Goal: Task Accomplishment & Management: Complete application form

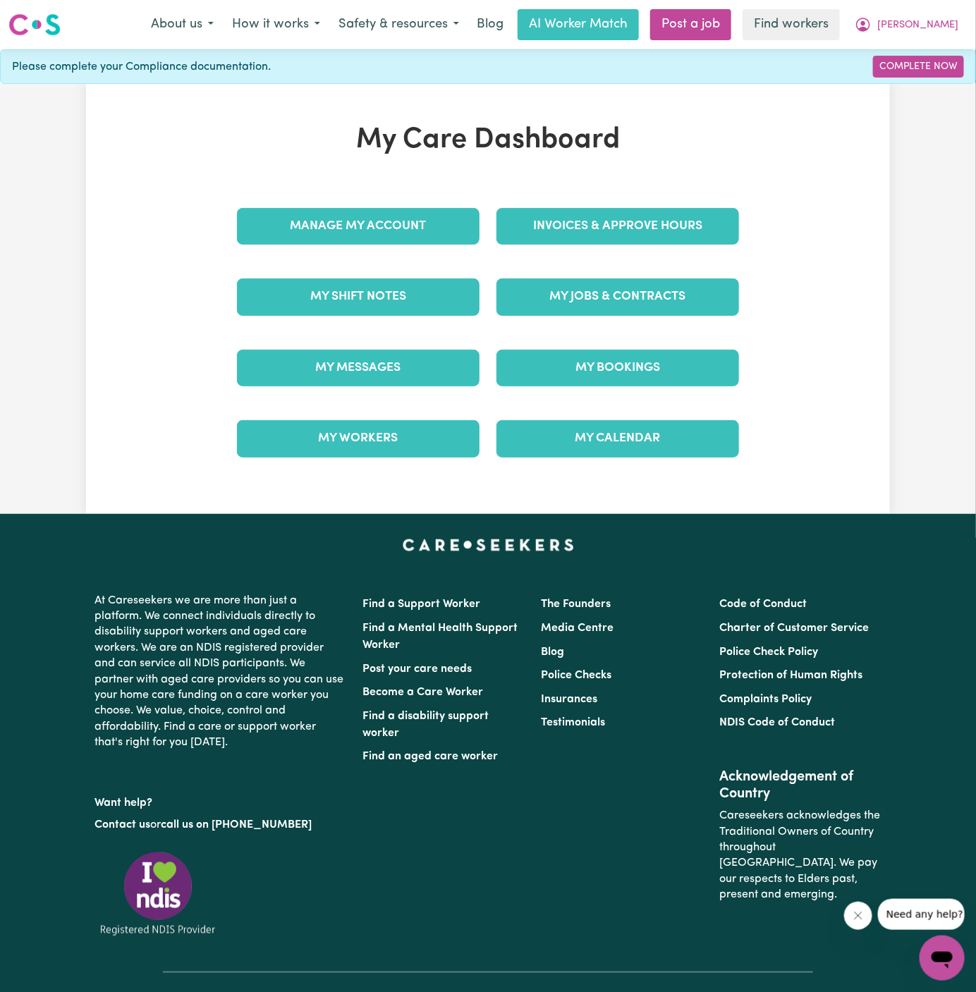
click at [636, 273] on div "My Jobs & Contracts" at bounding box center [618, 297] width 260 height 71
click at [638, 293] on link "My Jobs & Contracts" at bounding box center [618, 297] width 243 height 37
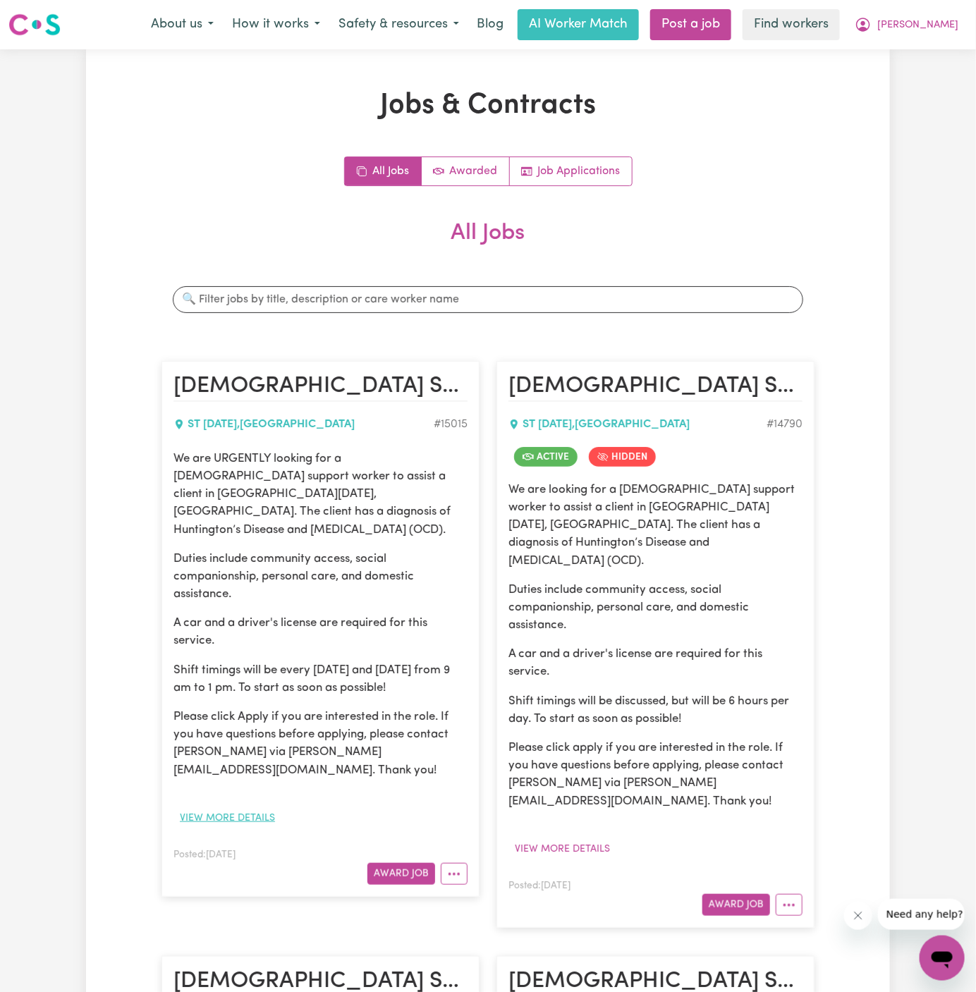
click at [224, 808] on button "View more details" at bounding box center [228, 819] width 108 height 22
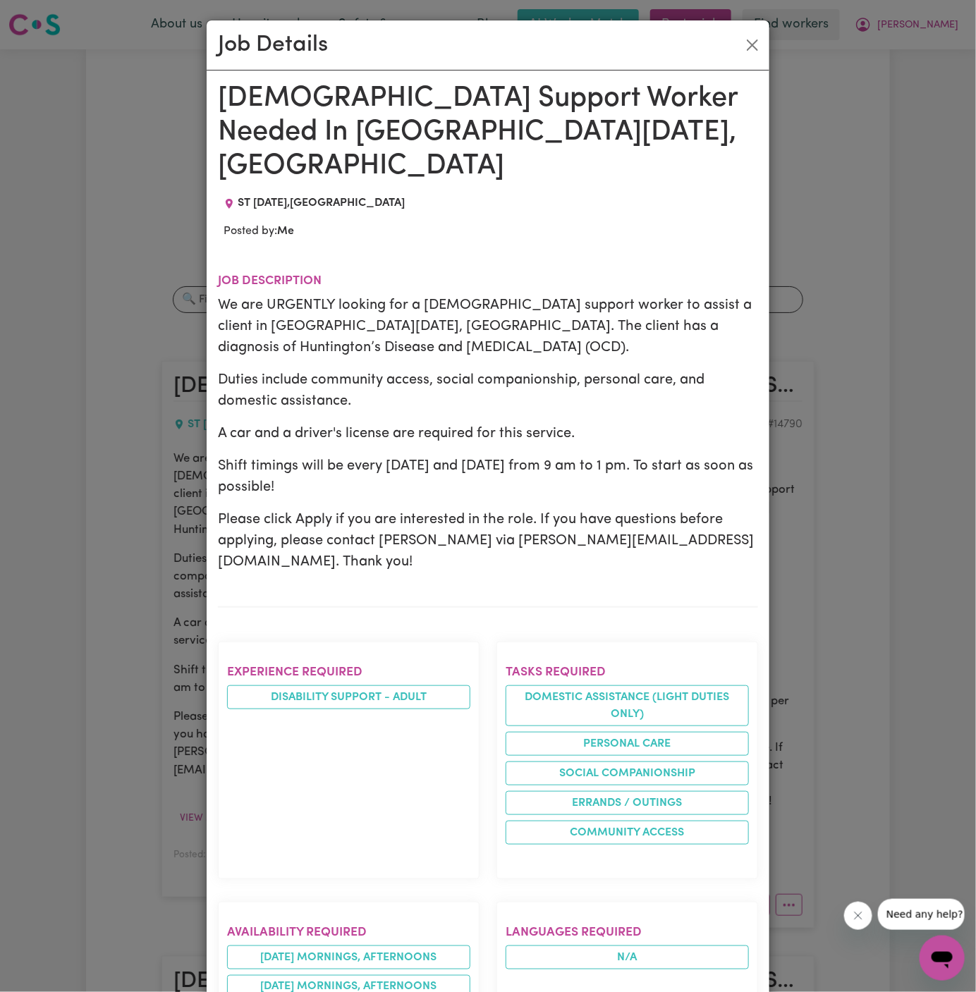
drag, startPoint x: 224, startPoint y: 89, endPoint x: 358, endPoint y: 992, distance: 912.7
click at [358, 992] on div "Female Support Worker Needed In St Lucia, QLD ST LUCIA , Queensland Posted by: …" at bounding box center [488, 907] width 540 height 1650
click at [467, 223] on div "Posted by: Me" at bounding box center [488, 231] width 540 height 17
click at [753, 47] on button "Close" at bounding box center [752, 45] width 23 height 23
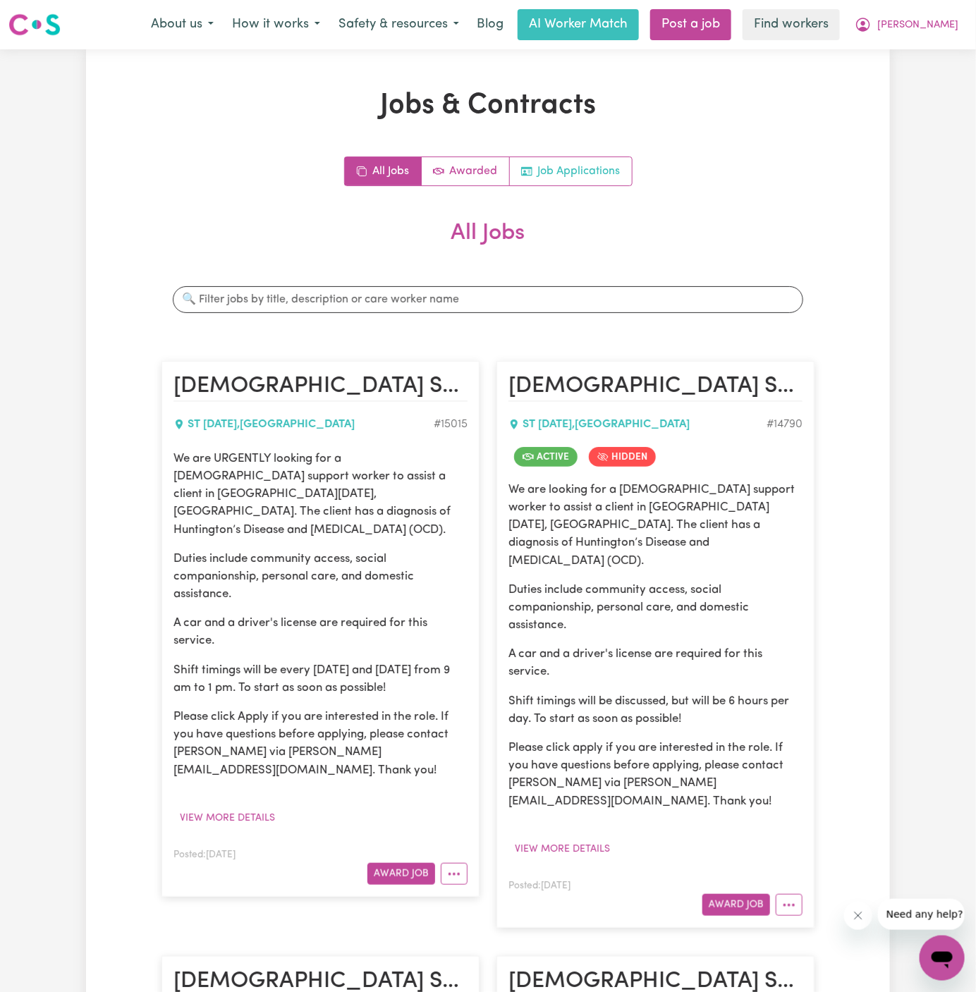
click at [605, 161] on link "Job Applications" at bounding box center [571, 171] width 122 height 28
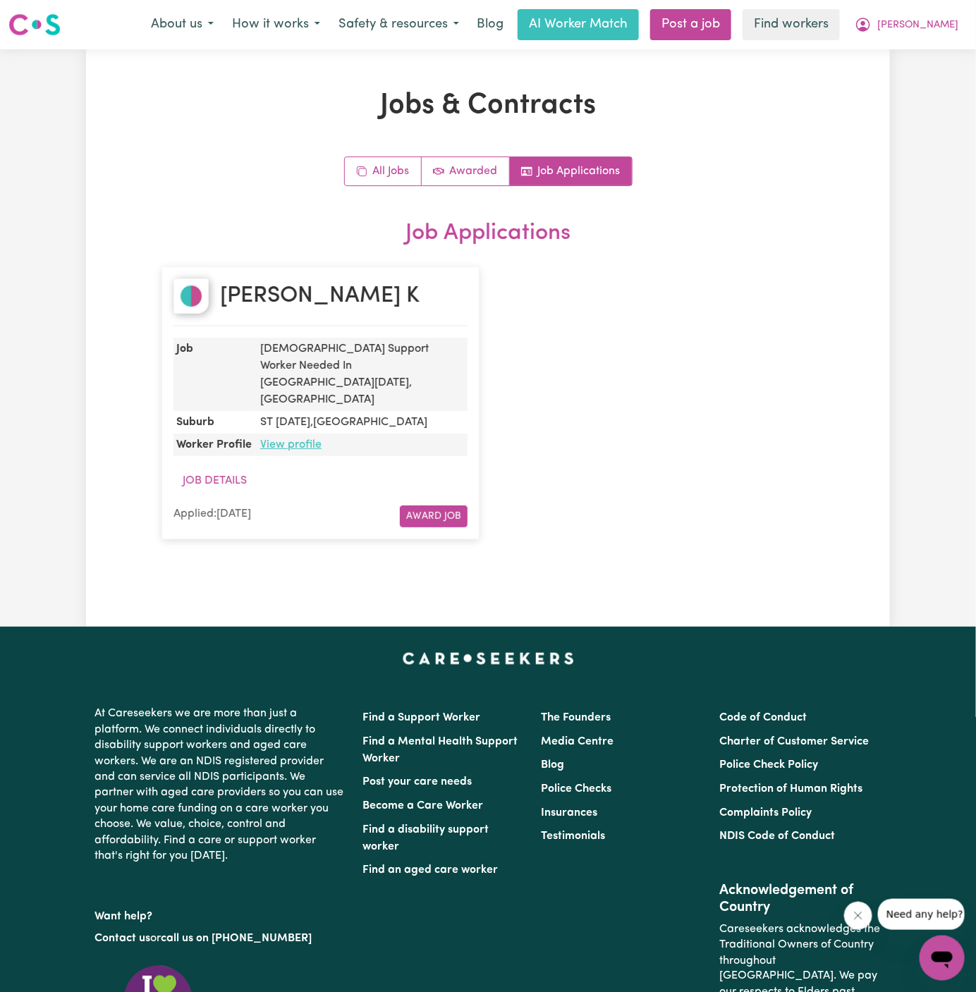
click at [293, 439] on link "View profile" at bounding box center [290, 444] width 61 height 11
click at [392, 164] on link "All Jobs" at bounding box center [383, 171] width 77 height 28
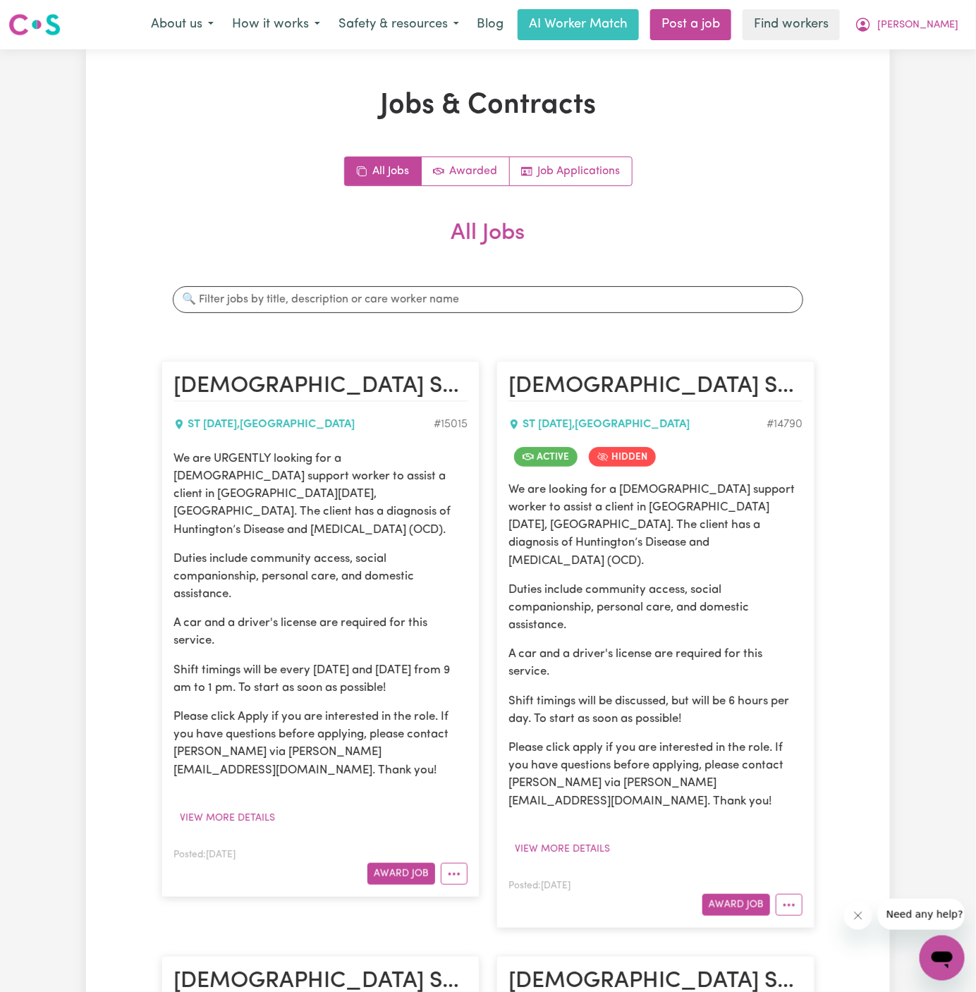
click at [312, 398] on h2 "Female Support Worker Needed In St Lucia, QLD" at bounding box center [321, 387] width 294 height 28
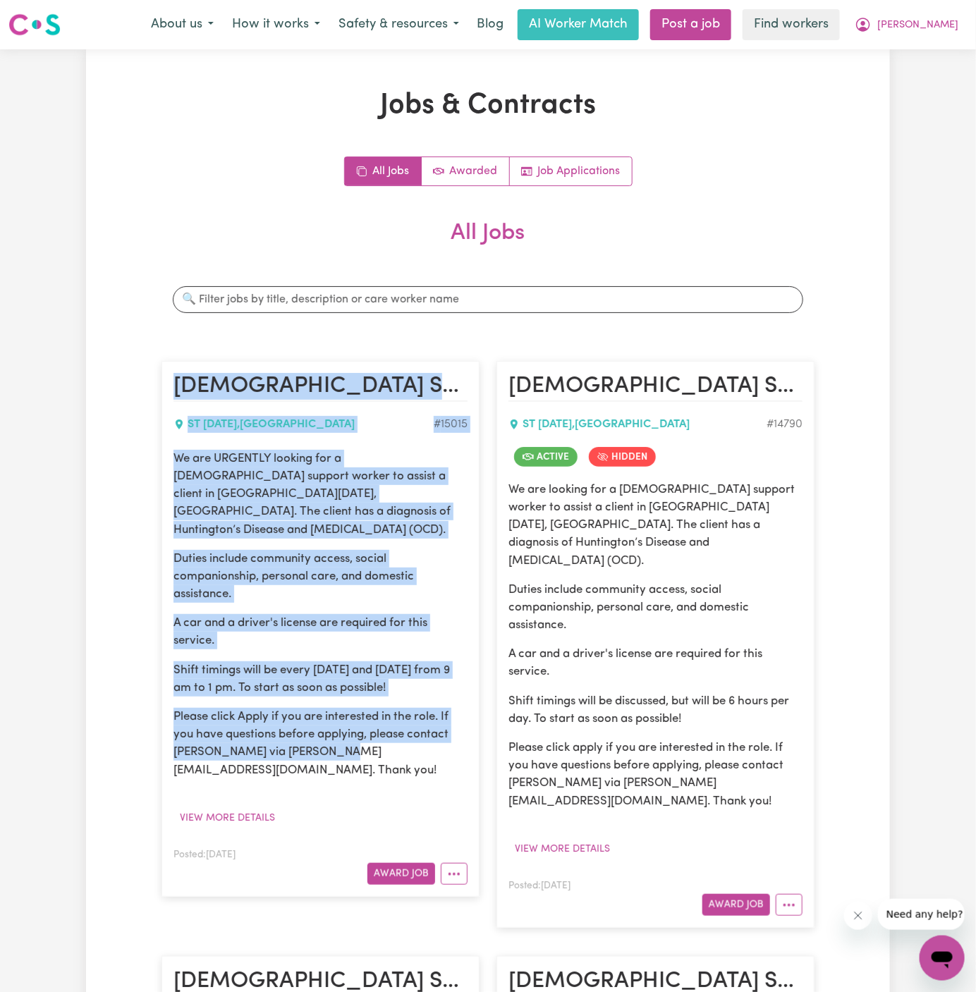
drag, startPoint x: 178, startPoint y: 380, endPoint x: 332, endPoint y: 737, distance: 388.9
click at [332, 737] on article "Female Support Worker Needed In St Lucia, QLD ST LUCIA , Queensland # 15015 We …" at bounding box center [321, 628] width 318 height 535
click at [264, 808] on button "View more details" at bounding box center [228, 819] width 108 height 22
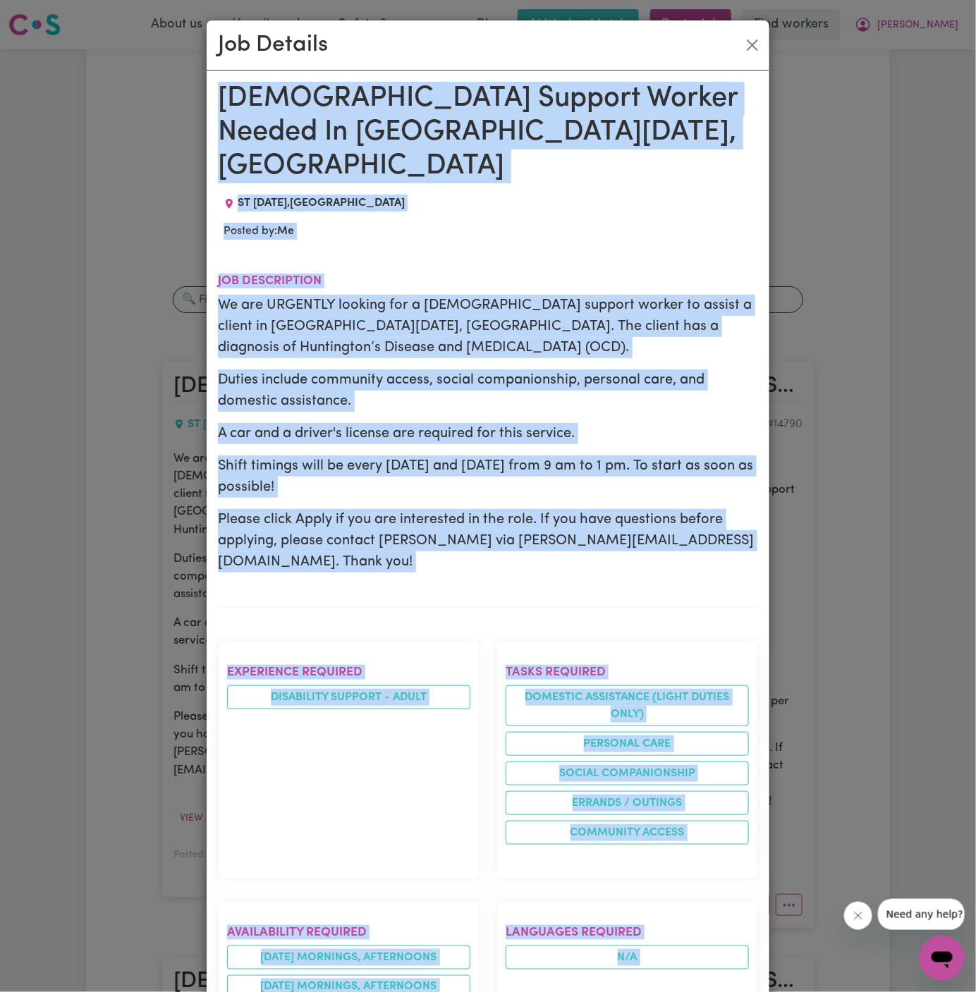
drag, startPoint x: 224, startPoint y: 95, endPoint x: 313, endPoint y: 992, distance: 901.7
click at [313, 992] on div "Female Support Worker Needed In St Lucia, QLD ST LUCIA , Queensland Posted by: …" at bounding box center [488, 907] width 540 height 1650
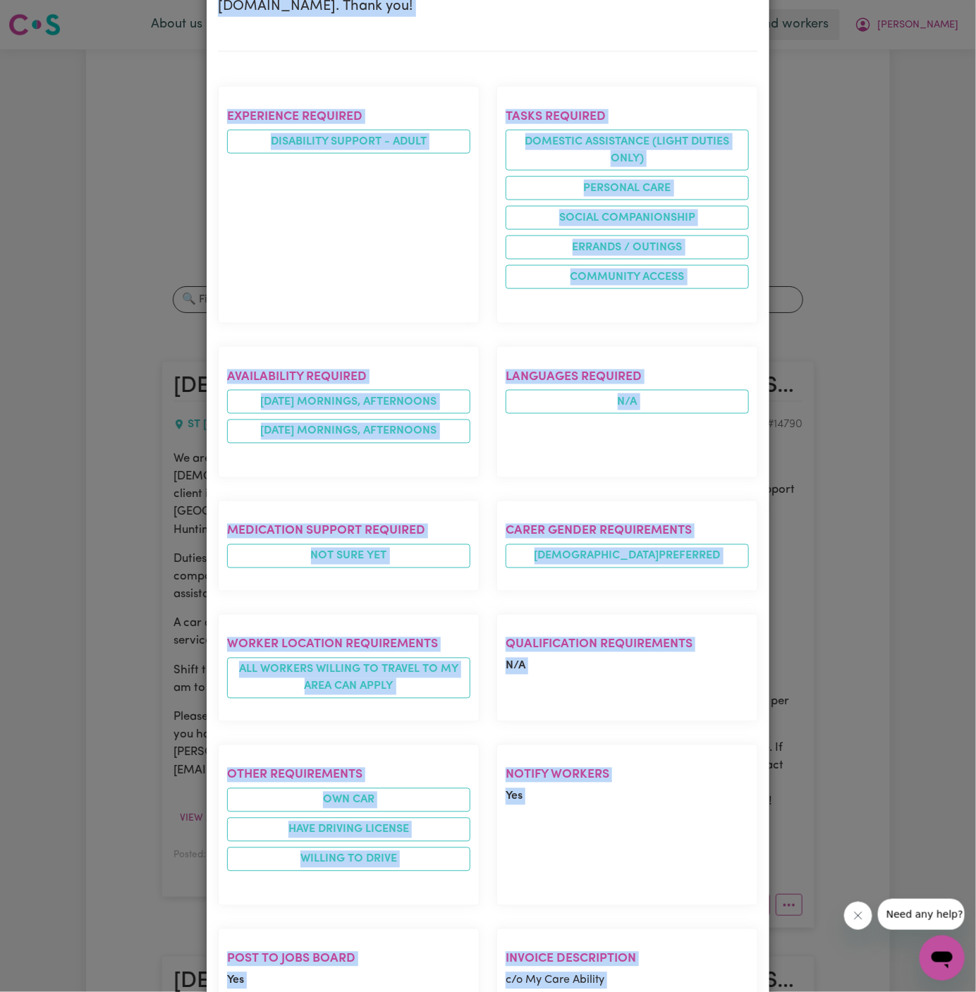
scroll to position [708, 0]
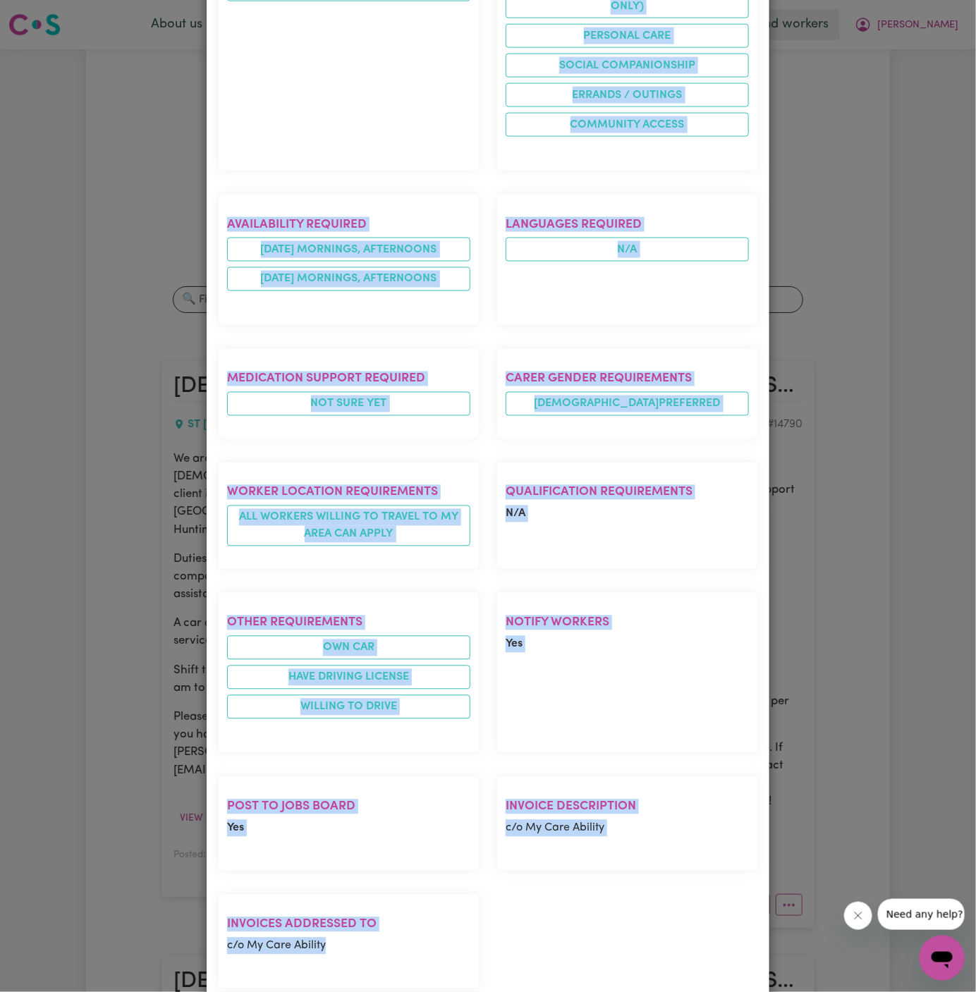
copy div "Female Support Worker Needed In St Lucia, QLD ST LUCIA , Queensland Posted by: …"
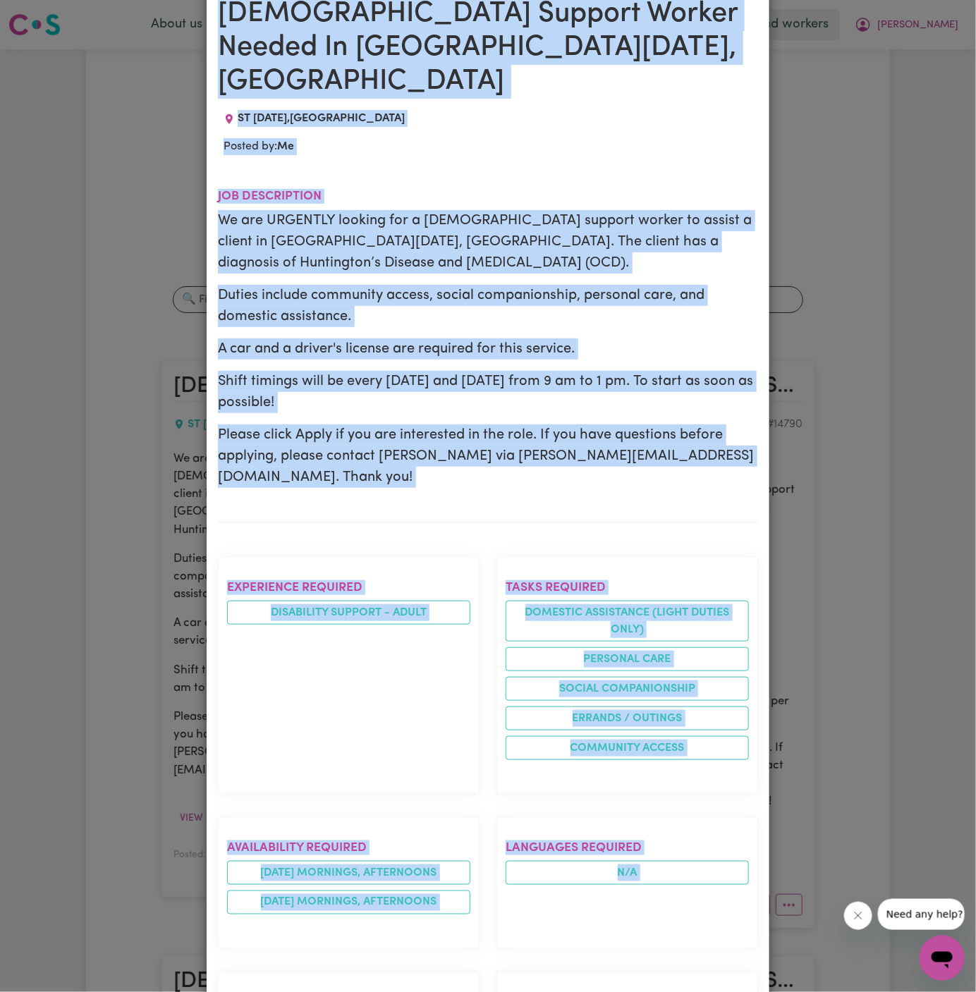
scroll to position [0, 0]
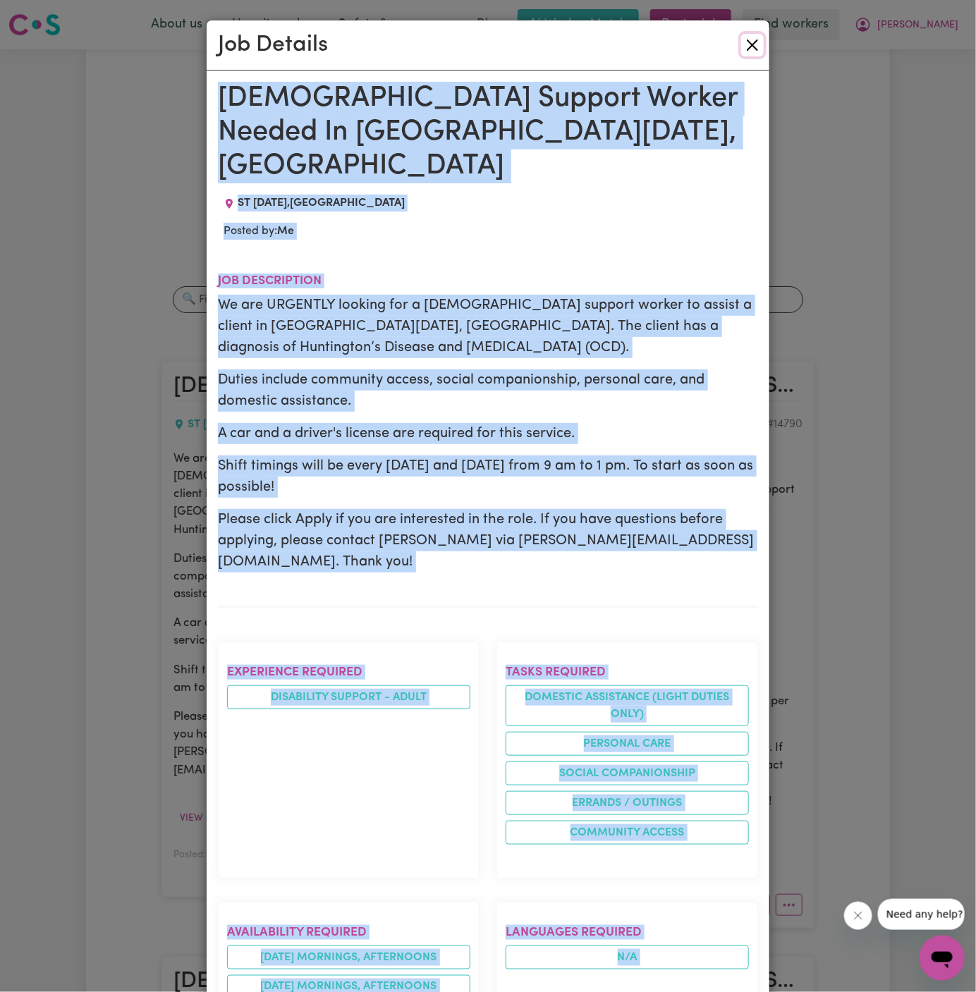
click at [759, 42] on button "Close" at bounding box center [752, 45] width 23 height 23
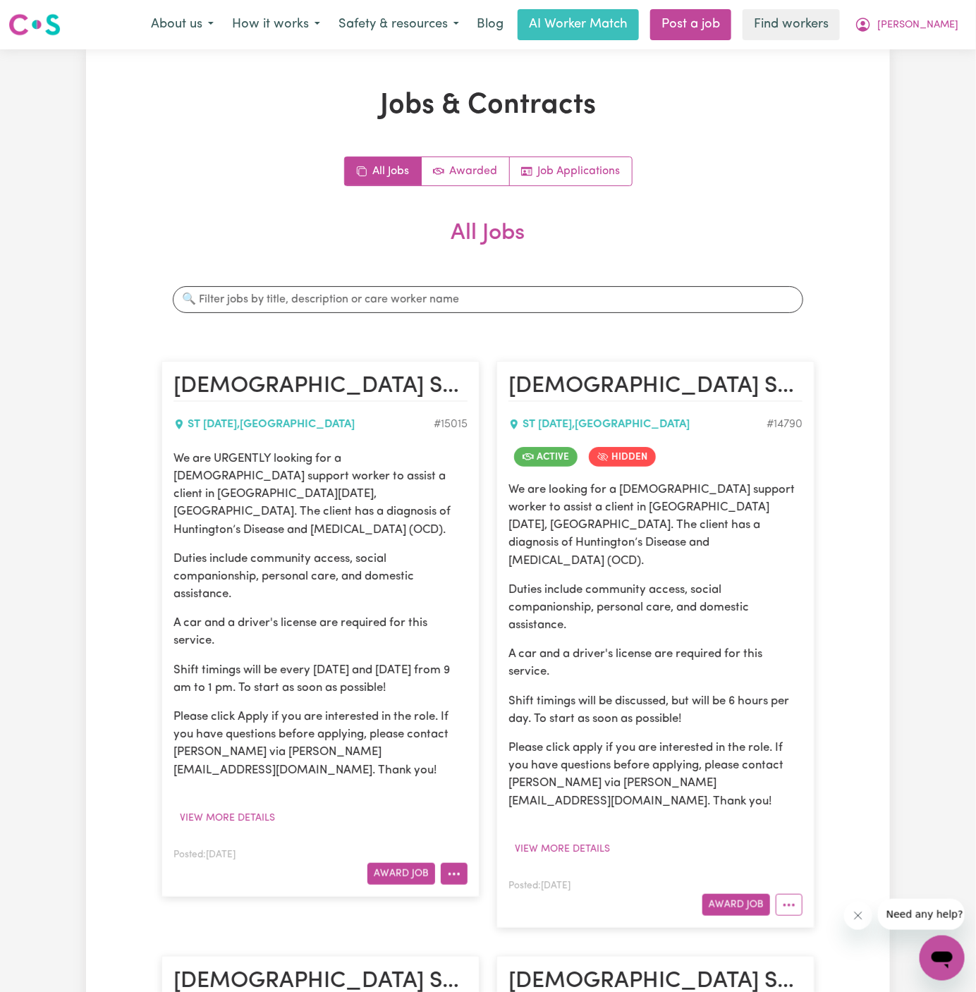
click at [455, 863] on button "More options" at bounding box center [454, 874] width 27 height 22
click at [515, 886] on div "Hide Job Job Details Edit Job Delete Job" at bounding box center [497, 949] width 113 height 126
click at [515, 892] on link "Hide Job" at bounding box center [497, 906] width 111 height 28
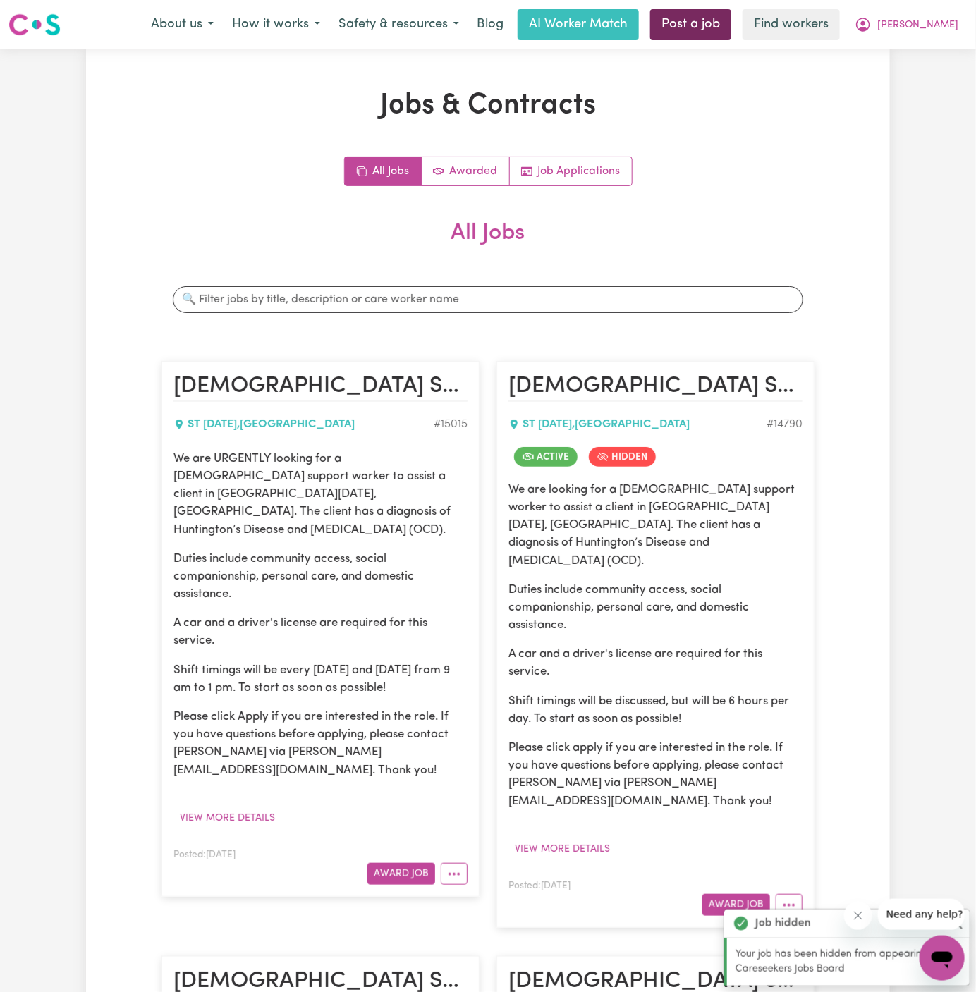
click at [731, 25] on link "Post a job" at bounding box center [690, 24] width 81 height 31
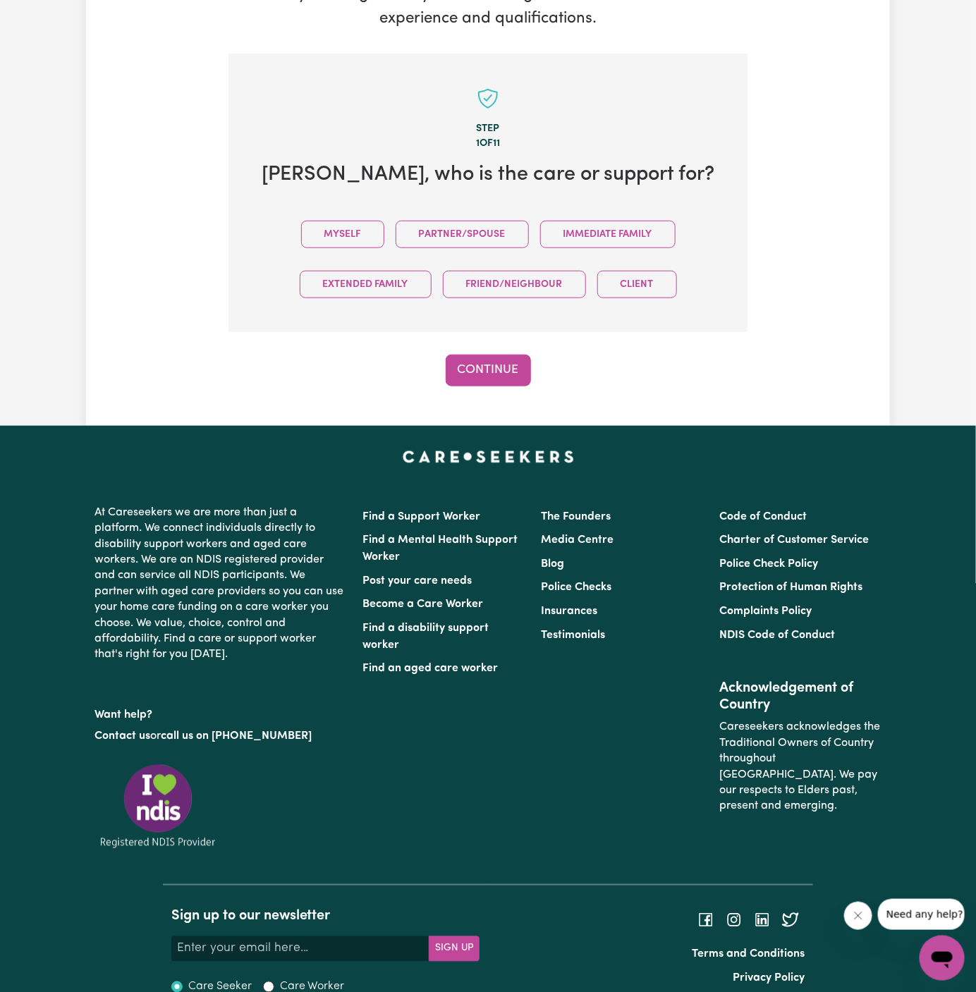
scroll to position [351, 0]
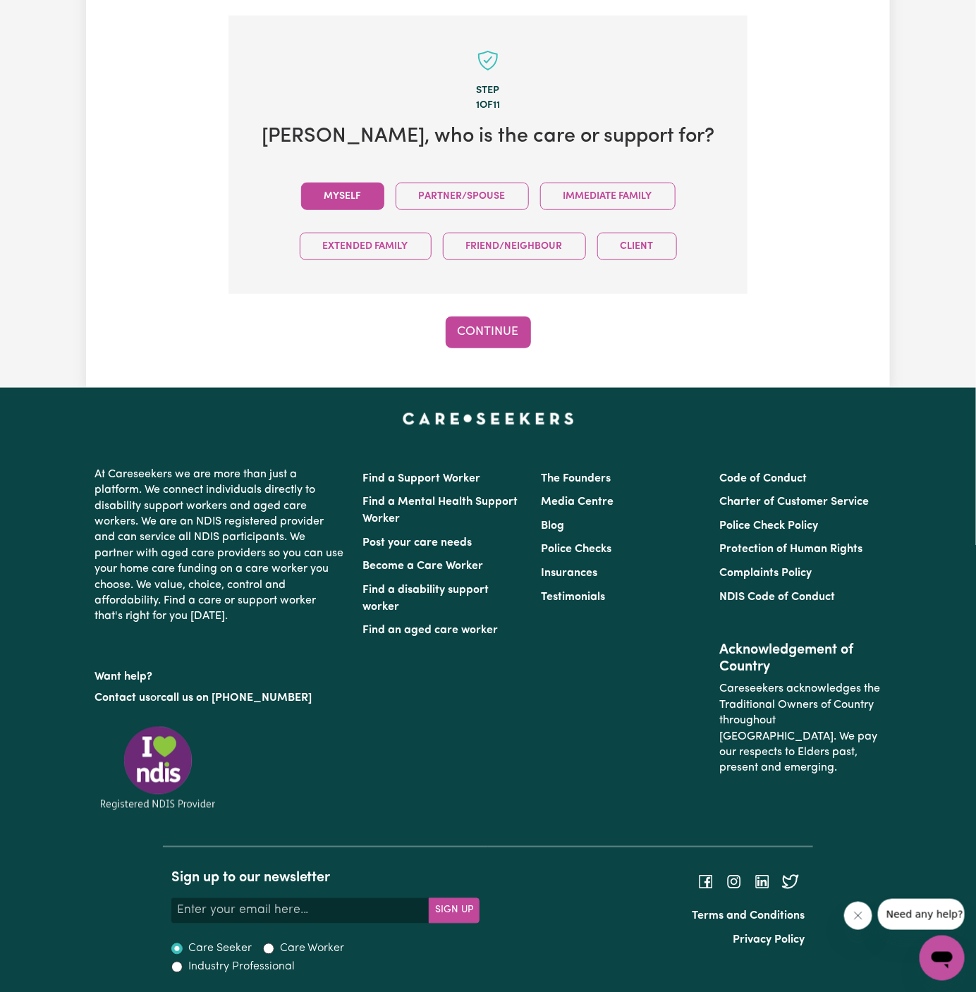
click at [353, 205] on button "Myself" at bounding box center [342, 197] width 83 height 28
click at [480, 348] on div "Tell us your care and support requirements Welcome to Careseekers. We are excit…" at bounding box center [488, 43] width 804 height 690
click at [499, 339] on button "Continue" at bounding box center [488, 332] width 85 height 31
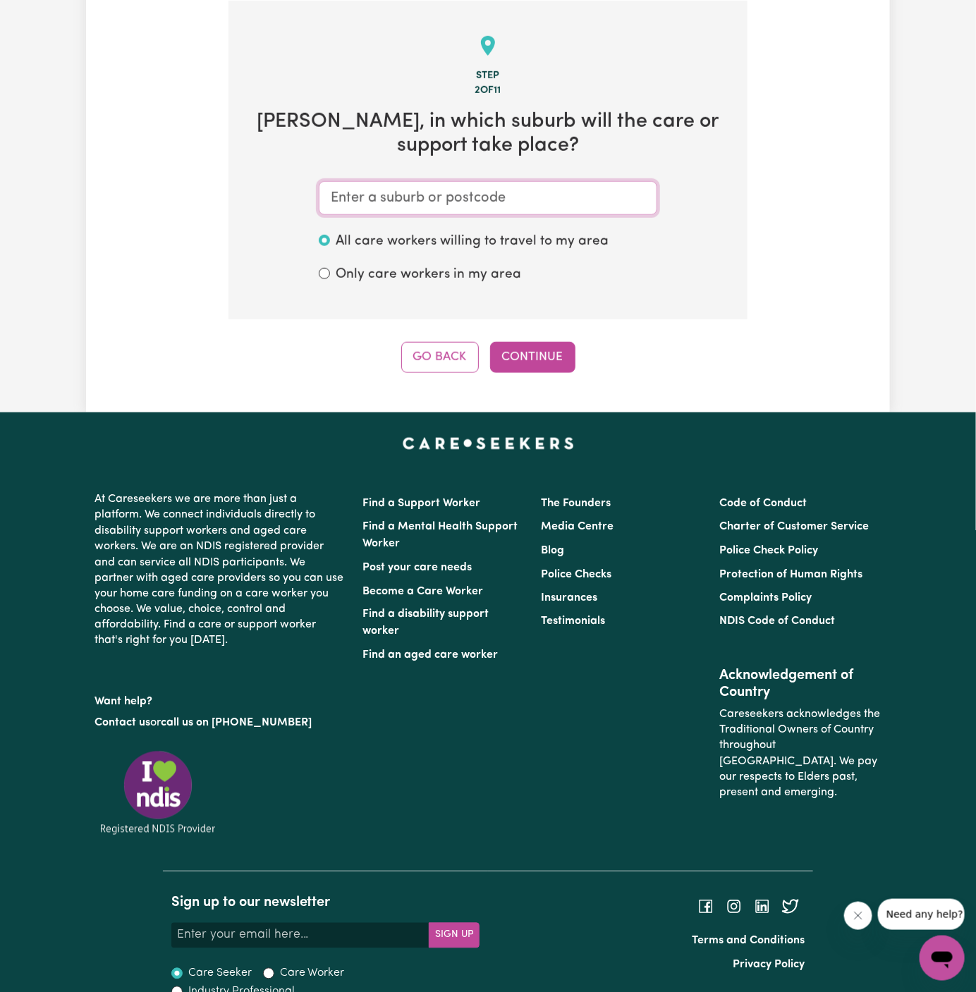
click at [568, 198] on input "text" at bounding box center [488, 198] width 339 height 34
paste input "St Lucia"
type input "St Lucia"
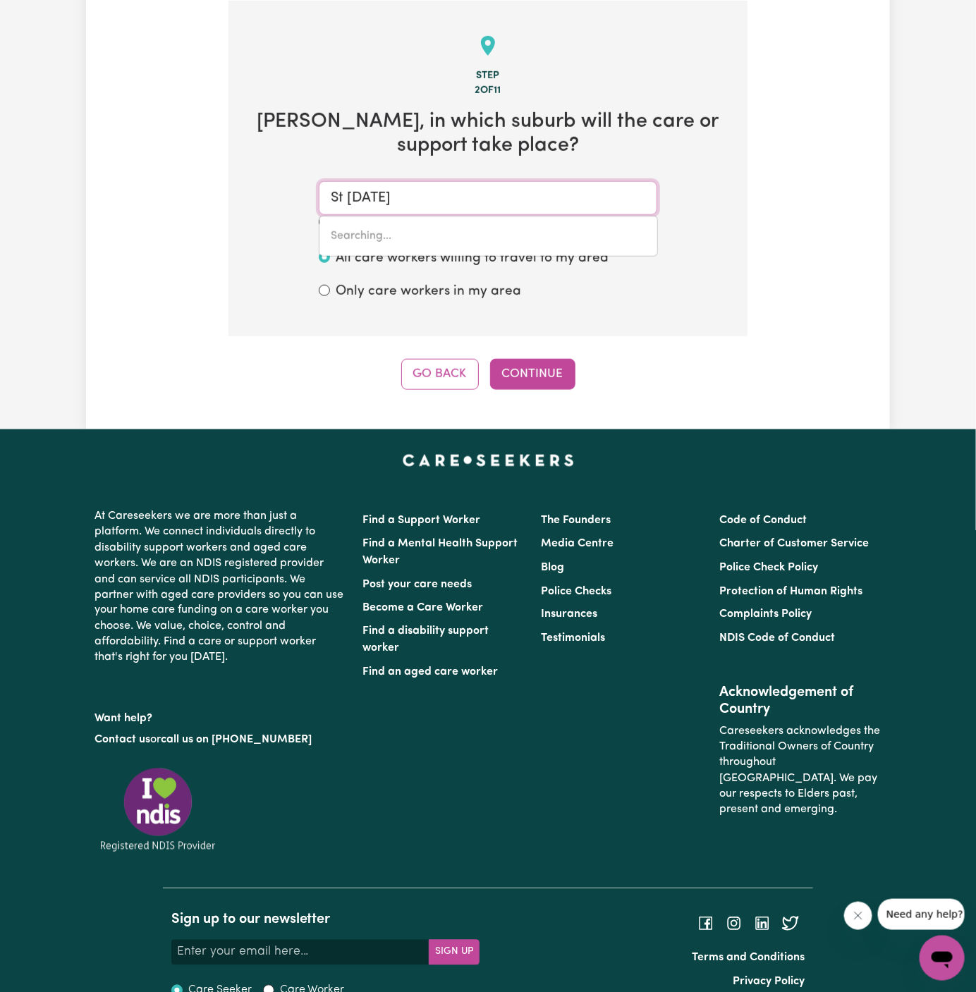
type input "St Lucia, Queensland, 4067"
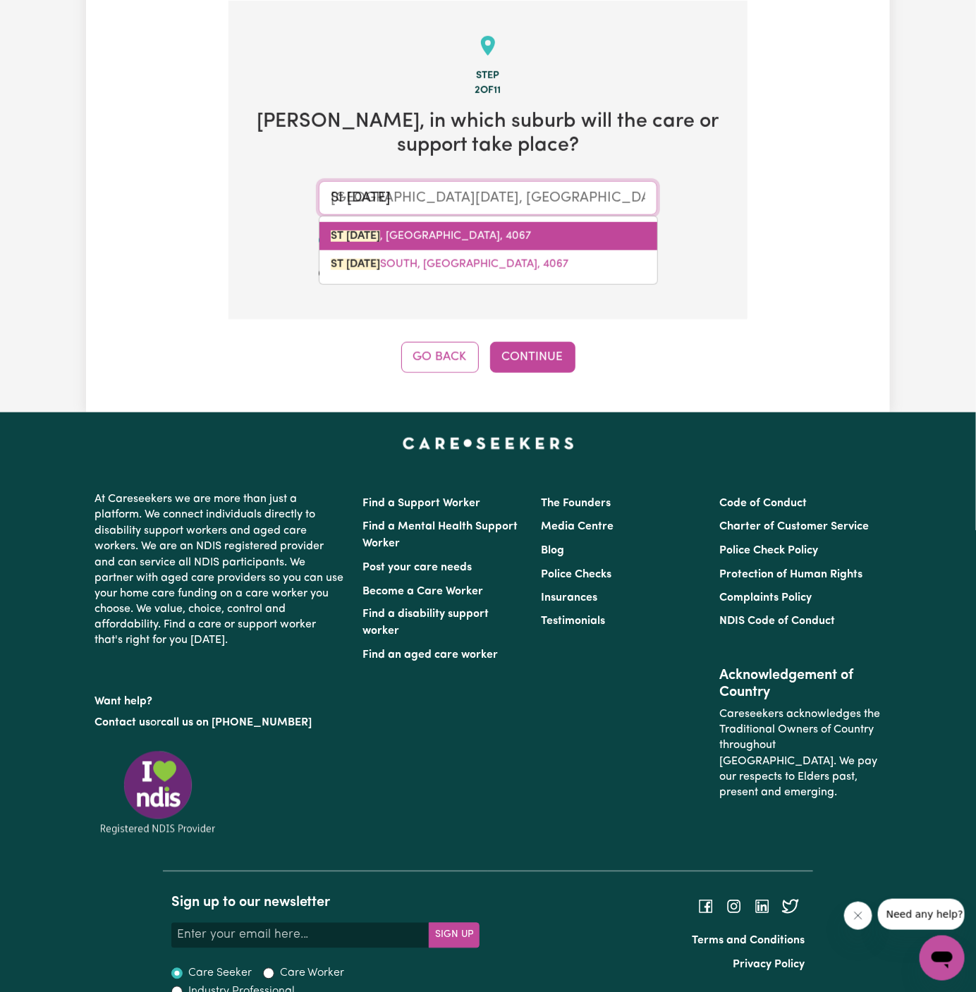
click at [473, 237] on span "ST LUCIA , Queensland, 4067" at bounding box center [431, 236] width 200 height 11
type input "ST LUCIA, Queensland, 4067"
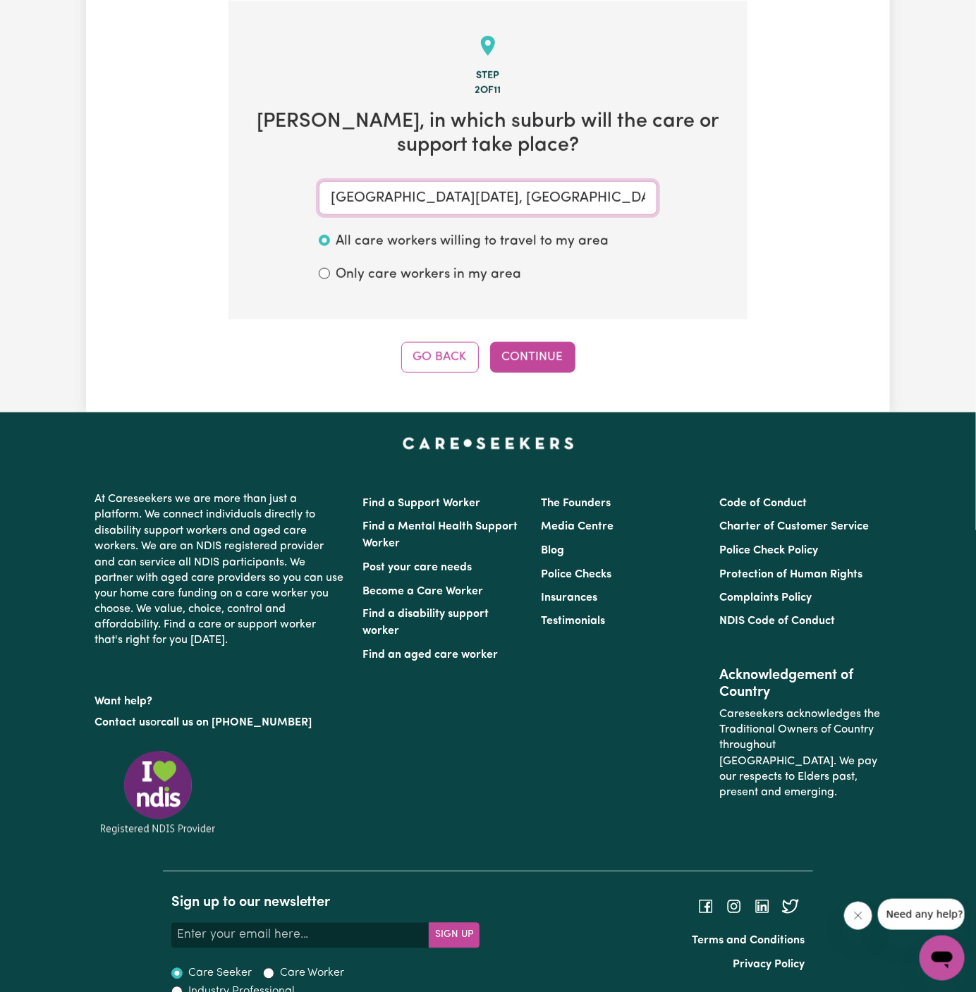
type input "ST LUCIA, Queensland, 4067"
click at [545, 339] on div "Step 2 of 11 Denise , in which suburb will the care or support take place? ST L…" at bounding box center [488, 187] width 519 height 372
click at [533, 349] on button "Continue" at bounding box center [532, 357] width 85 height 31
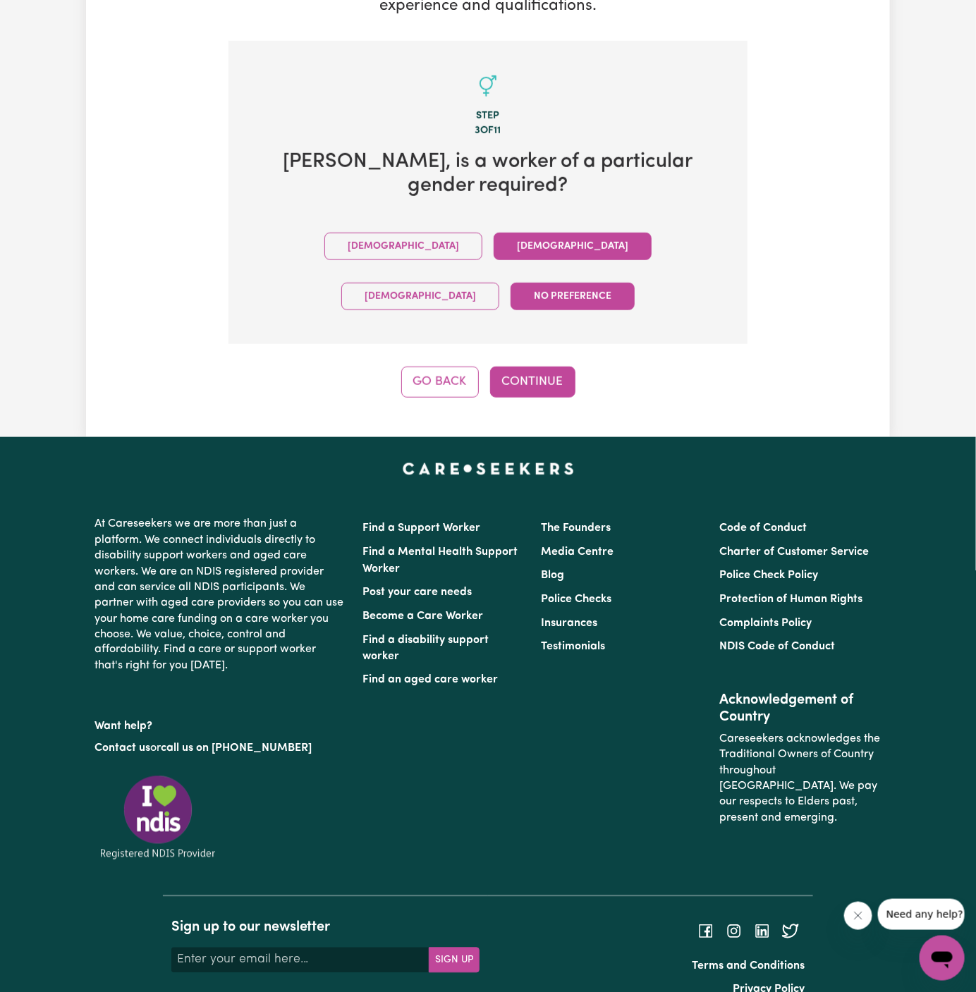
click at [494, 250] on button "Female" at bounding box center [573, 247] width 158 height 28
click at [506, 367] on button "Continue" at bounding box center [532, 382] width 85 height 31
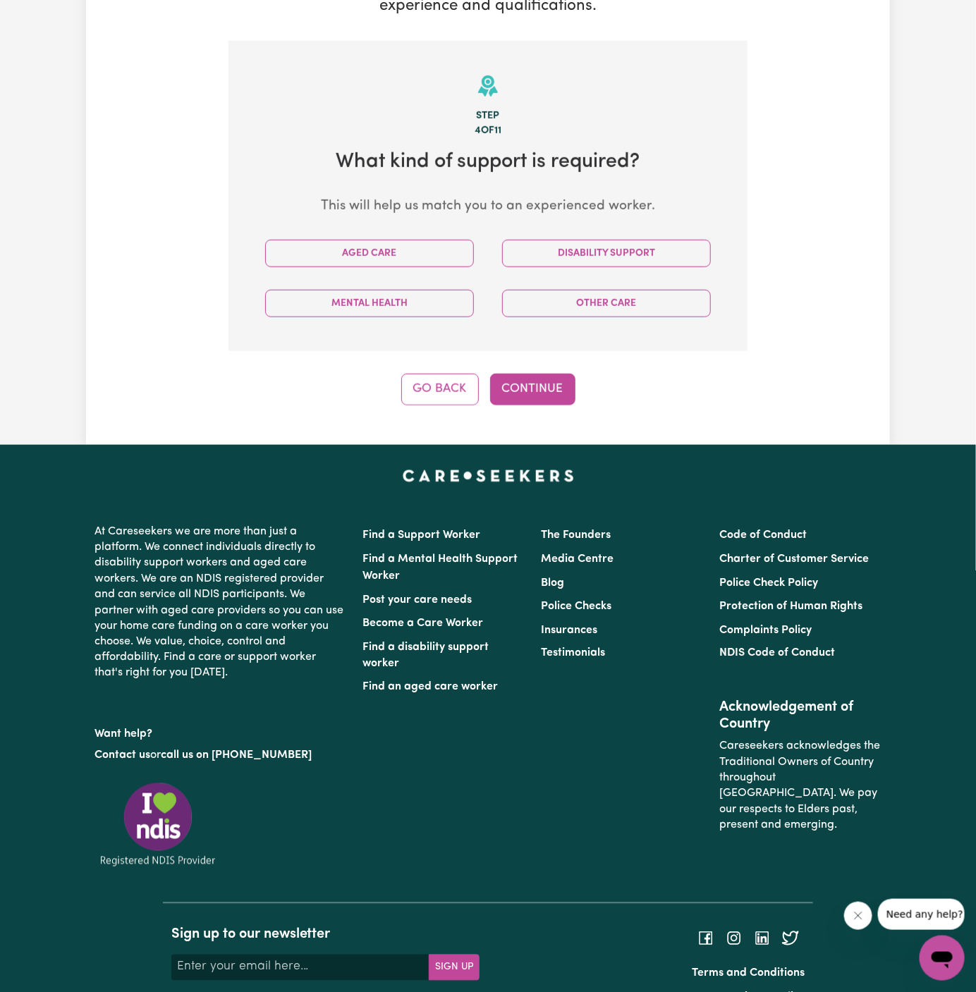
scroll to position [366, 0]
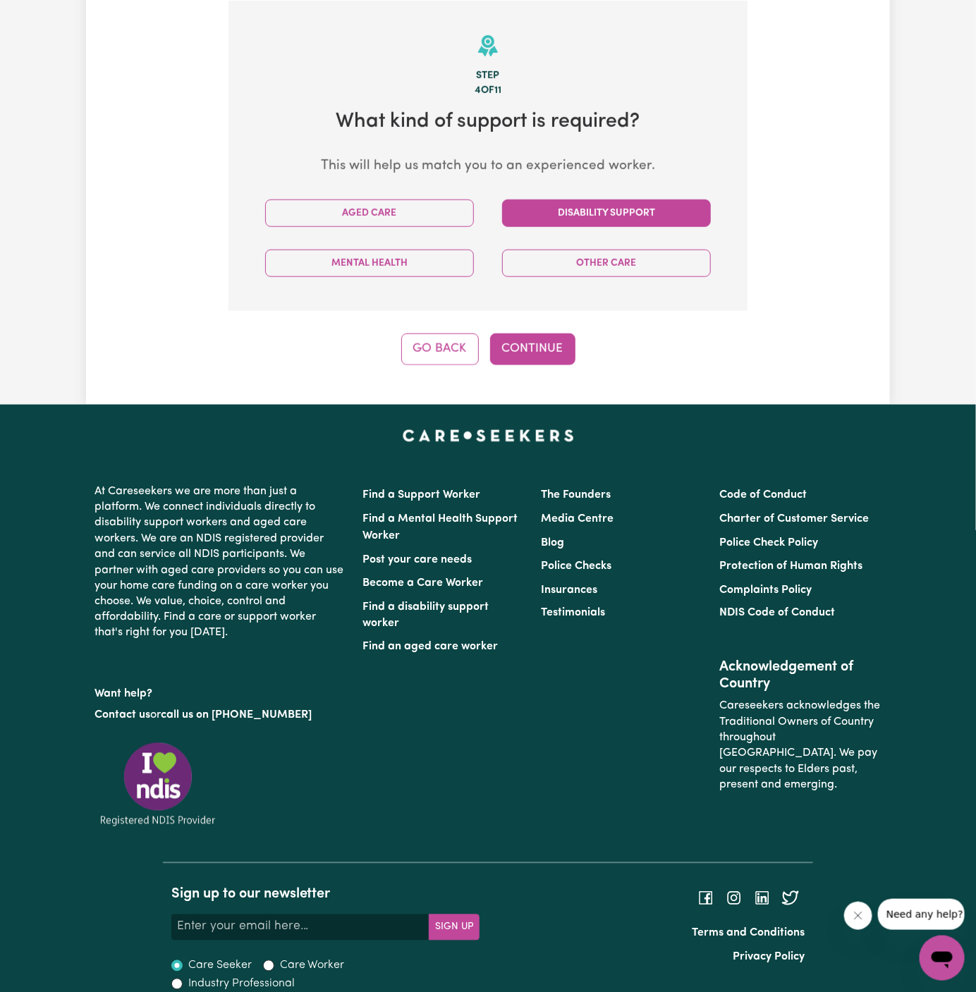
click at [561, 213] on button "Disability Support" at bounding box center [606, 214] width 209 height 28
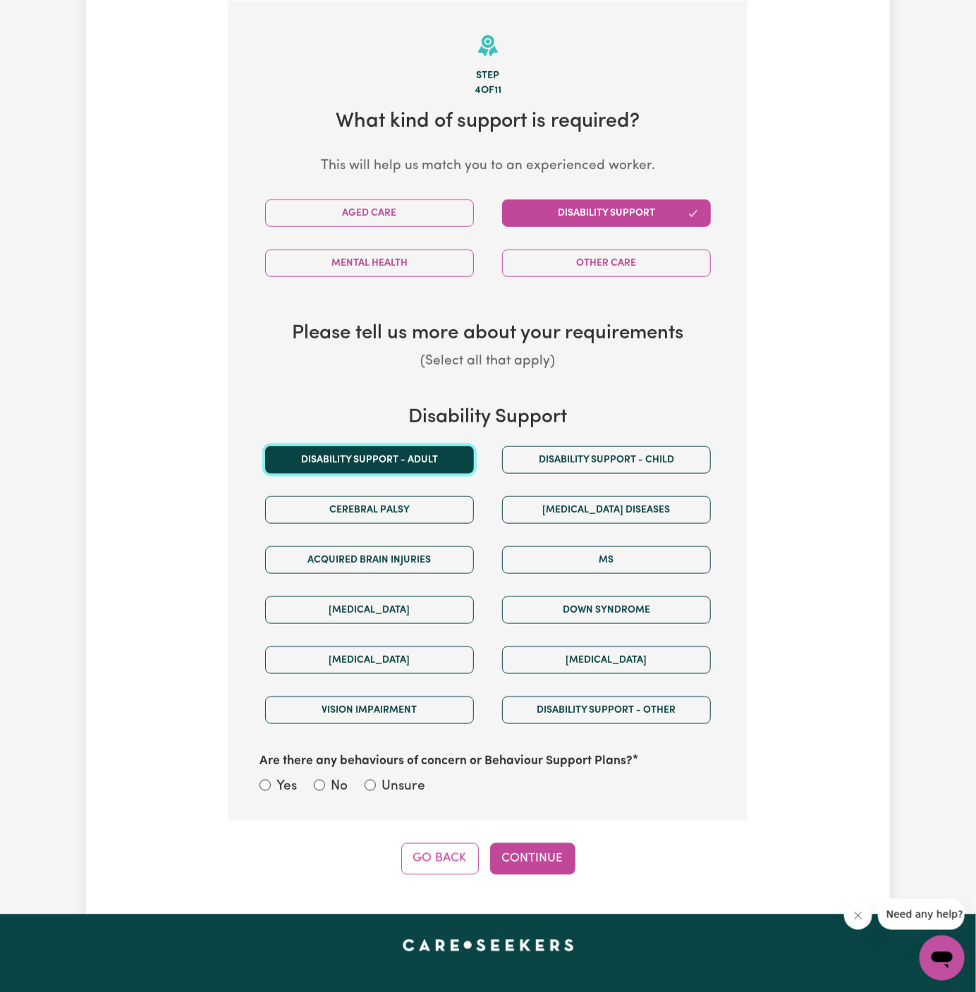
click at [430, 447] on button "Disability support - Adult" at bounding box center [369, 461] width 209 height 28
click at [405, 793] on label "Unsure" at bounding box center [404, 787] width 44 height 20
click at [376, 791] on input "Unsure" at bounding box center [370, 785] width 11 height 11
radio input "true"
click at [544, 849] on button "Continue" at bounding box center [532, 859] width 85 height 31
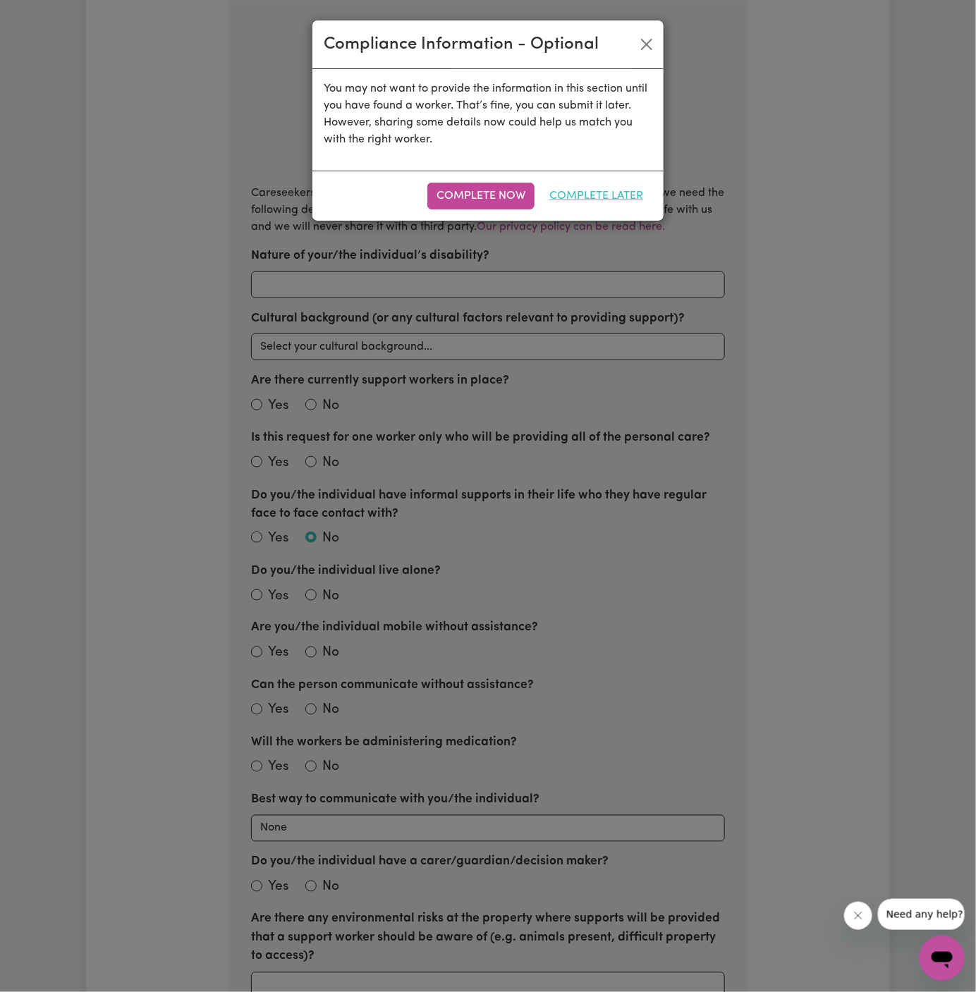
click at [609, 193] on button "Complete Later" at bounding box center [596, 196] width 112 height 27
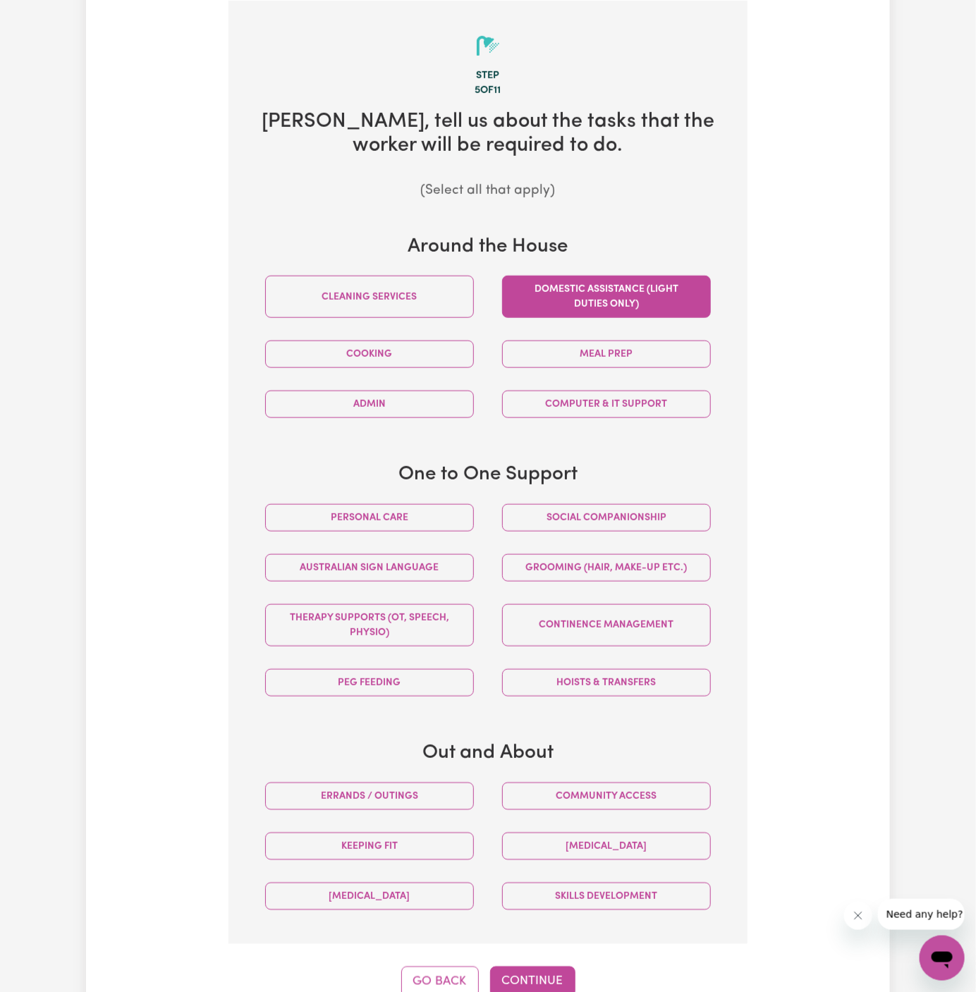
click at [662, 295] on button "Domestic assistance (light duties only)" at bounding box center [606, 297] width 209 height 42
click at [450, 524] on button "Personal care" at bounding box center [369, 518] width 209 height 28
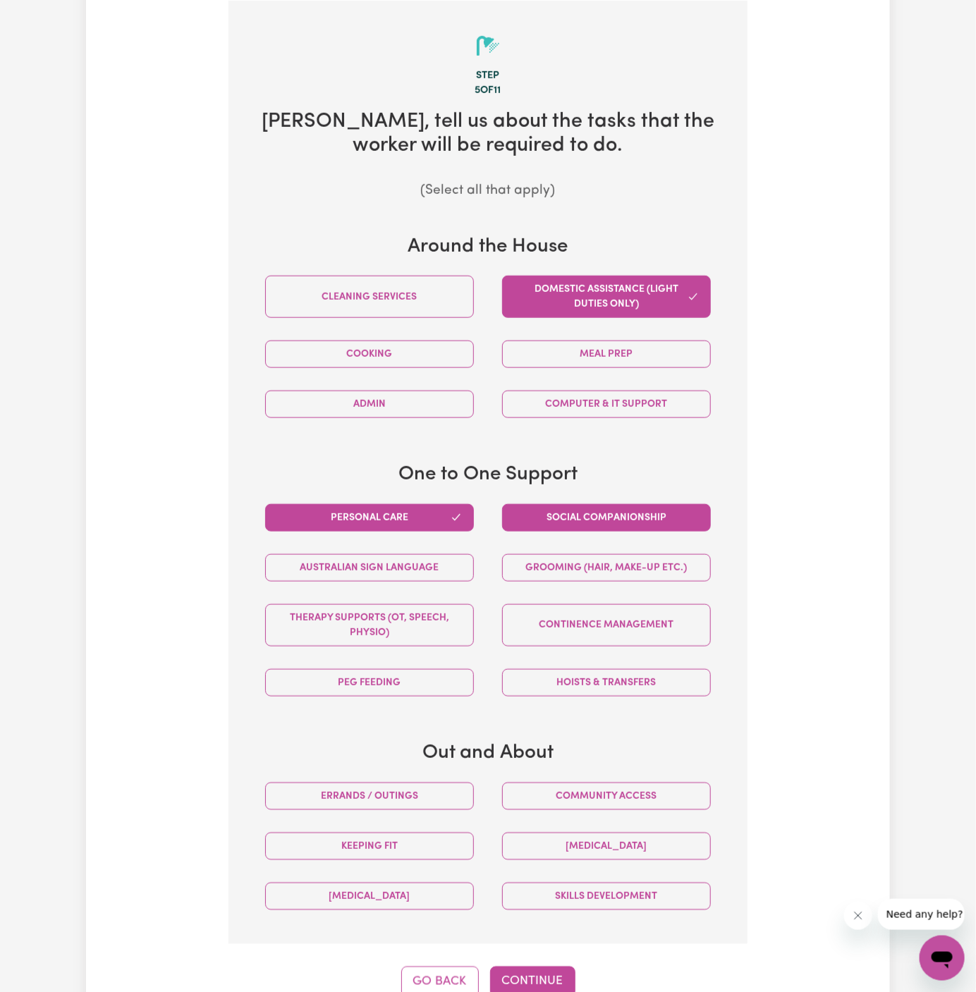
click at [595, 524] on button "Social companionship" at bounding box center [606, 518] width 209 height 28
drag, startPoint x: 454, startPoint y: 782, endPoint x: 510, endPoint y: 782, distance: 55.7
click at [454, 783] on button "Errands / Outings" at bounding box center [369, 797] width 209 height 28
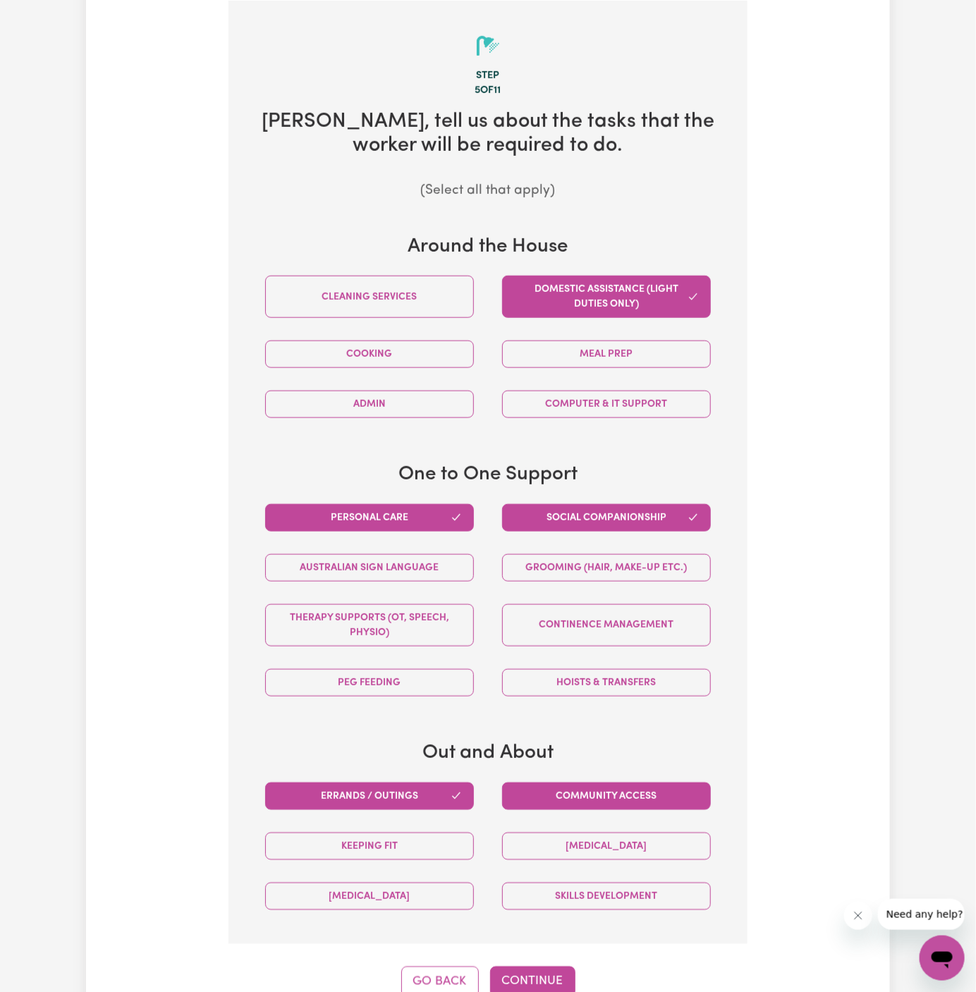
click at [540, 786] on button "Community access" at bounding box center [606, 797] width 209 height 28
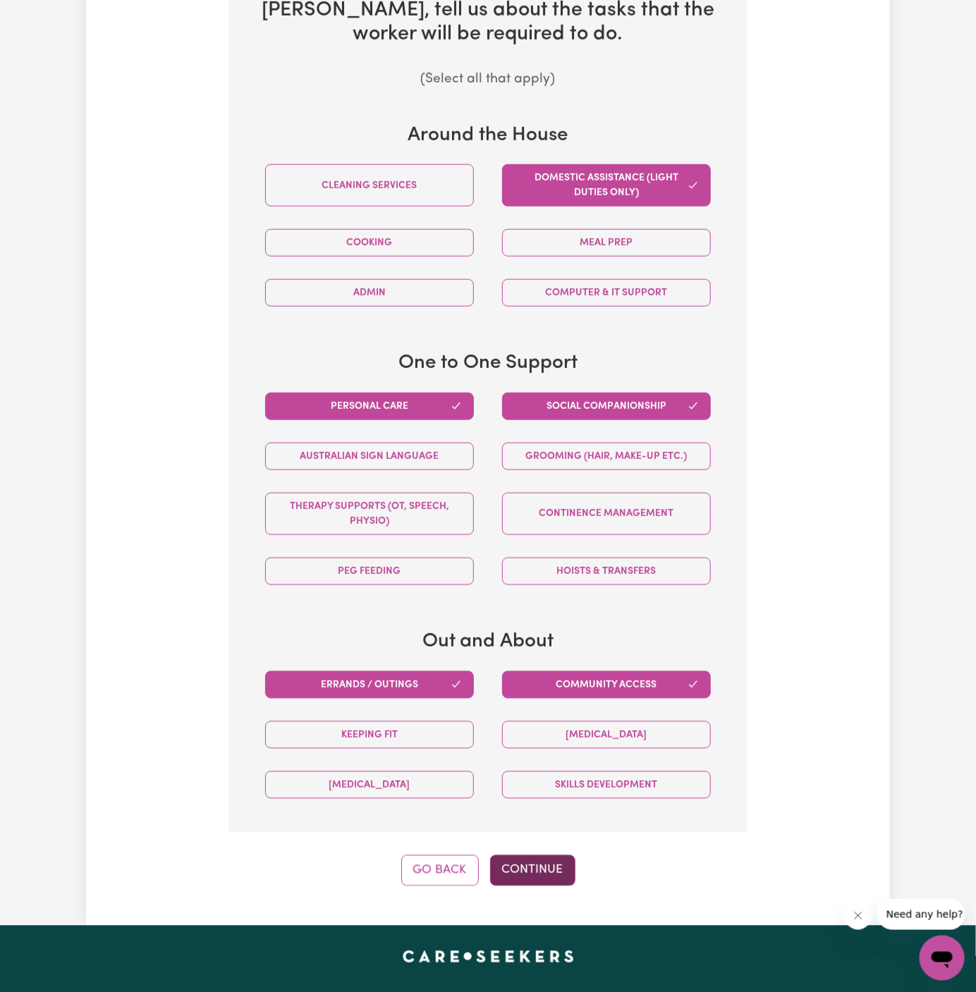
click at [526, 856] on button "Continue" at bounding box center [532, 871] width 85 height 31
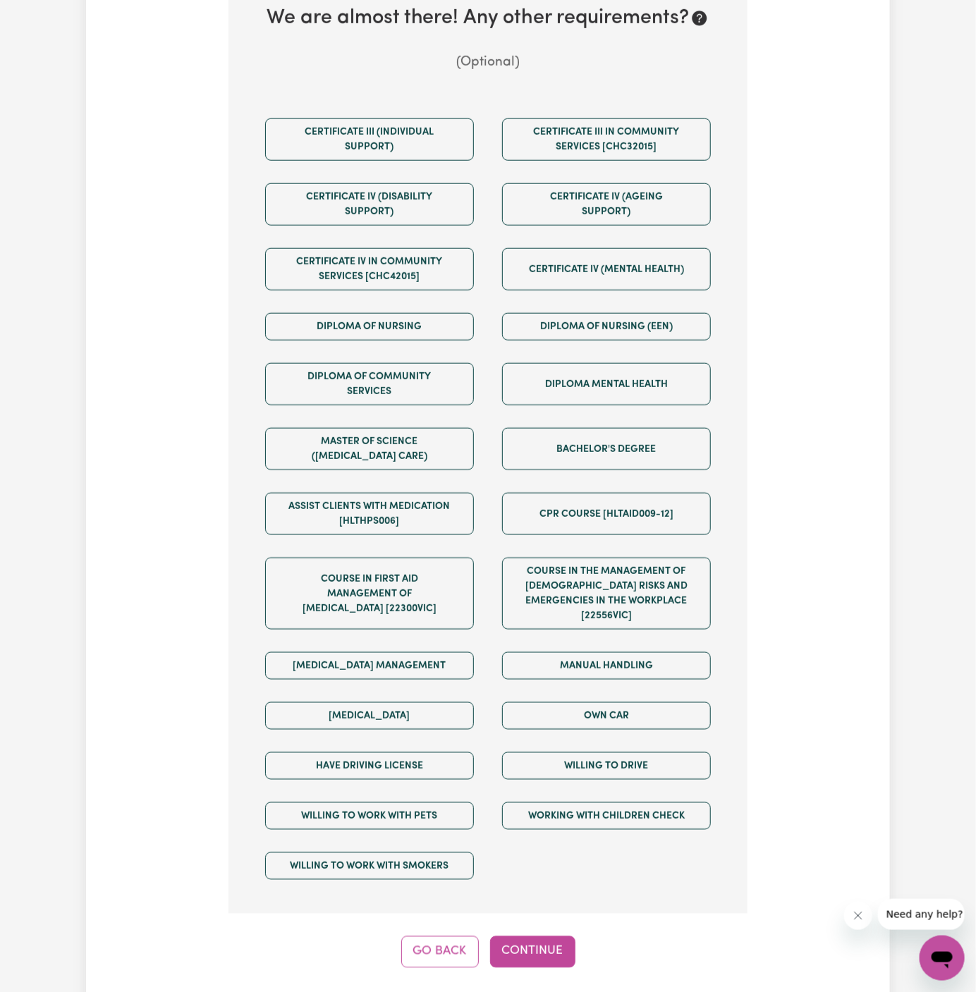
scroll to position [366, 0]
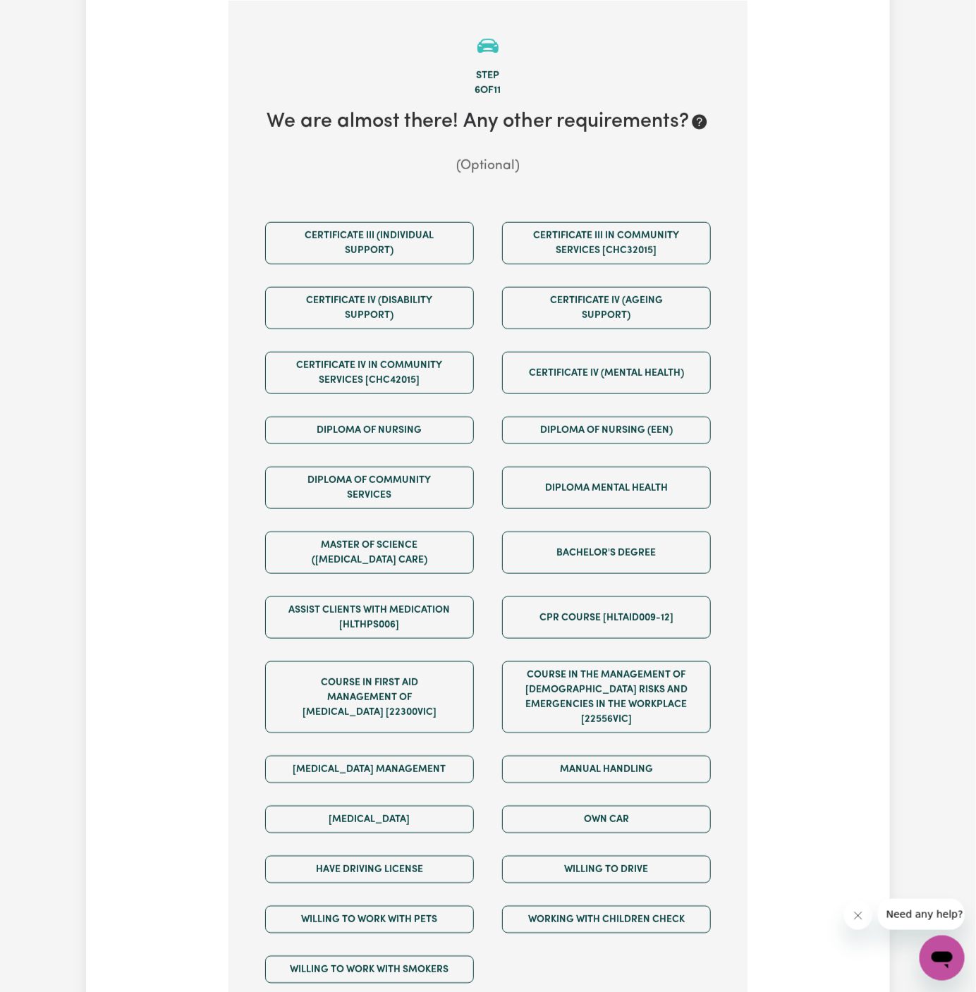
click at [631, 817] on div "Own Car" at bounding box center [606, 820] width 237 height 50
click at [631, 856] on button "Willing to drive" at bounding box center [606, 870] width 209 height 28
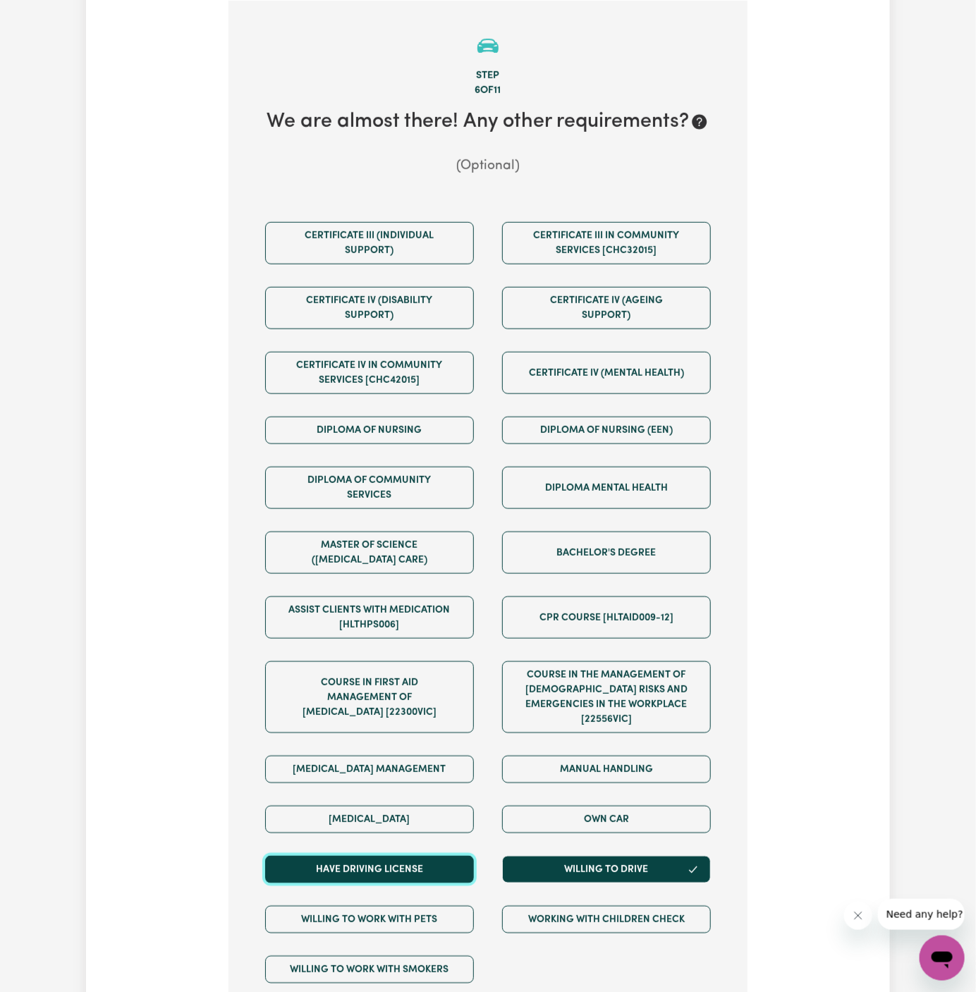
click at [432, 856] on button "Have driving license" at bounding box center [369, 870] width 209 height 28
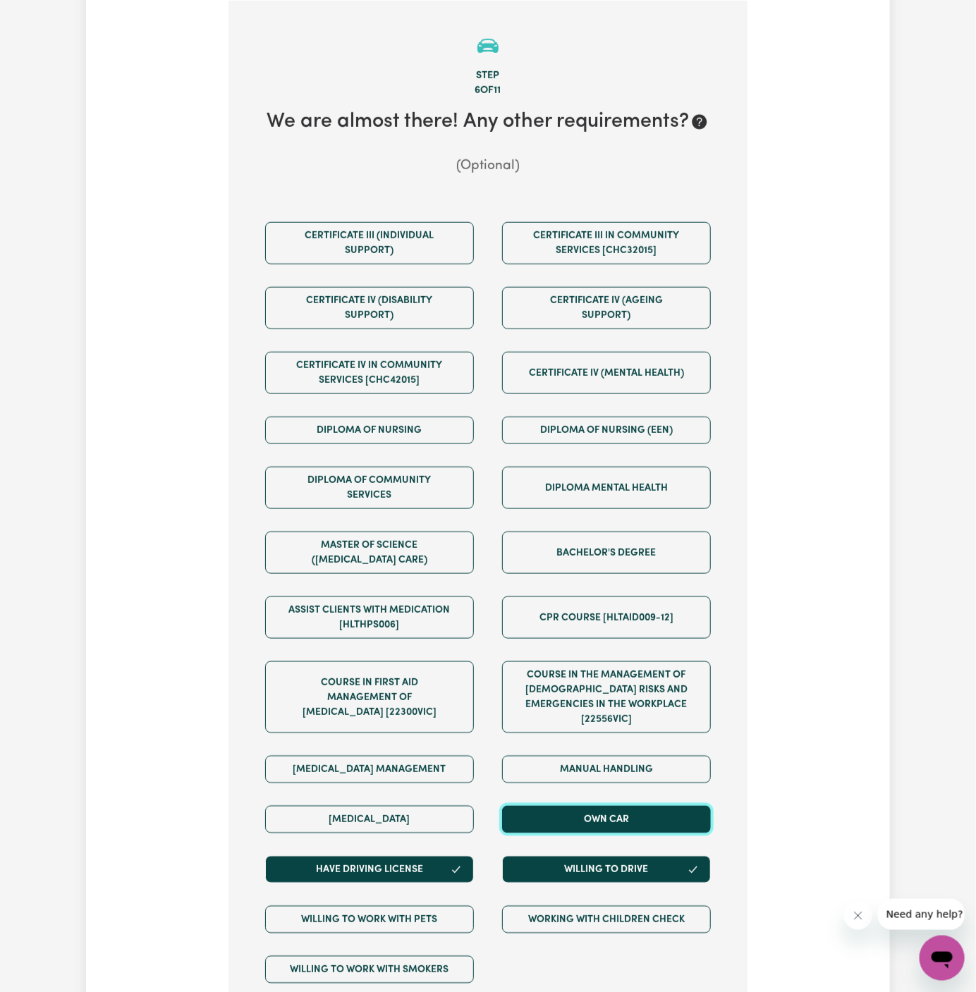
click at [567, 806] on button "Own Car" at bounding box center [606, 820] width 209 height 28
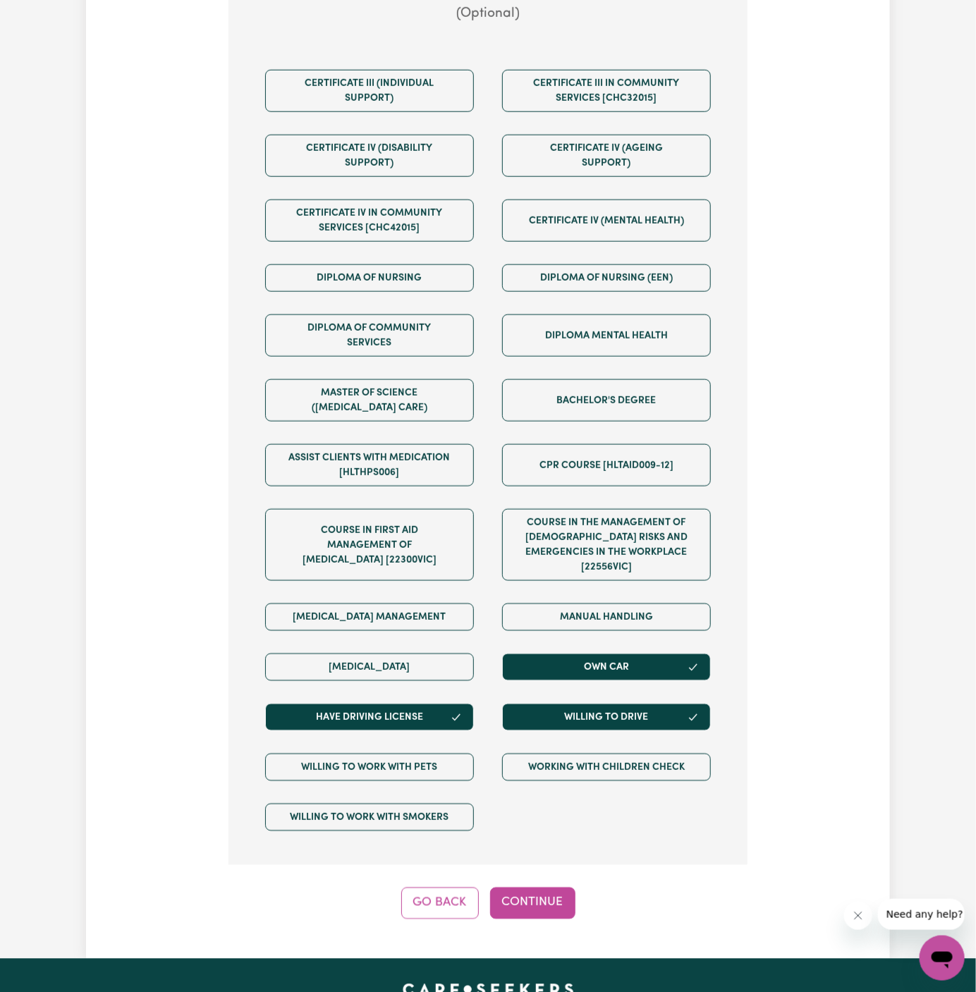
click at [523, 888] on button "Continue" at bounding box center [532, 903] width 85 height 31
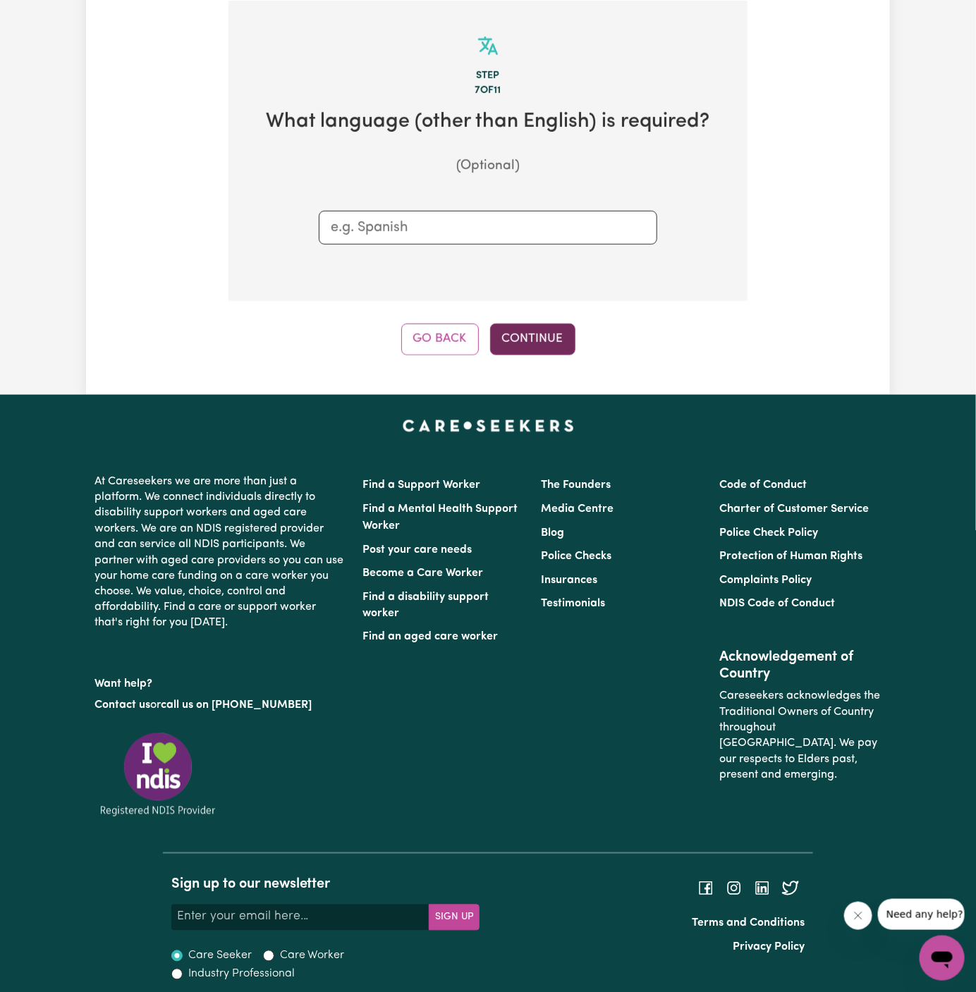
click at [529, 334] on button "Continue" at bounding box center [532, 339] width 85 height 31
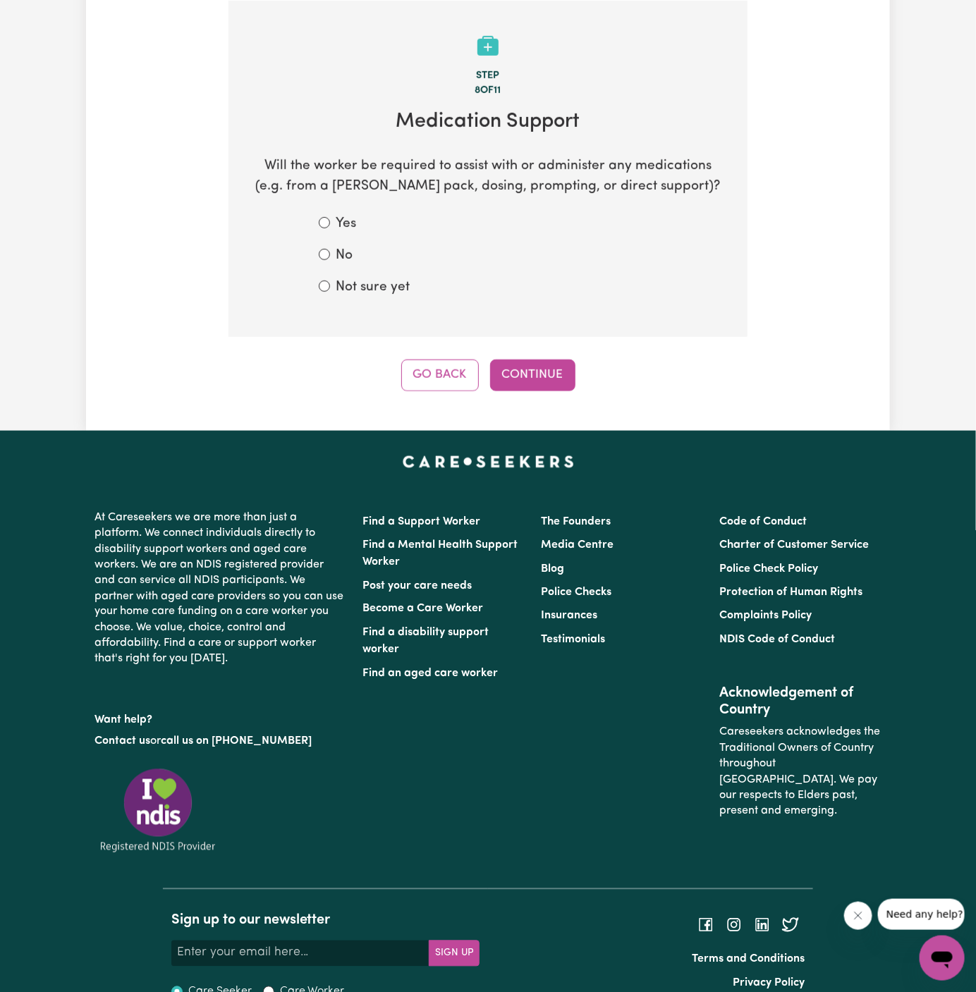
drag, startPoint x: 351, startPoint y: 257, endPoint x: 376, endPoint y: 274, distance: 30.9
click at [351, 257] on label "No" at bounding box center [344, 256] width 17 height 20
click at [330, 257] on input "No" at bounding box center [324, 254] width 11 height 11
radio input "true"
click at [377, 288] on label "Not sure yet" at bounding box center [373, 288] width 74 height 20
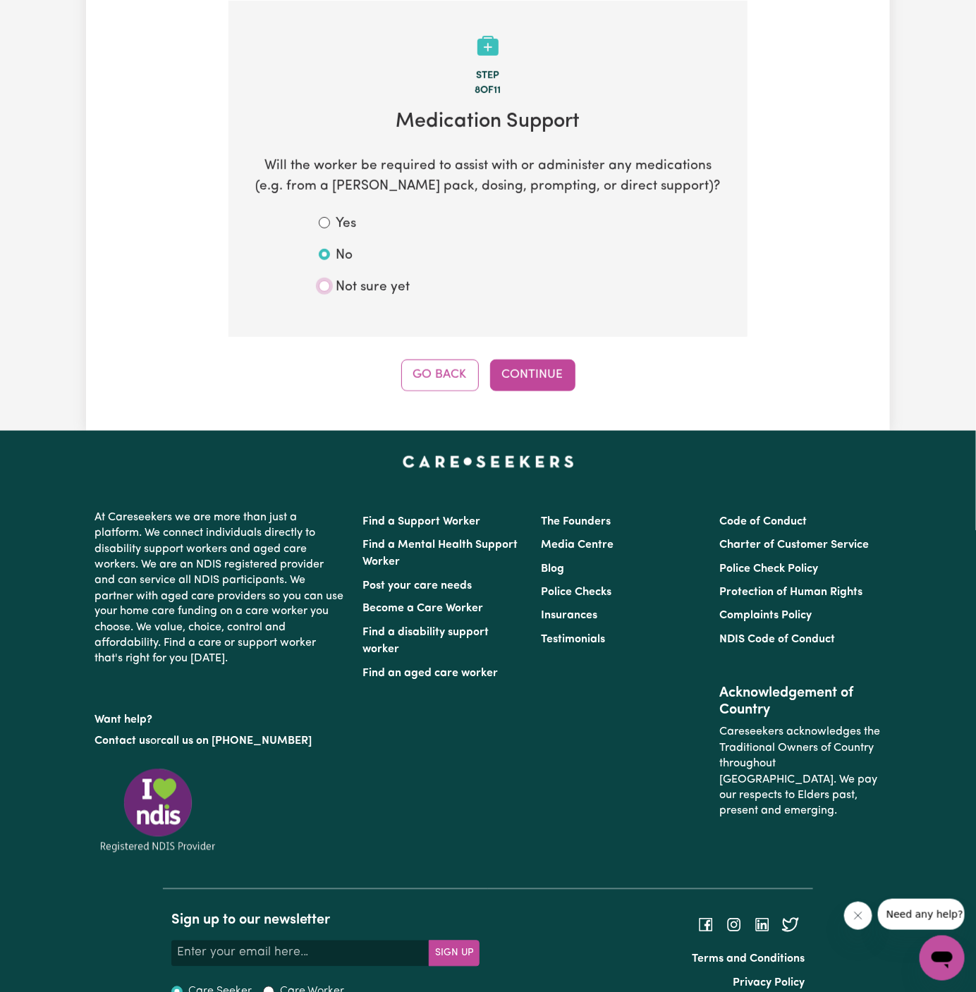
click at [330, 288] on input "Not sure yet" at bounding box center [324, 286] width 11 height 11
radio input "true"
click at [541, 370] on button "Continue" at bounding box center [532, 375] width 85 height 31
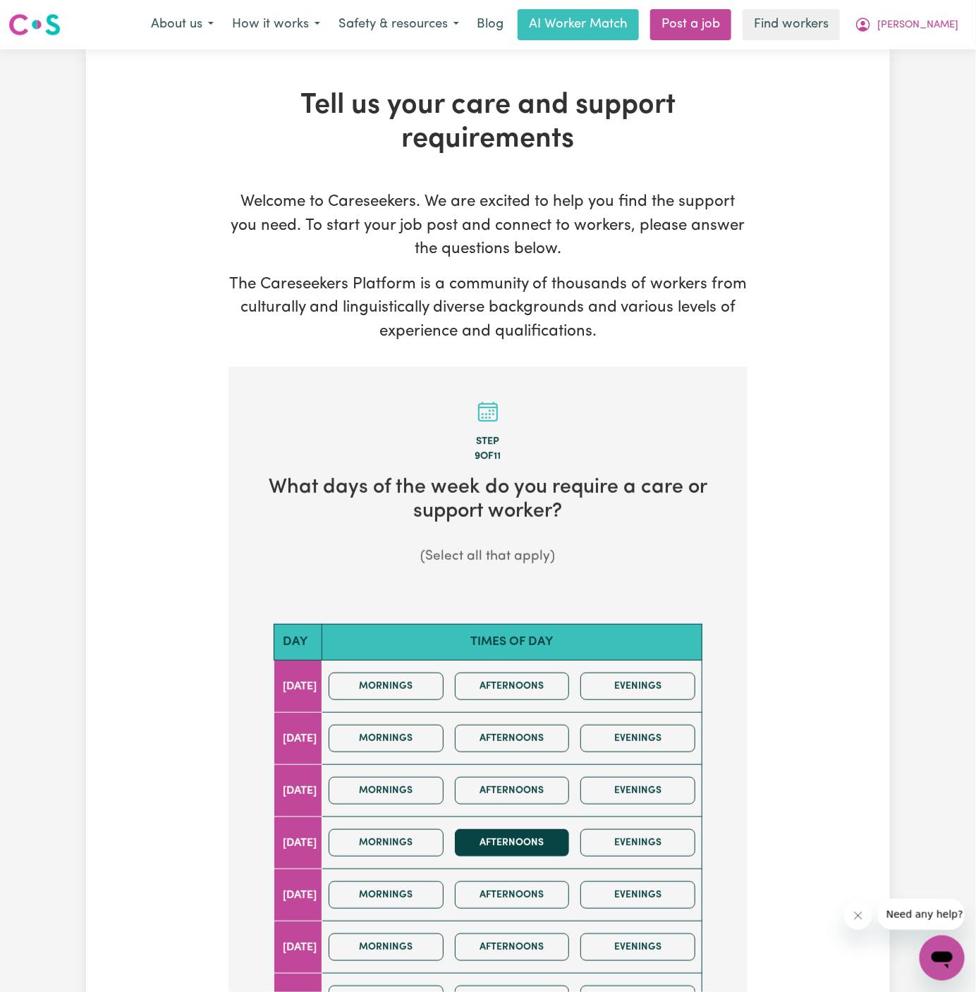
scroll to position [79, 0]
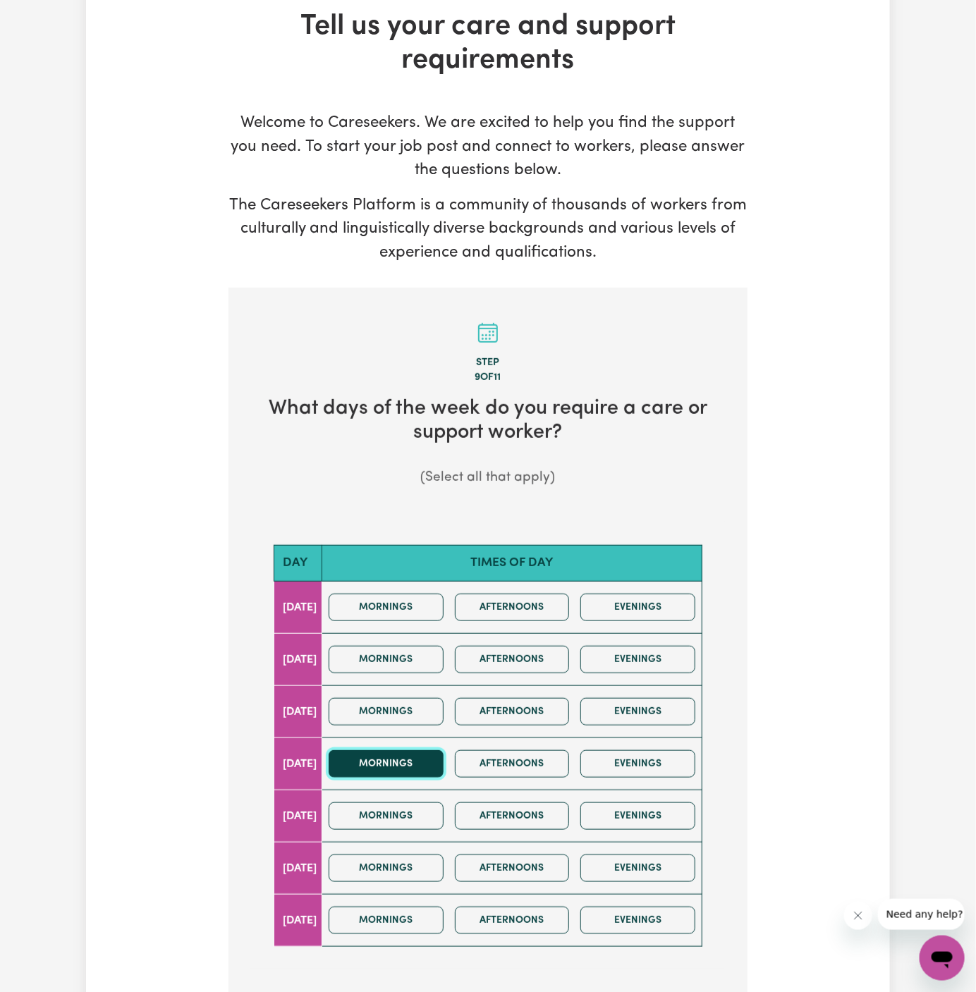
click at [424, 768] on button "Mornings" at bounding box center [386, 765] width 115 height 28
click at [587, 772] on div "Mornings Afternoons Evenings" at bounding box center [512, 764] width 378 height 50
click at [522, 765] on button "Afternoons" at bounding box center [512, 765] width 115 height 28
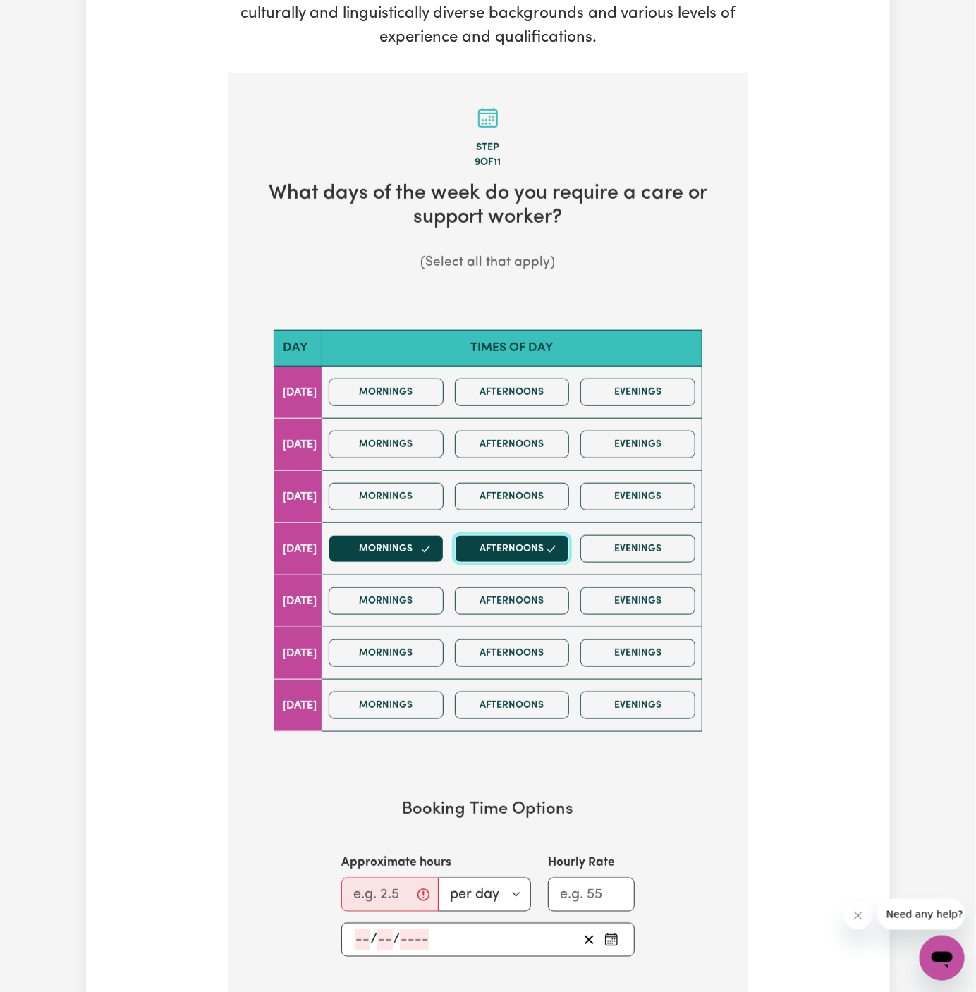
scroll to position [296, 0]
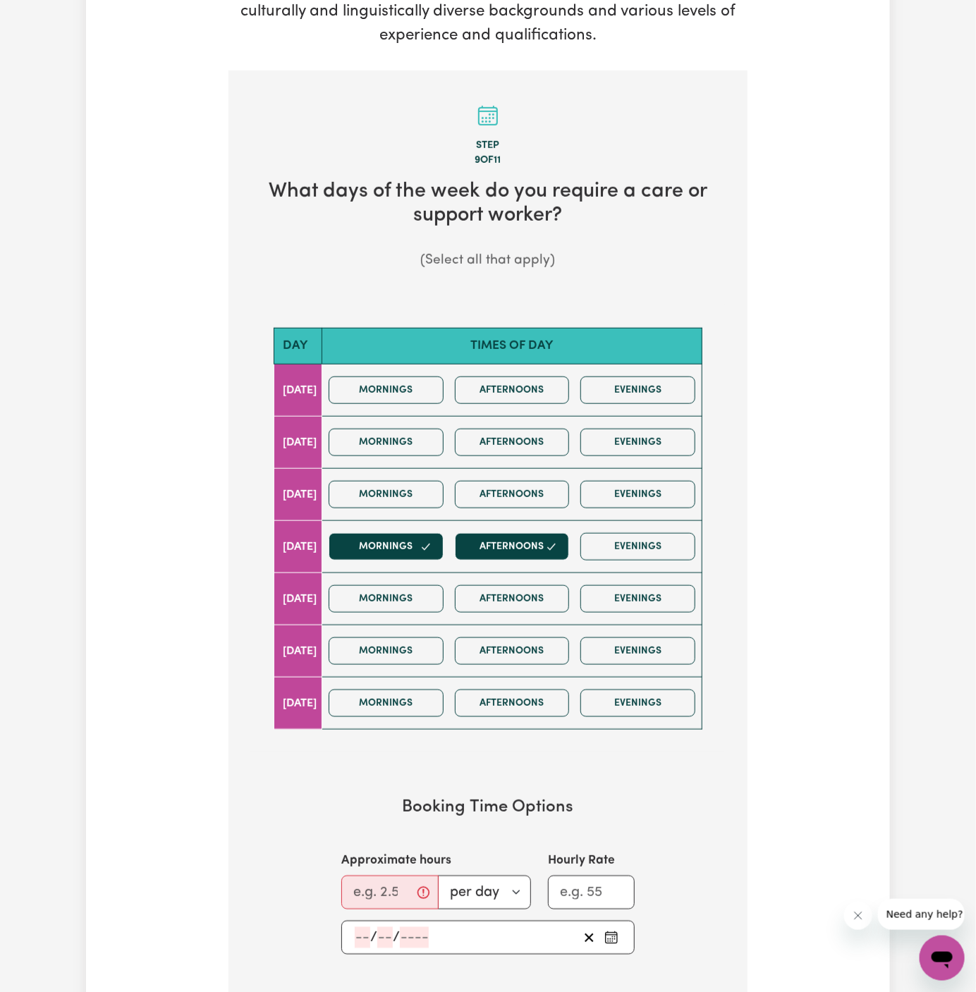
click at [396, 869] on div "Approximate hours per day per week" at bounding box center [436, 881] width 190 height 58
click at [372, 890] on input "Approximate hours" at bounding box center [389, 893] width 97 height 34
type input "4"
click at [362, 928] on input "number" at bounding box center [363, 938] width 16 height 21
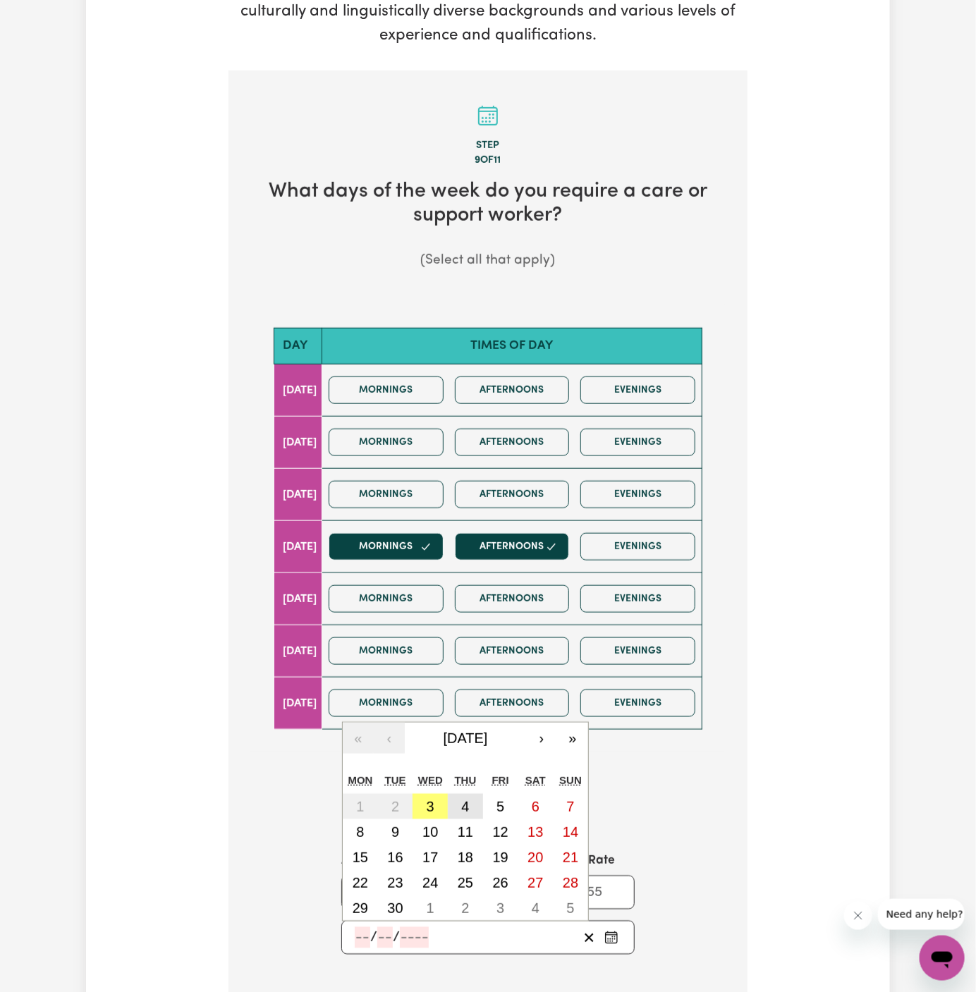
click at [463, 799] on abbr "4" at bounding box center [465, 807] width 8 height 16
type input "2025-09-04"
type input "4"
type input "9"
type input "2025"
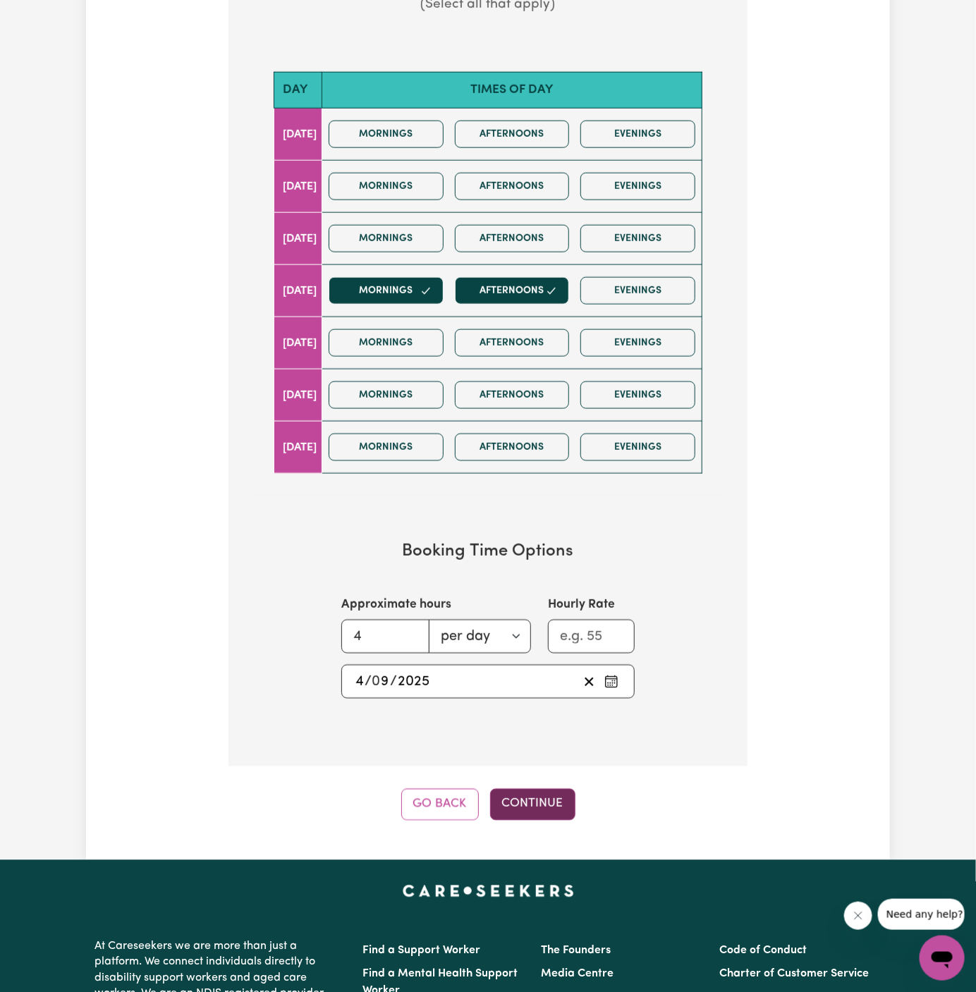
click at [541, 796] on button "Continue" at bounding box center [532, 804] width 85 height 31
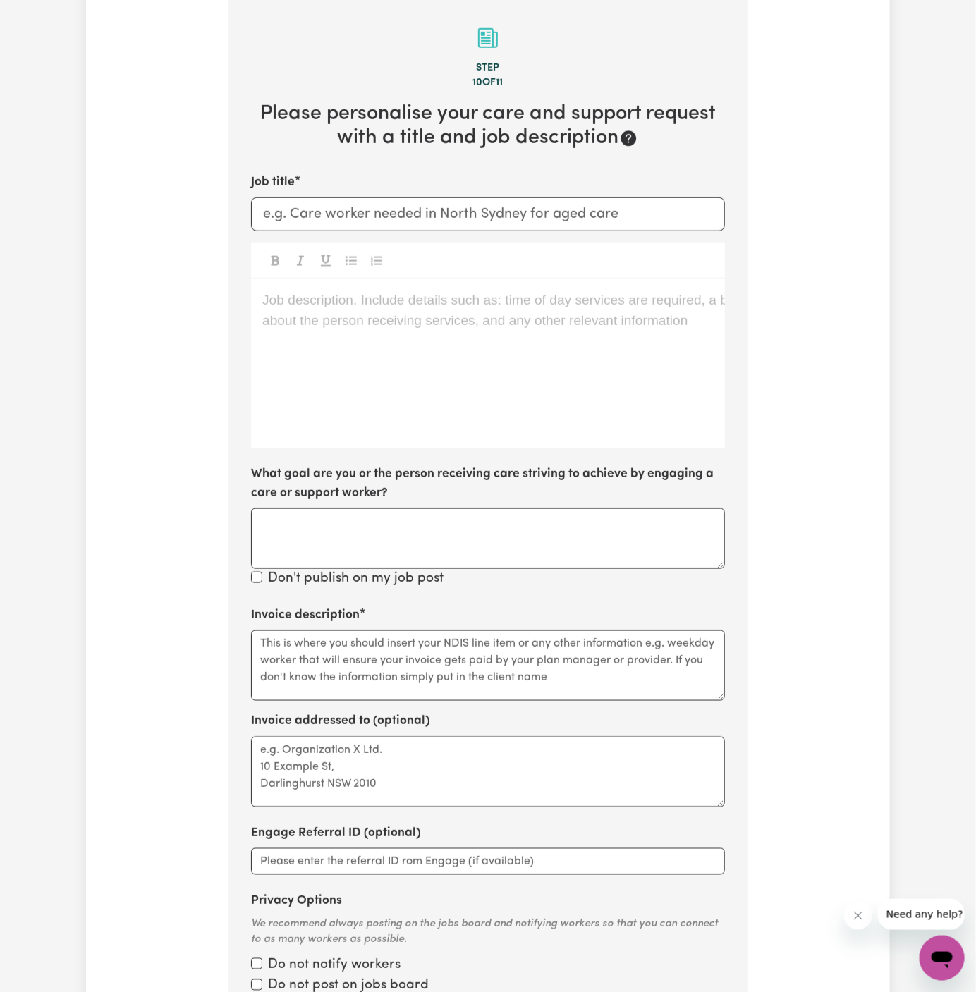
scroll to position [366, 0]
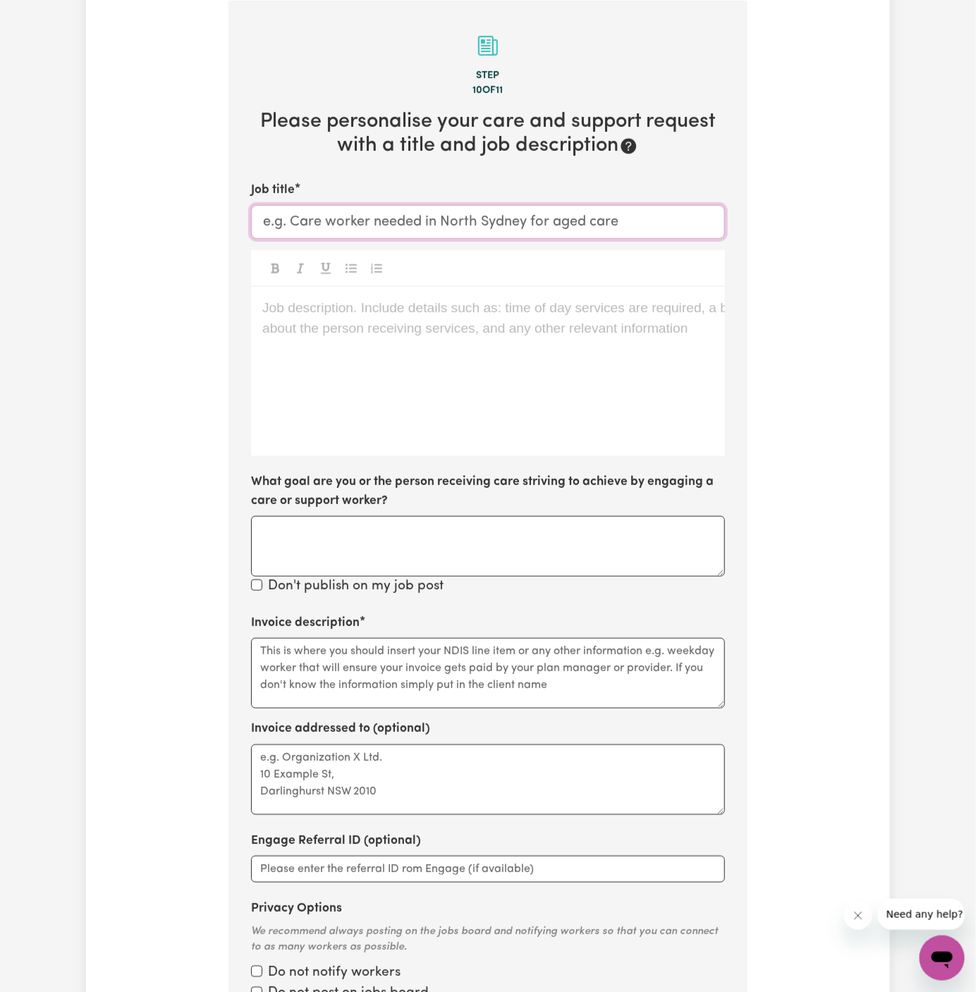
click at [571, 211] on input "Job title" at bounding box center [488, 222] width 474 height 34
paste input "Female Support Worker Needed In St Lucia, QLD"
type input "Female Support Worker Needed In St Lucia, QLD"
click at [588, 351] on div "Job description. Include details such as: time of day services are required, a …" at bounding box center [488, 371] width 474 height 169
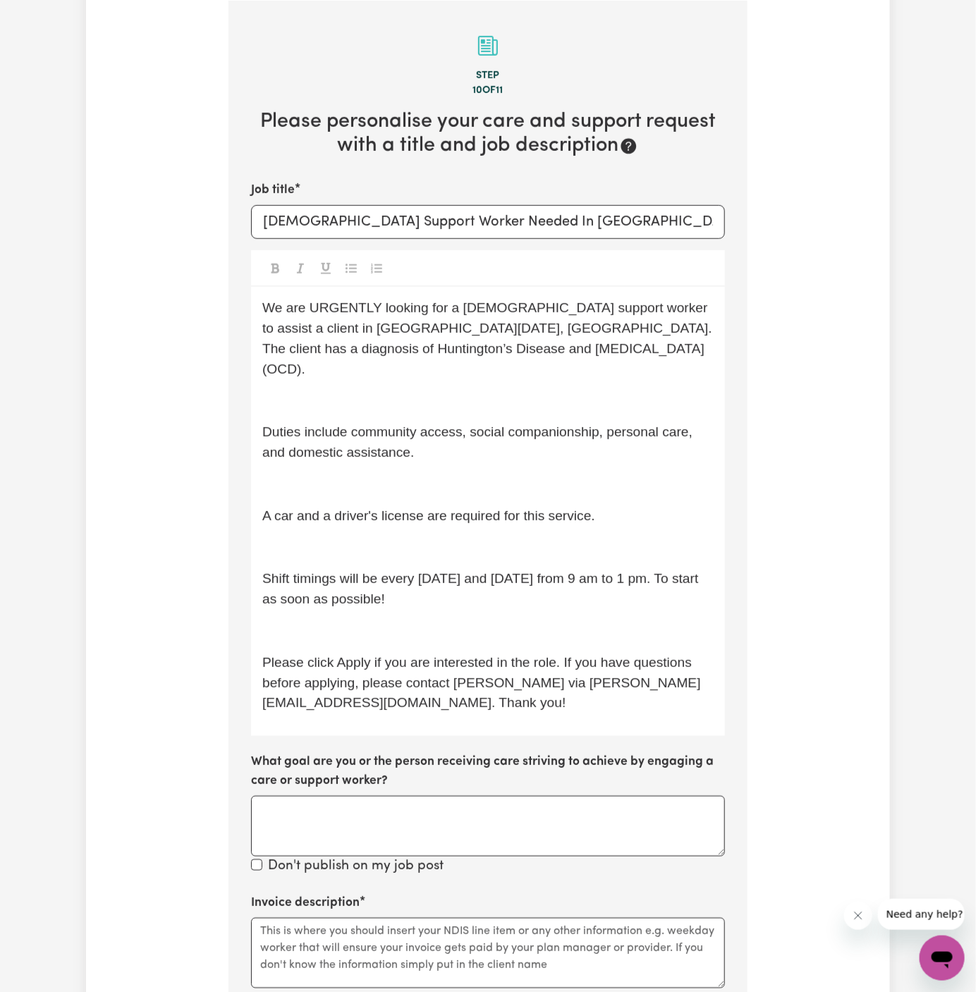
click at [538, 391] on p "﻿" at bounding box center [487, 401] width 451 height 20
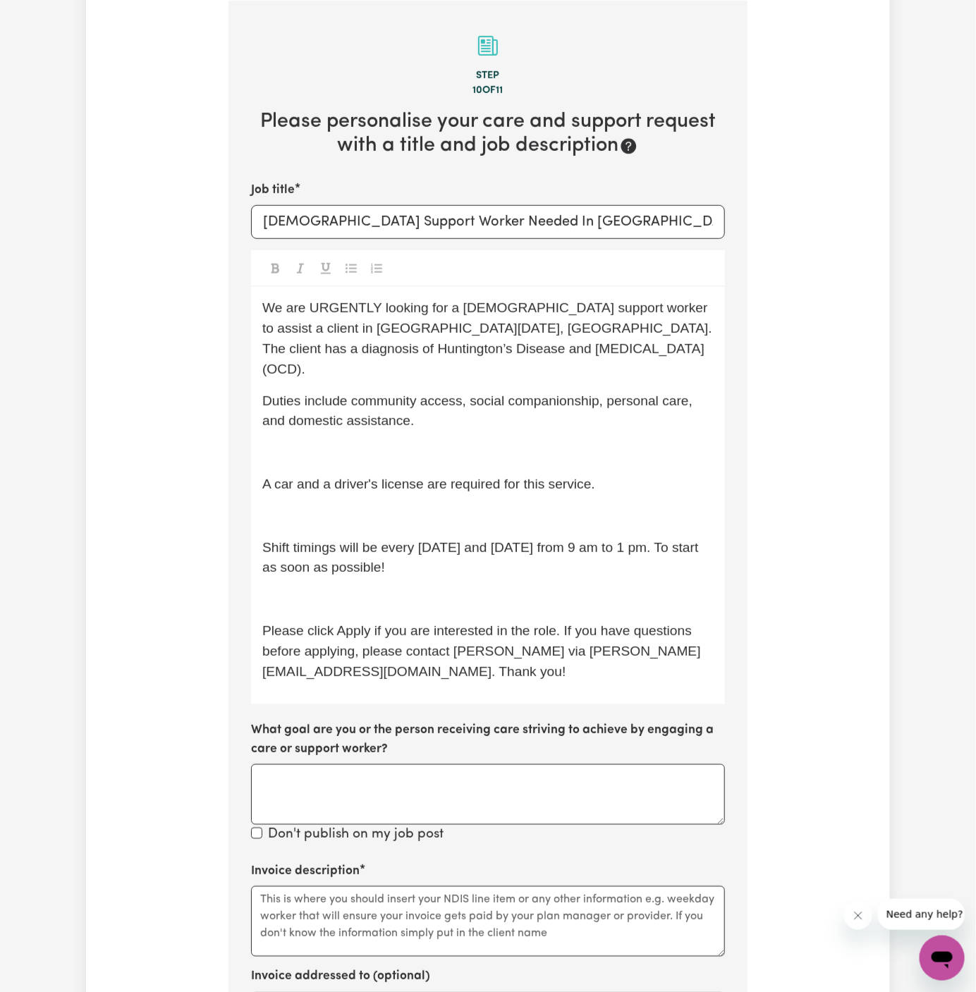
click at [546, 408] on p "Duties include community access, social companionship, personal care, and domes…" at bounding box center [487, 411] width 451 height 41
click at [538, 443] on p "﻿" at bounding box center [487, 453] width 451 height 20
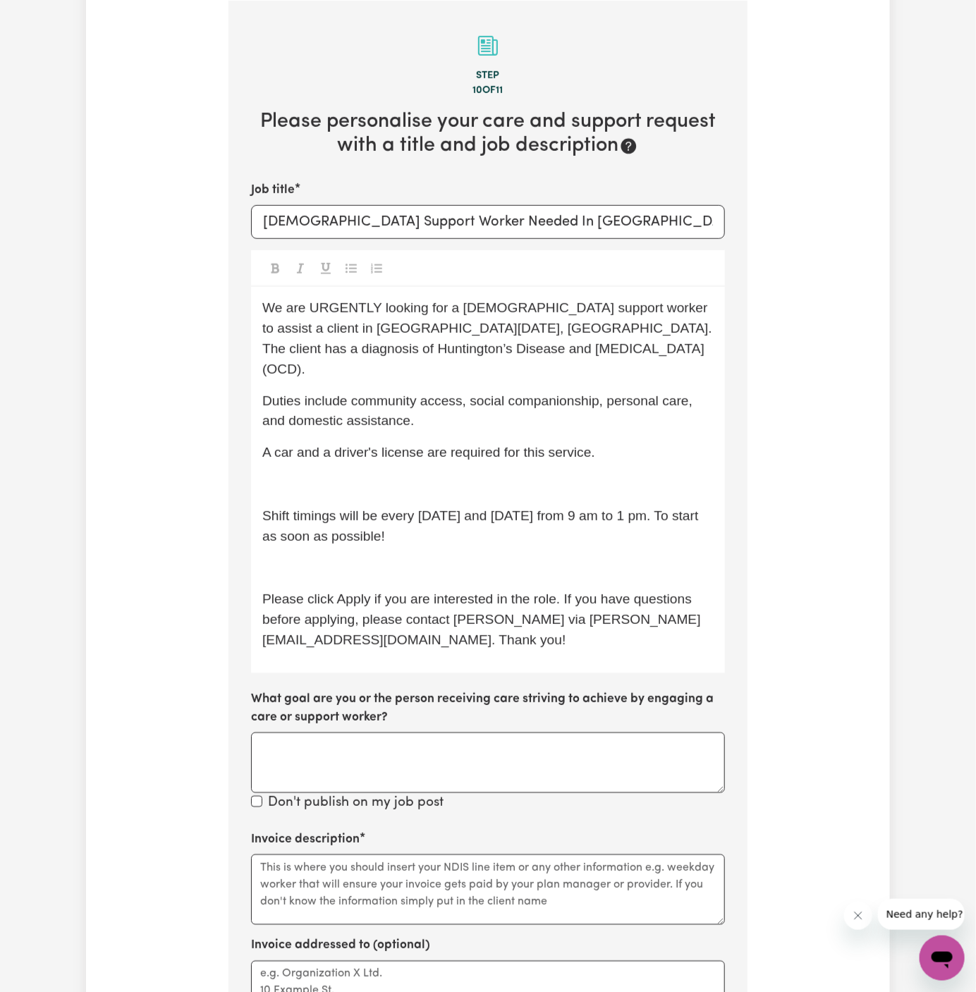
click at [528, 443] on div "We are URGENTLY looking for a female support worker to assist a client in St Lu…" at bounding box center [488, 480] width 474 height 386
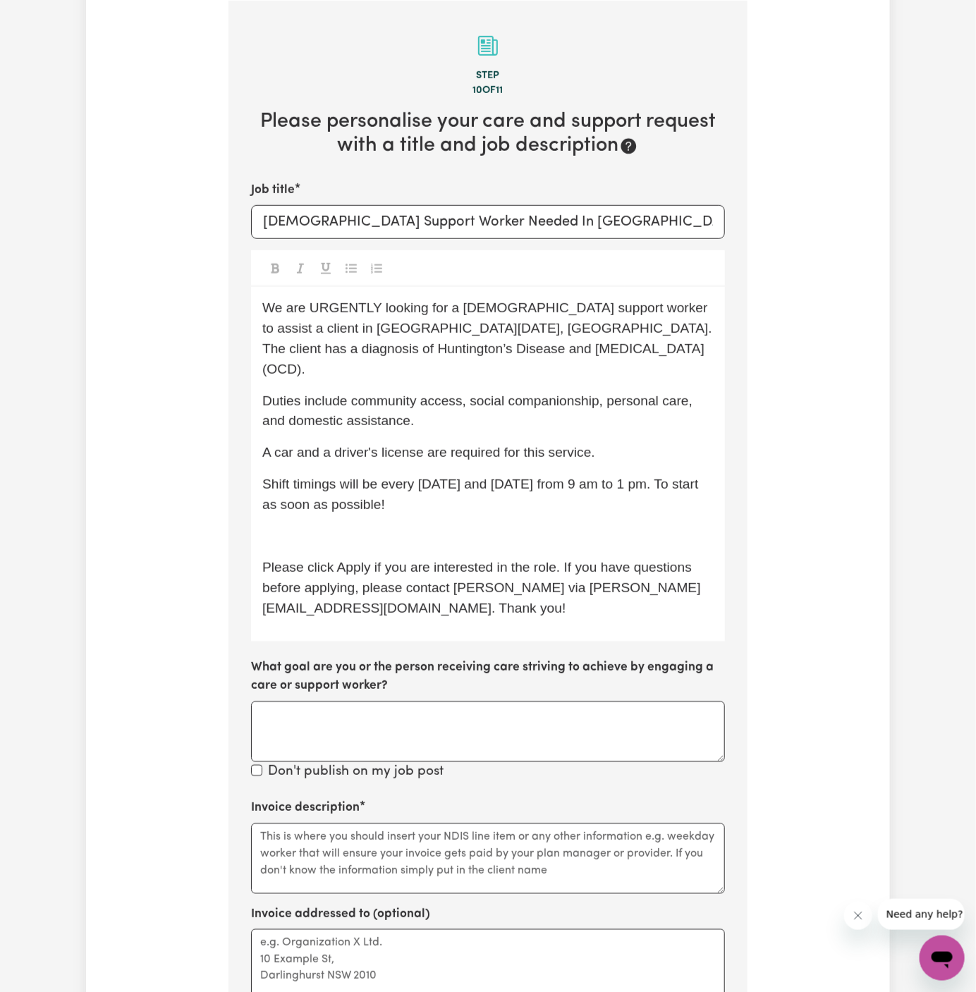
click at [538, 451] on div "We are URGENTLY looking for a female support worker to assist a client in St Lu…" at bounding box center [488, 464] width 474 height 354
drag, startPoint x: 498, startPoint y: 464, endPoint x: 435, endPoint y: 464, distance: 63.5
click at [435, 477] on span "Shift timings will be every Tuesday and Thursday from 9 am to 1 pm. To start as…" at bounding box center [482, 494] width 440 height 35
drag, startPoint x: 601, startPoint y: 485, endPoint x: 642, endPoint y: 465, distance: 45.7
click at [642, 475] on p "Shift timings will be every Thursday from 9 am to 1 pm. To start as soon as pos…" at bounding box center [487, 495] width 451 height 41
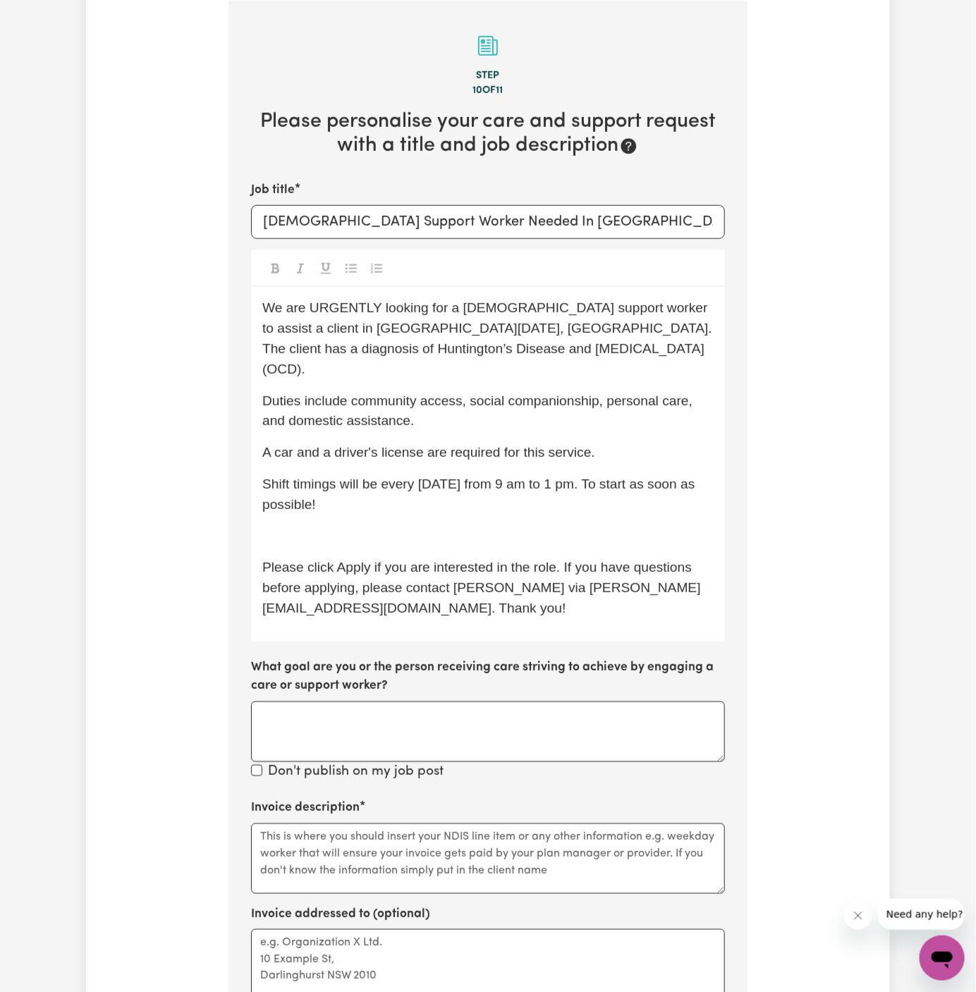
drag, startPoint x: 642, startPoint y: 465, endPoint x: 657, endPoint y: 478, distance: 20.5
click at [657, 482] on p "Shift timings will be every Thursday from 9 am to 1 pm. To start as soon as pos…" at bounding box center [487, 495] width 451 height 41
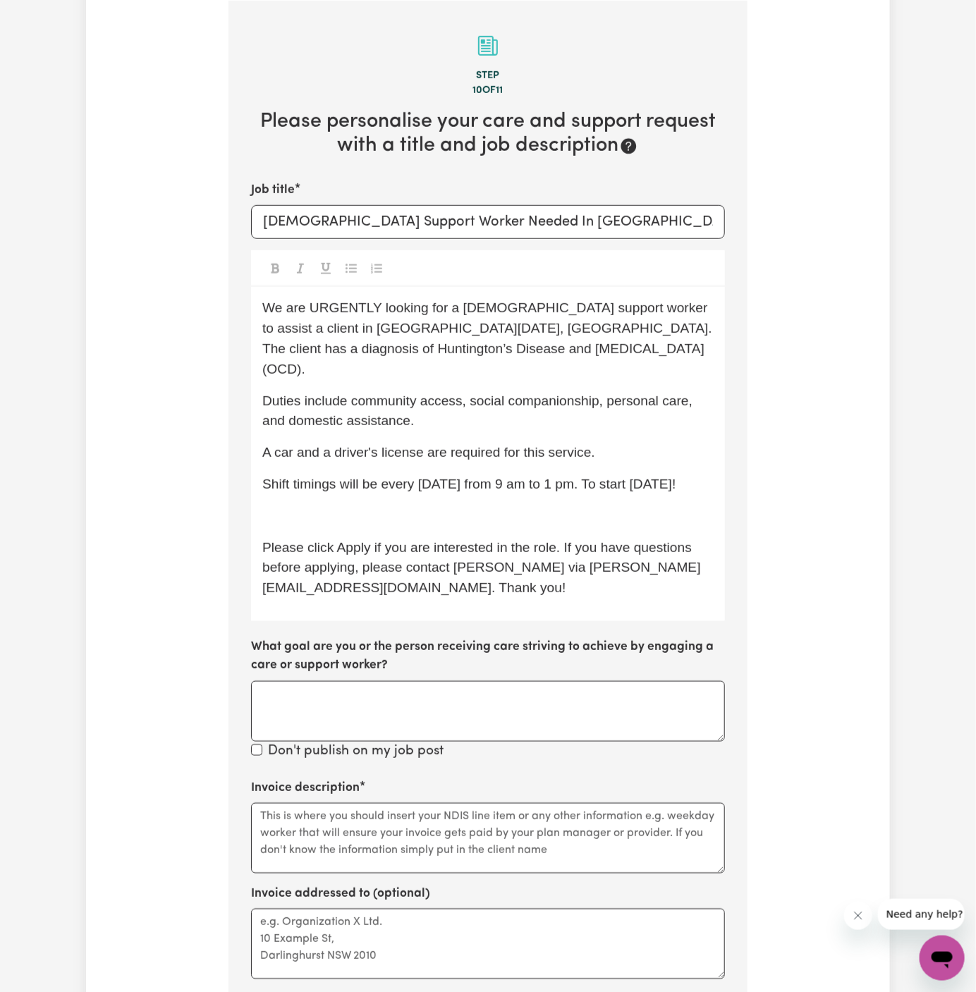
click at [660, 493] on p "Shift timings will be every Thursday from 9 am to 1 pm. To start tomorrow, 04/0…" at bounding box center [487, 485] width 451 height 20
click at [654, 516] on p "﻿" at bounding box center [487, 516] width 451 height 20
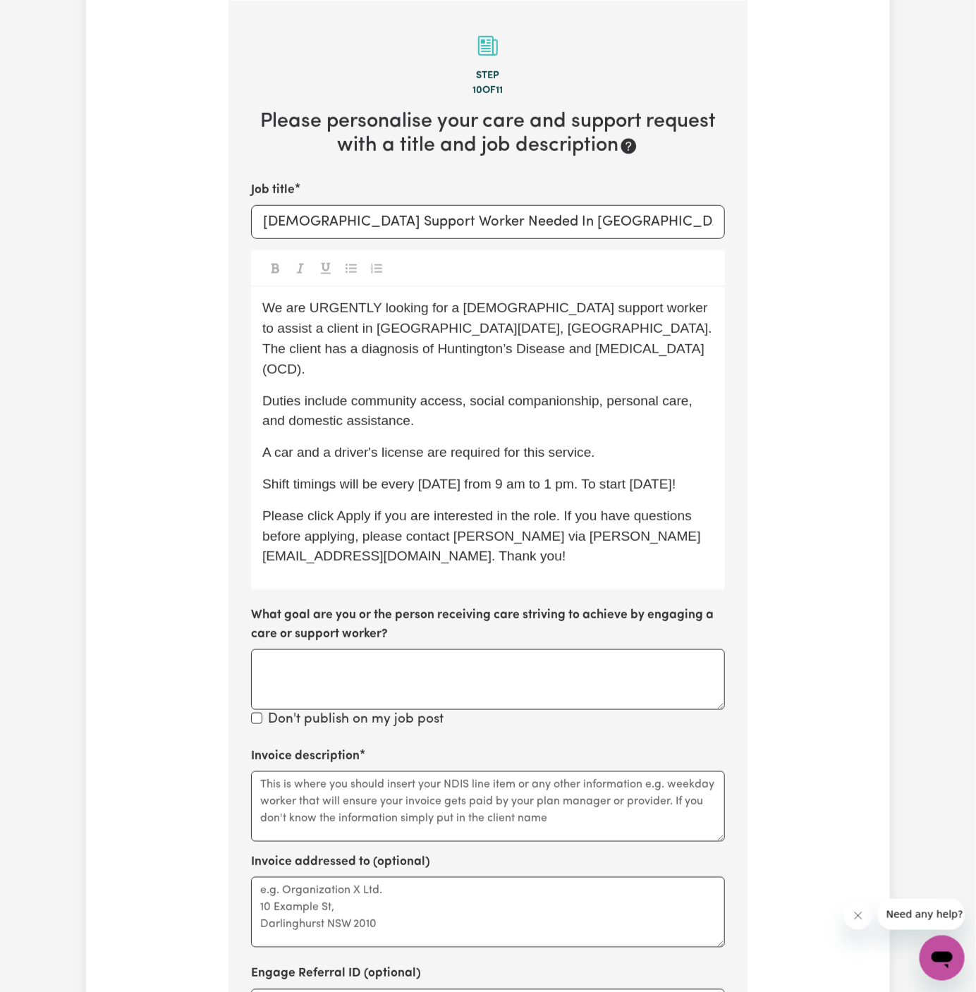
click at [526, 760] on div "Invoice description" at bounding box center [488, 795] width 474 height 95
click at [521, 774] on textarea "Invoice description" at bounding box center [488, 807] width 474 height 71
paste textarea "c/o My Care Ability"
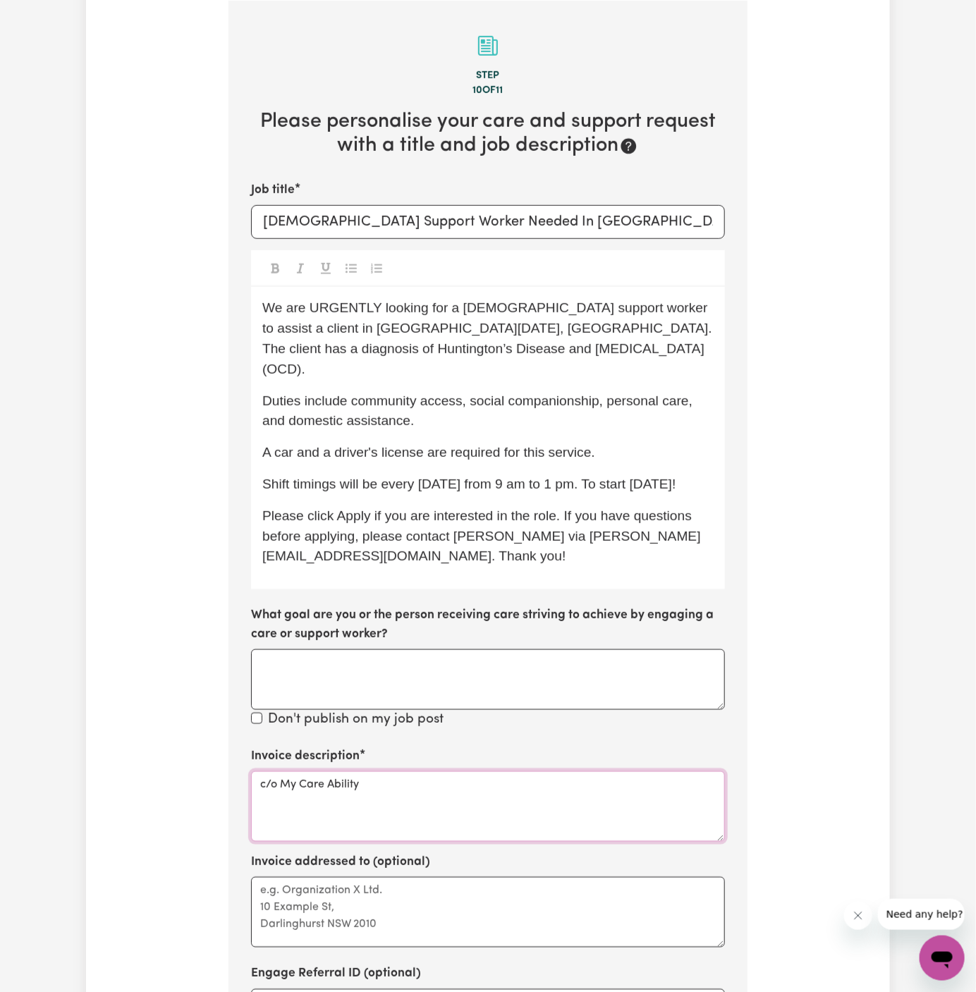
type textarea "c/o My Care Ability"
click at [478, 893] on textarea "Invoice addressed to (optional)" at bounding box center [488, 912] width 474 height 71
paste textarea "c/o My Care Ability"
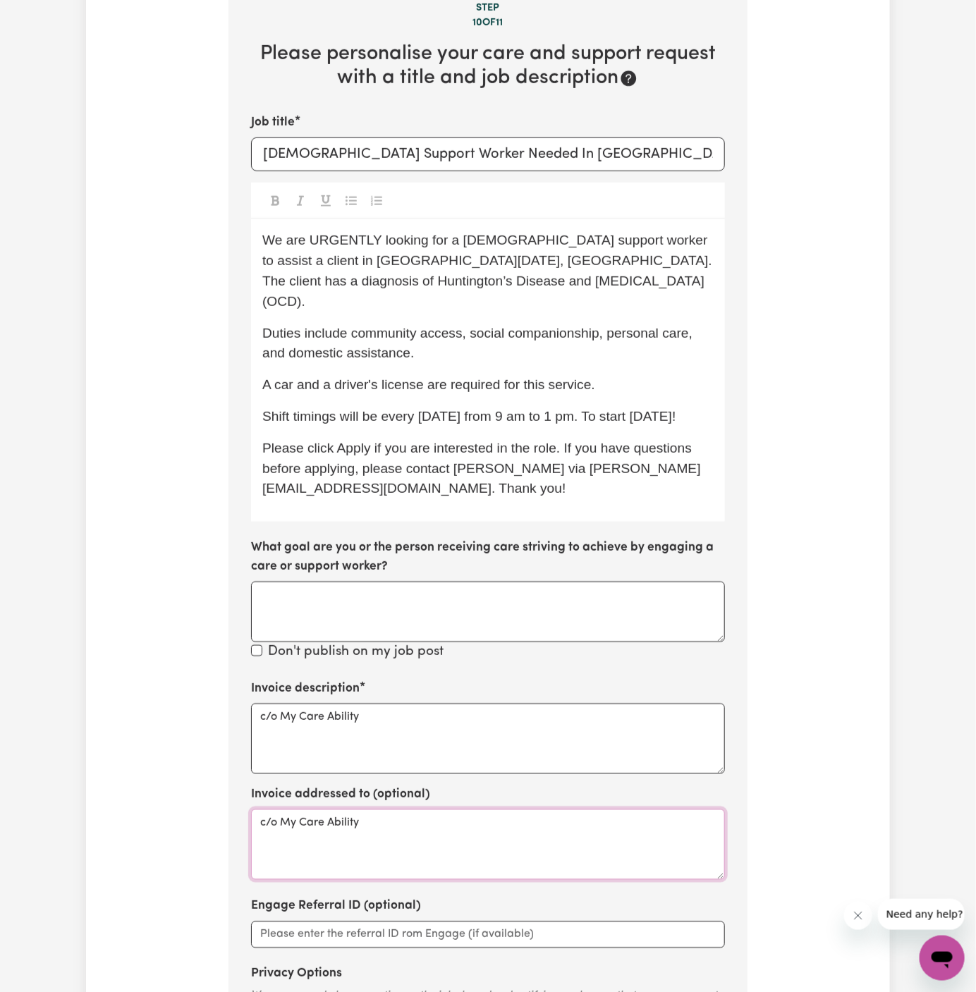
scroll to position [516, 0]
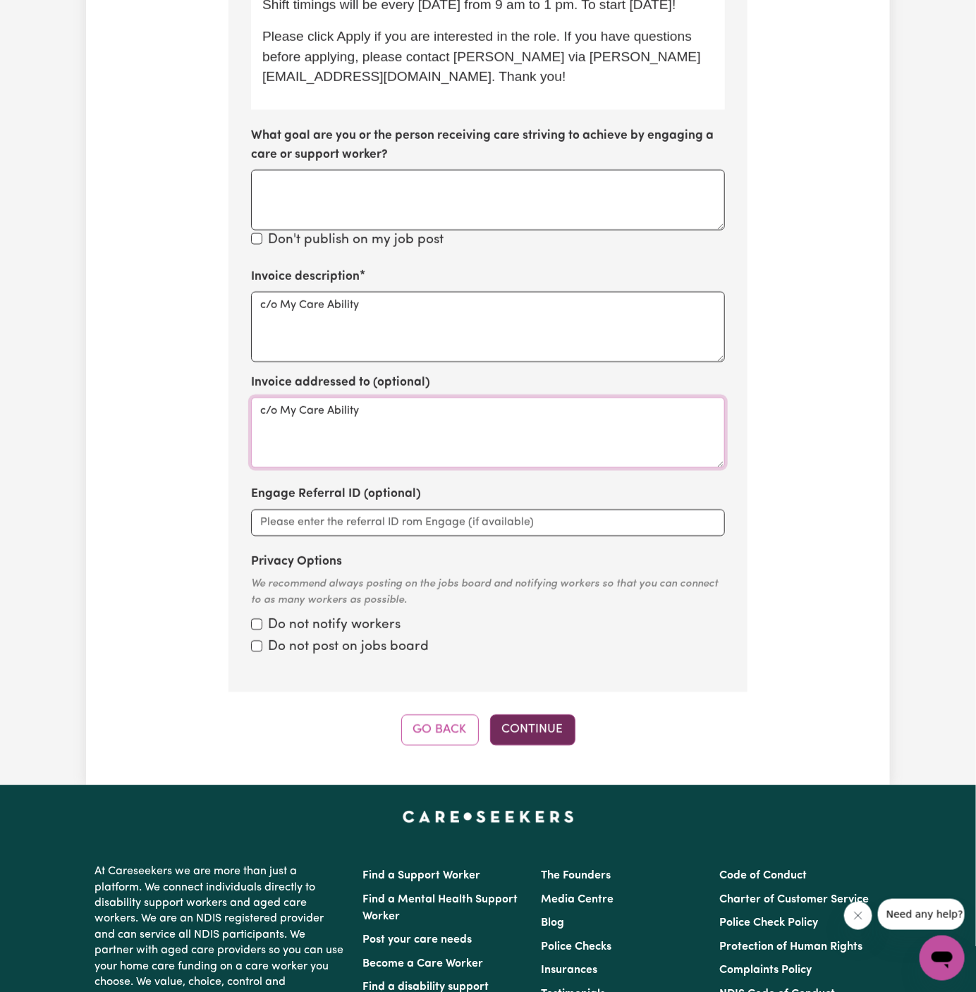
type textarea "c/o My Care Ability"
click at [569, 735] on button "Continue" at bounding box center [532, 730] width 85 height 31
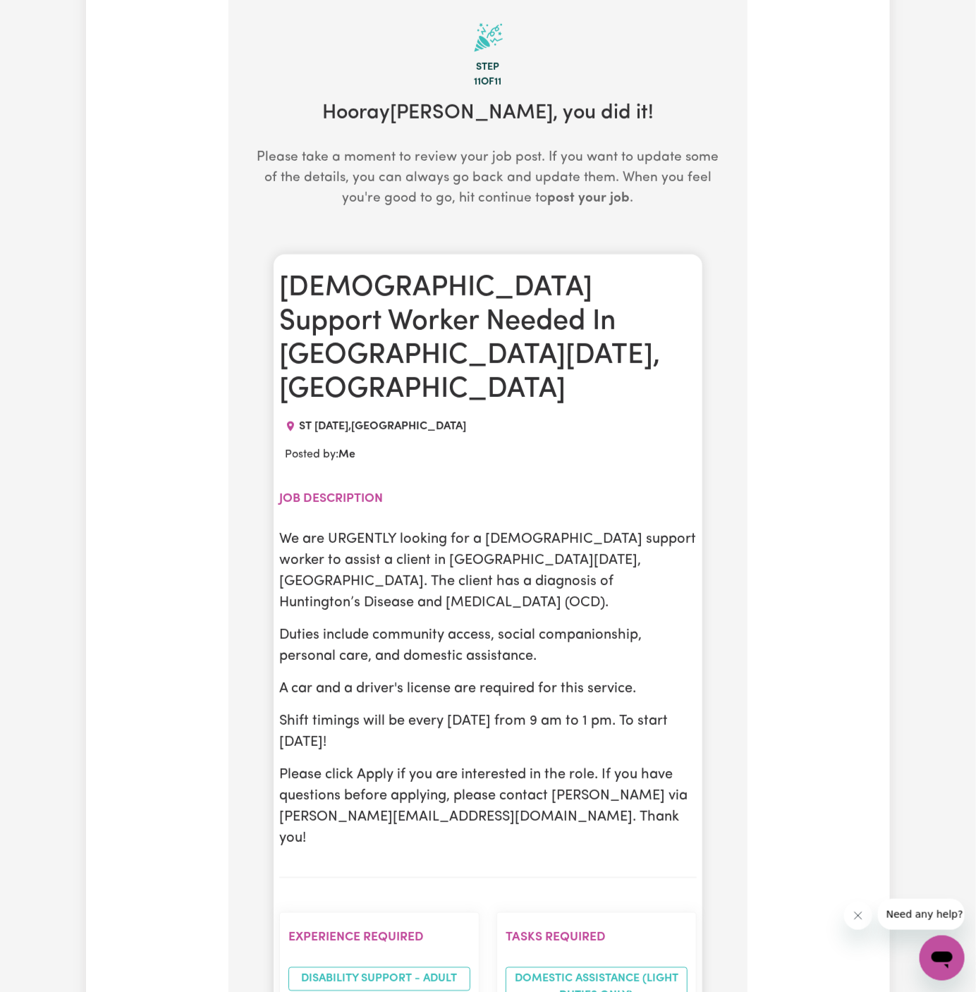
scroll to position [366, 0]
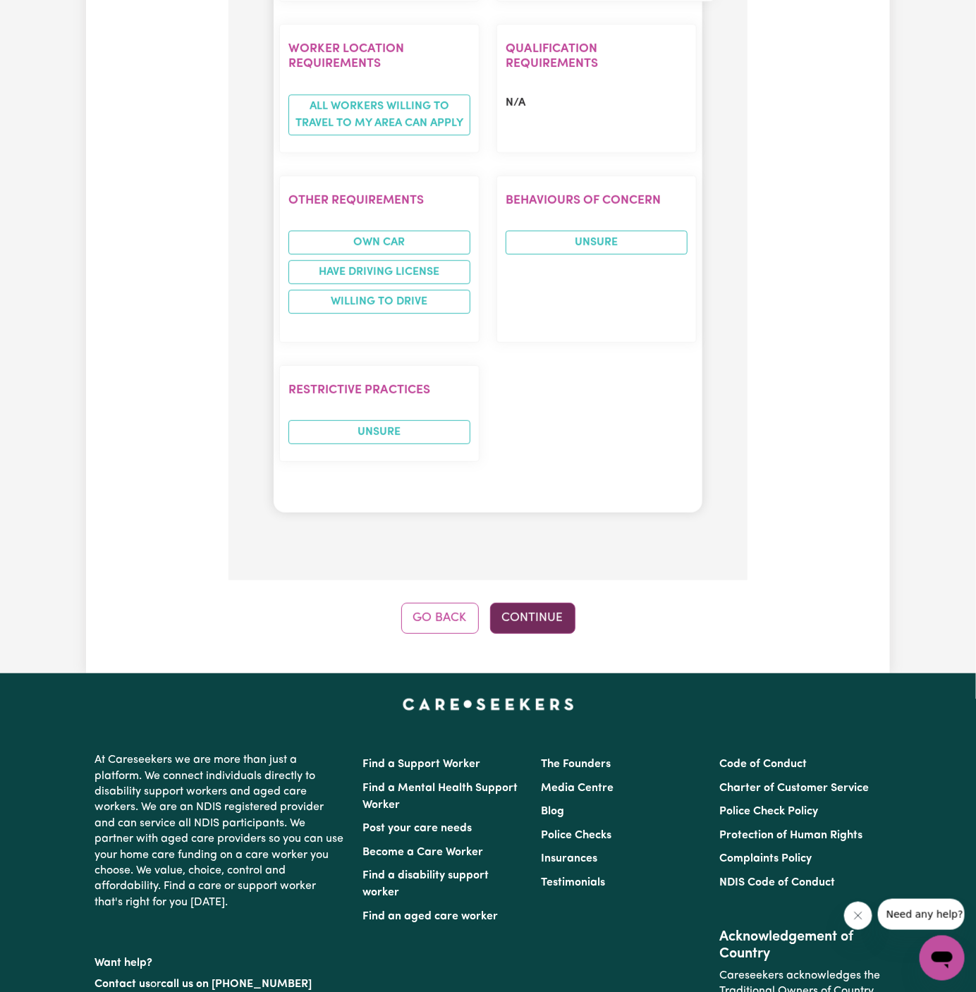
click at [542, 603] on button "Continue" at bounding box center [532, 618] width 85 height 31
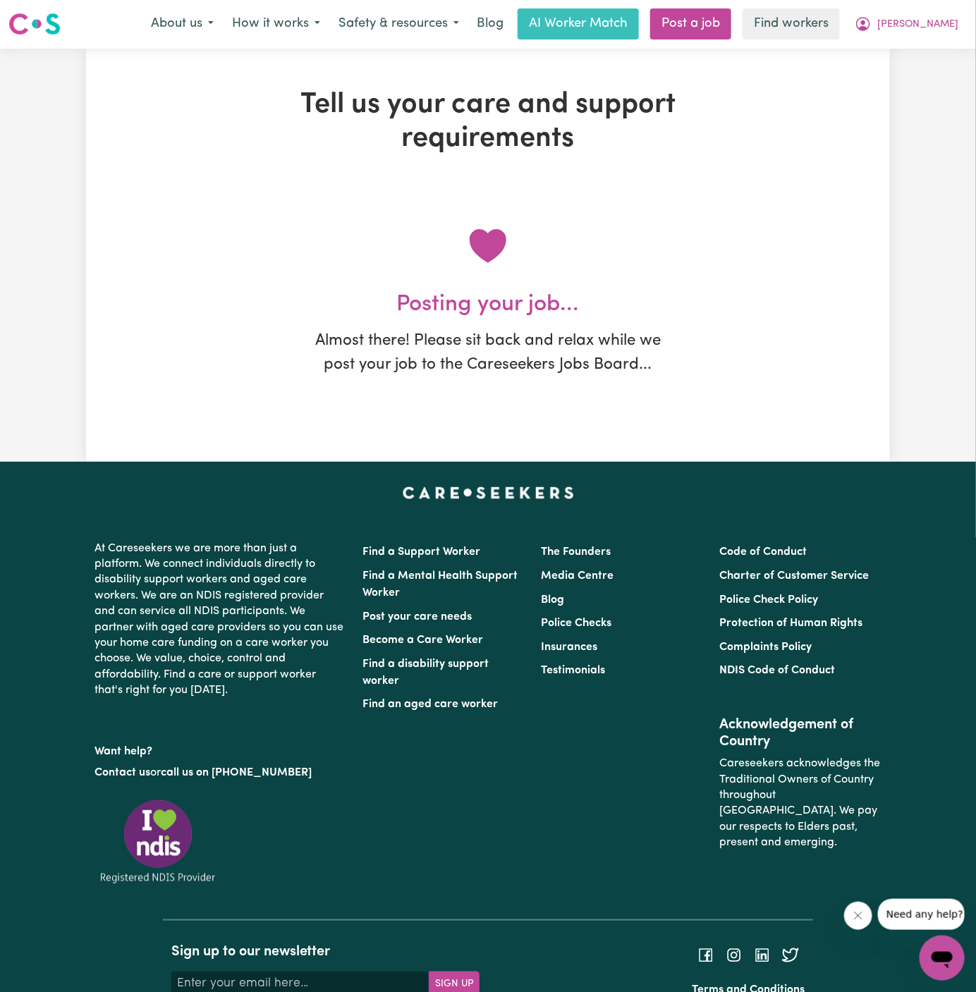
scroll to position [0, 0]
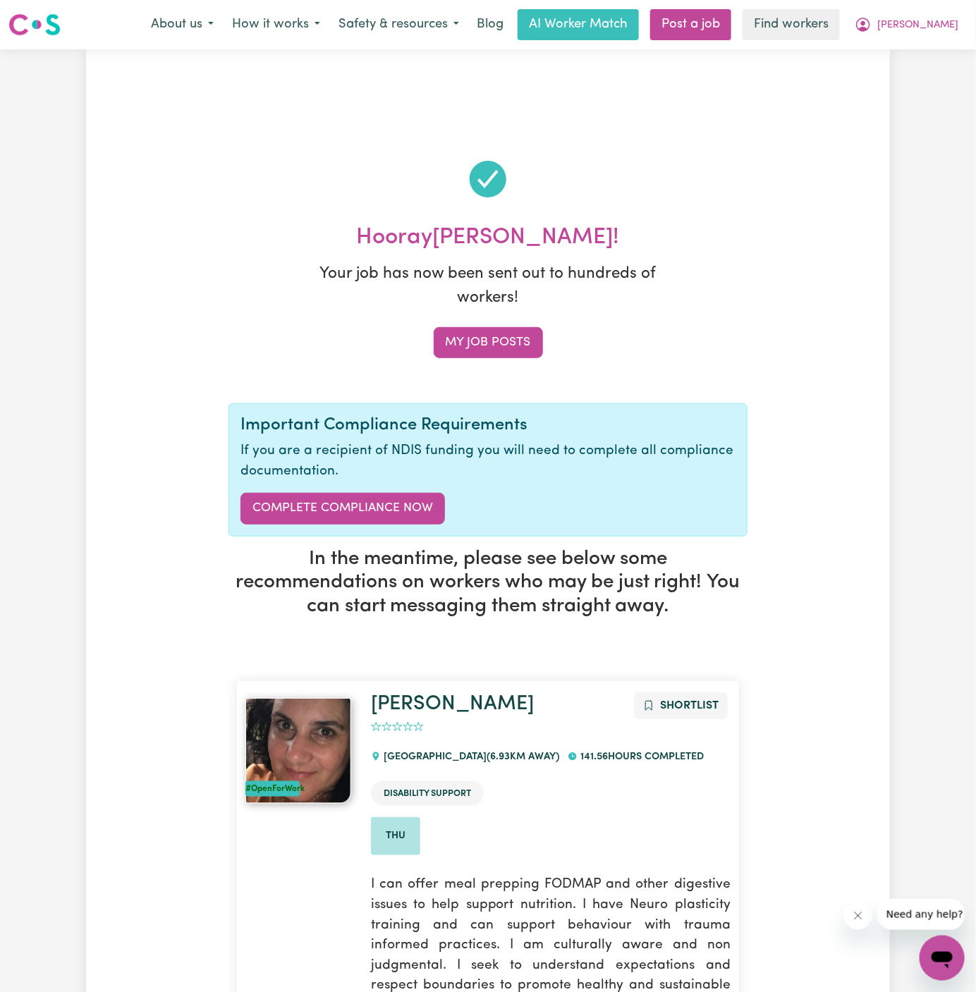
click at [944, 20] on span "Denise" at bounding box center [917, 26] width 81 height 16
click at [944, 47] on link "My Dashboard" at bounding box center [911, 55] width 111 height 27
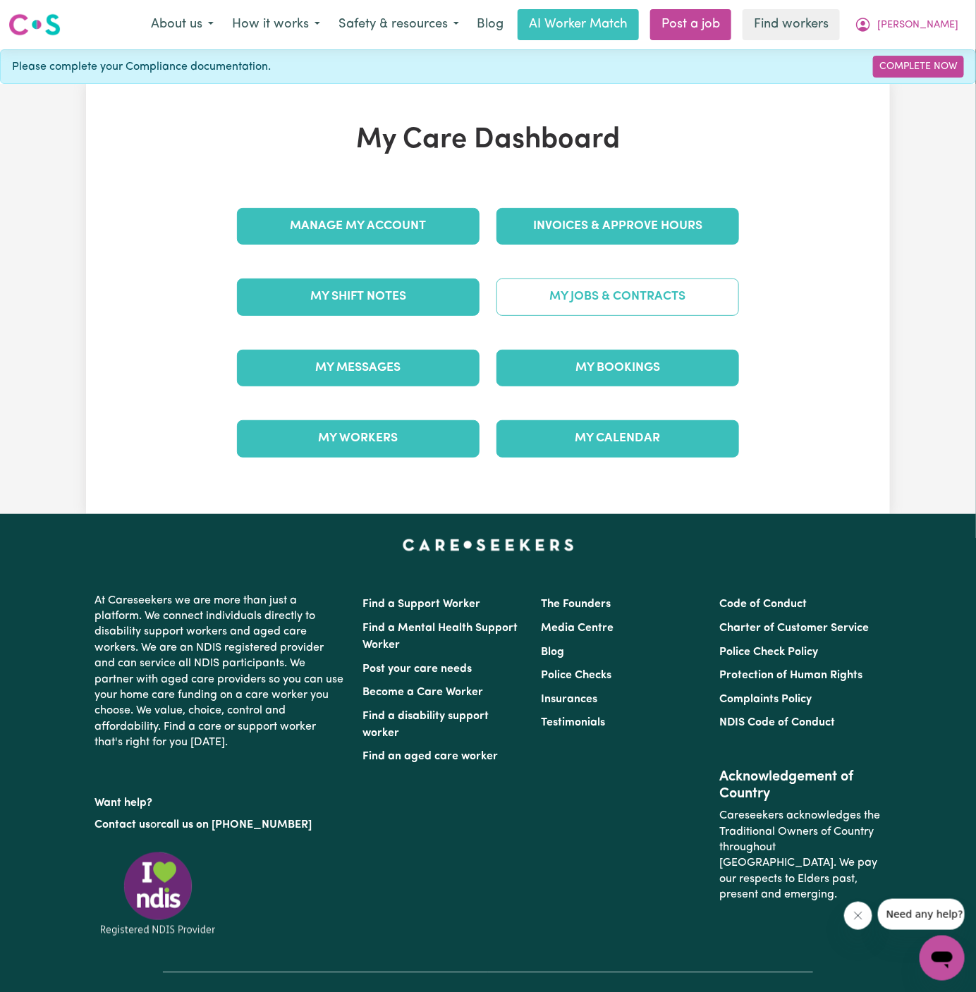
click at [624, 301] on link "My Jobs & Contracts" at bounding box center [618, 297] width 243 height 37
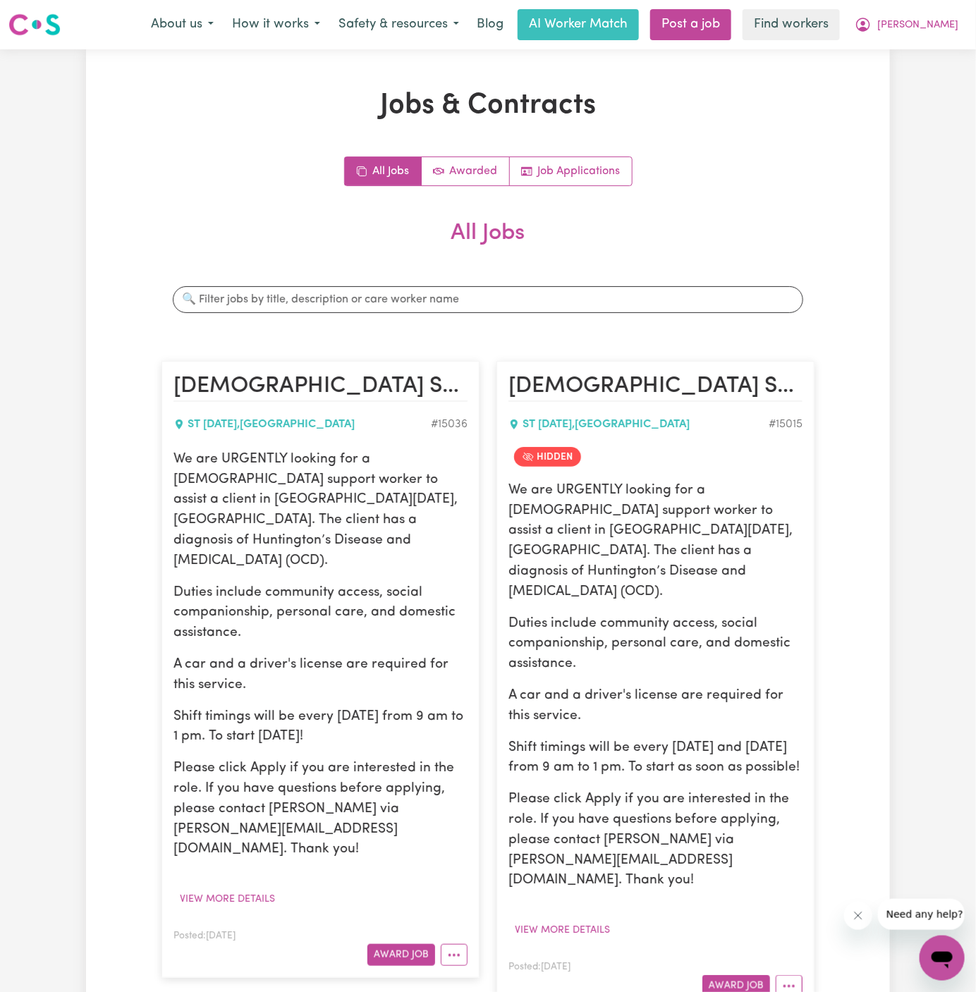
click at [450, 911] on article "Female Support Worker Needed In St Lucia, QLD ST LUCIA , Queensland # 15036 We …" at bounding box center [321, 669] width 318 height 617
click at [451, 944] on button "More options" at bounding box center [454, 955] width 27 height 22
click at [496, 881] on link "Edit Job" at bounding box center [497, 895] width 111 height 28
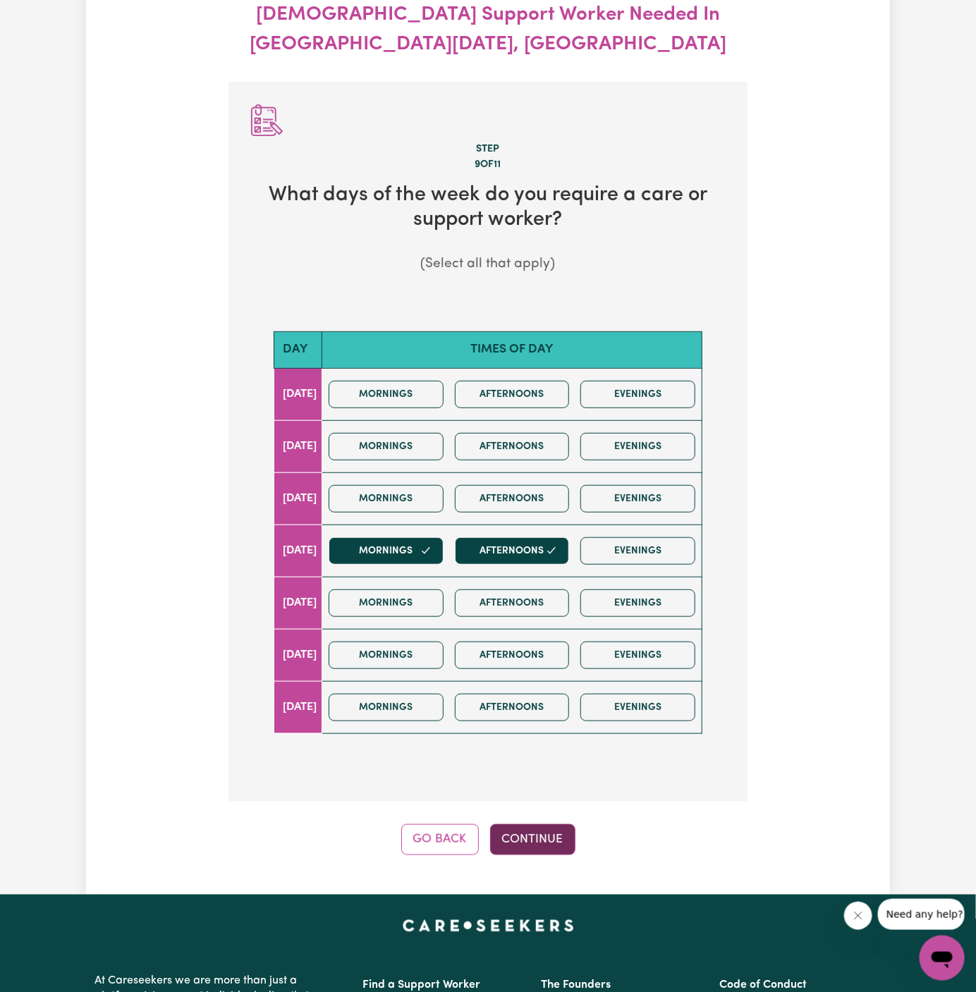
click at [525, 825] on button "Continue" at bounding box center [532, 840] width 85 height 31
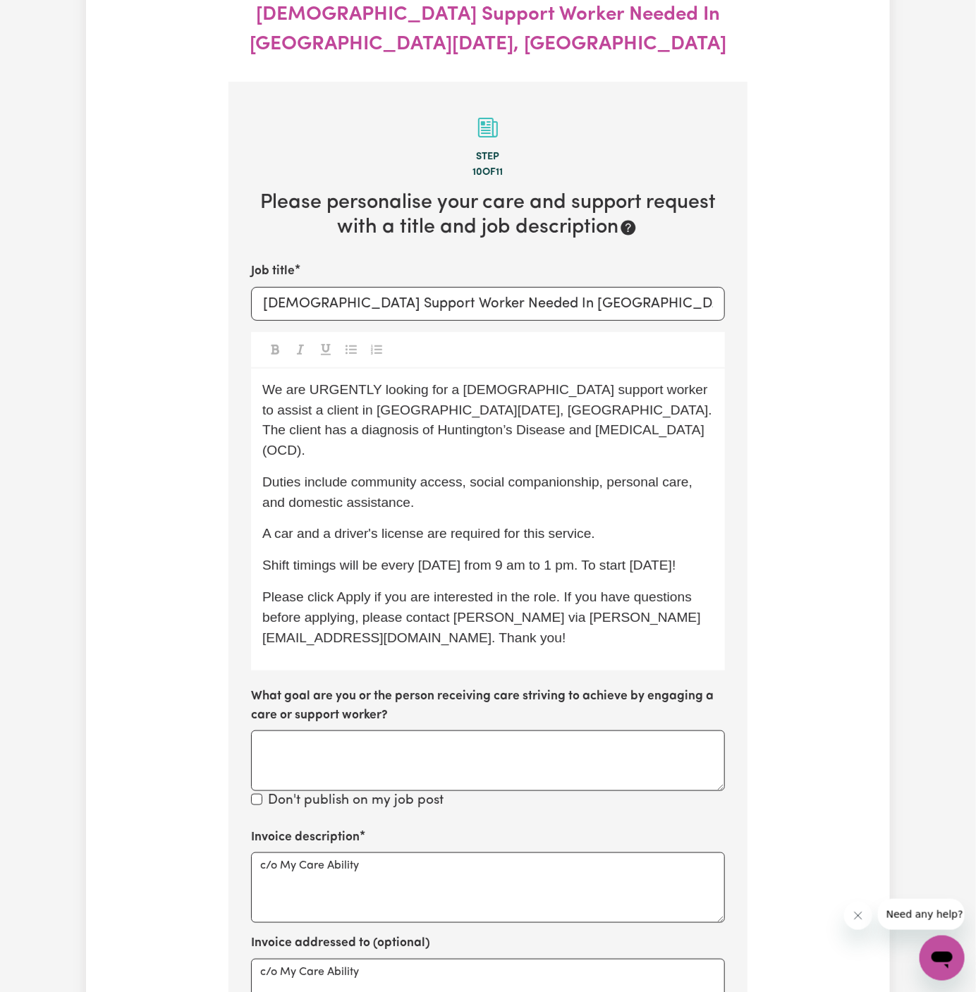
scroll to position [209, 0]
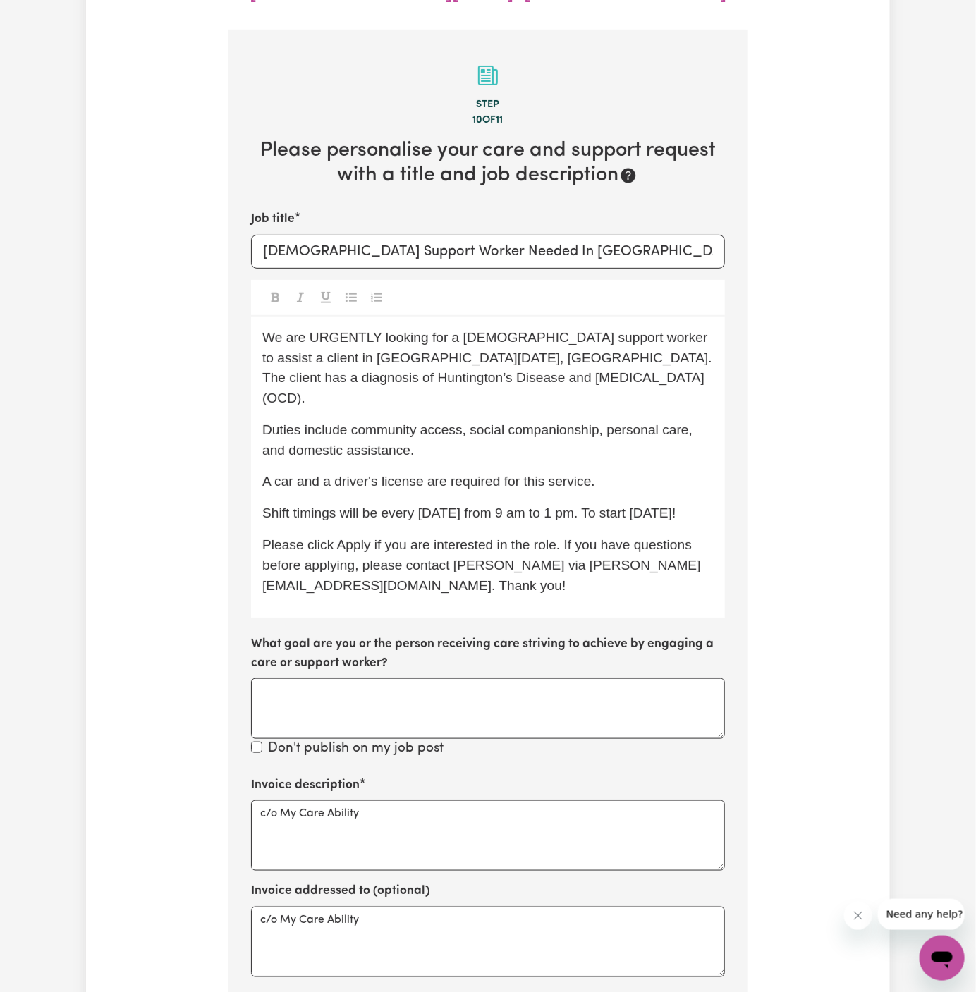
click at [470, 538] on span "Please click Apply if you are interested in the role. If you have questions bef…" at bounding box center [481, 565] width 439 height 56
click at [526, 537] on span "Please click Apply if you are interested in the role. If you have questions bef…" at bounding box center [481, 565] width 439 height 56
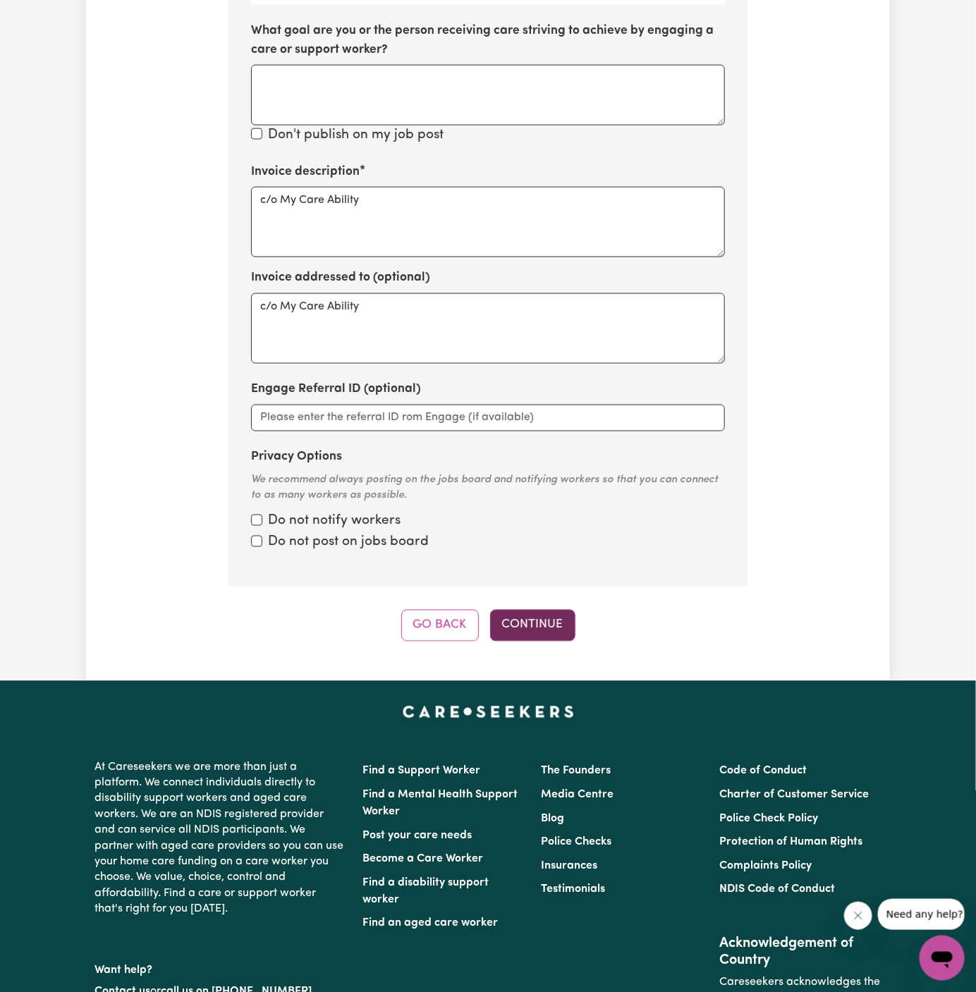
click at [514, 610] on button "Continue" at bounding box center [532, 625] width 85 height 31
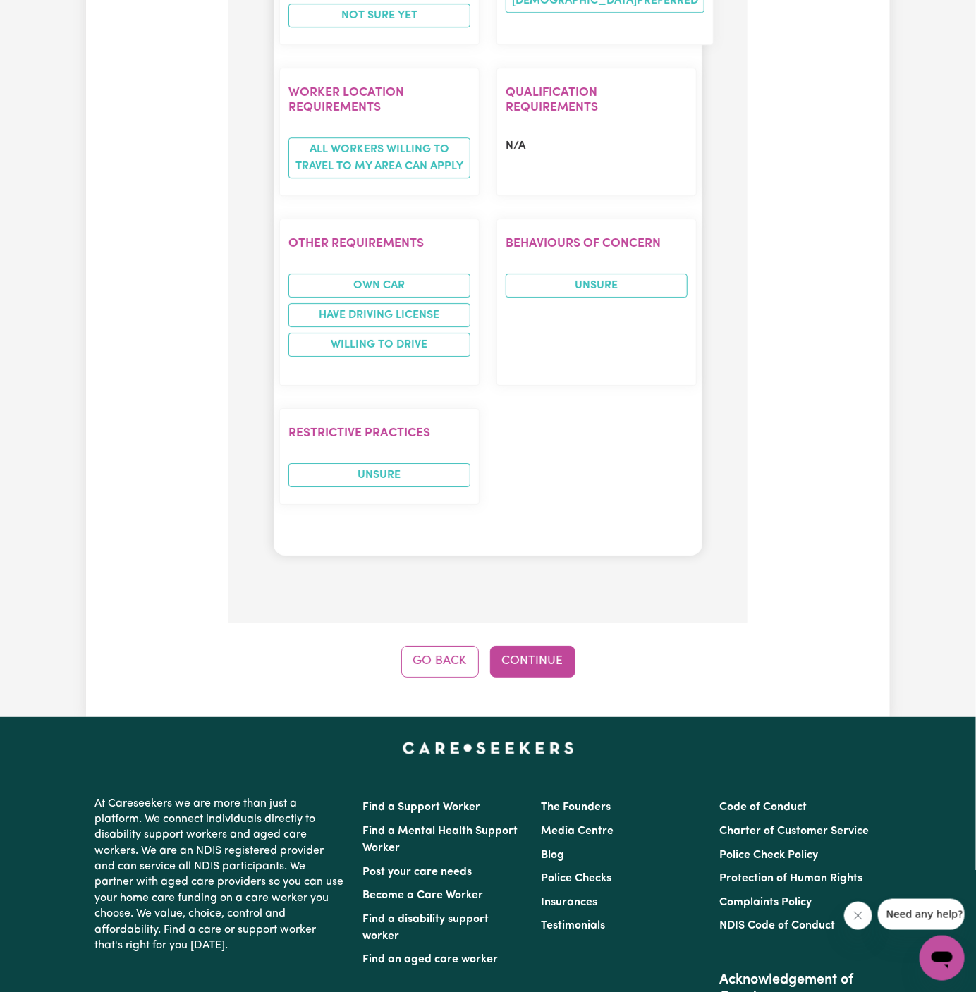
scroll to position [1804, 0]
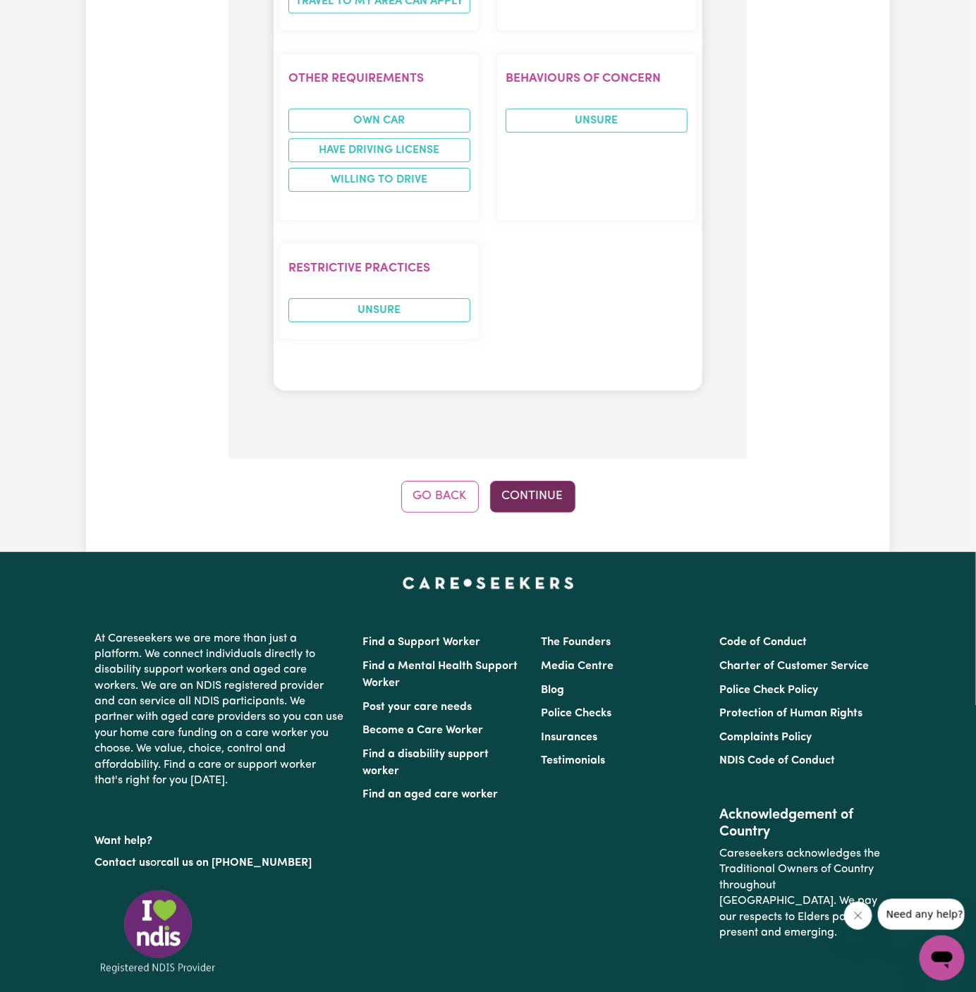
click at [528, 481] on button "Continue" at bounding box center [532, 496] width 85 height 31
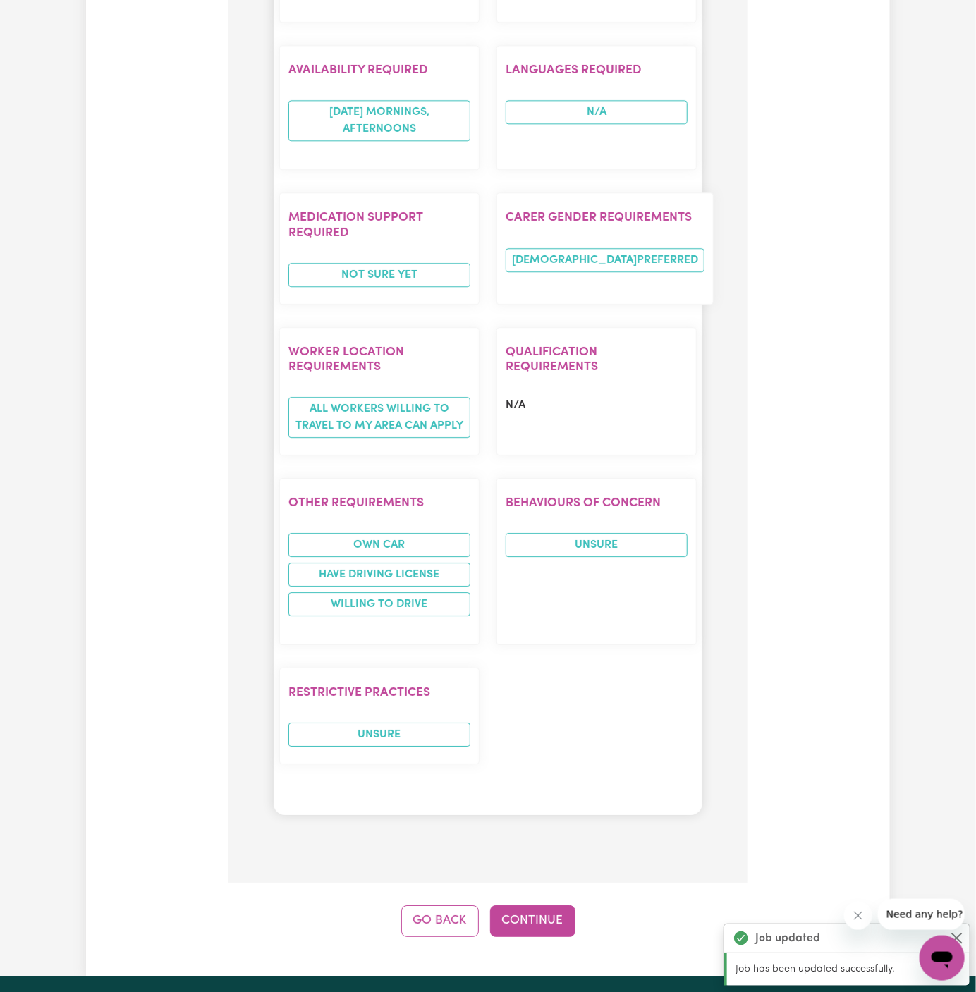
scroll to position [1383, 0]
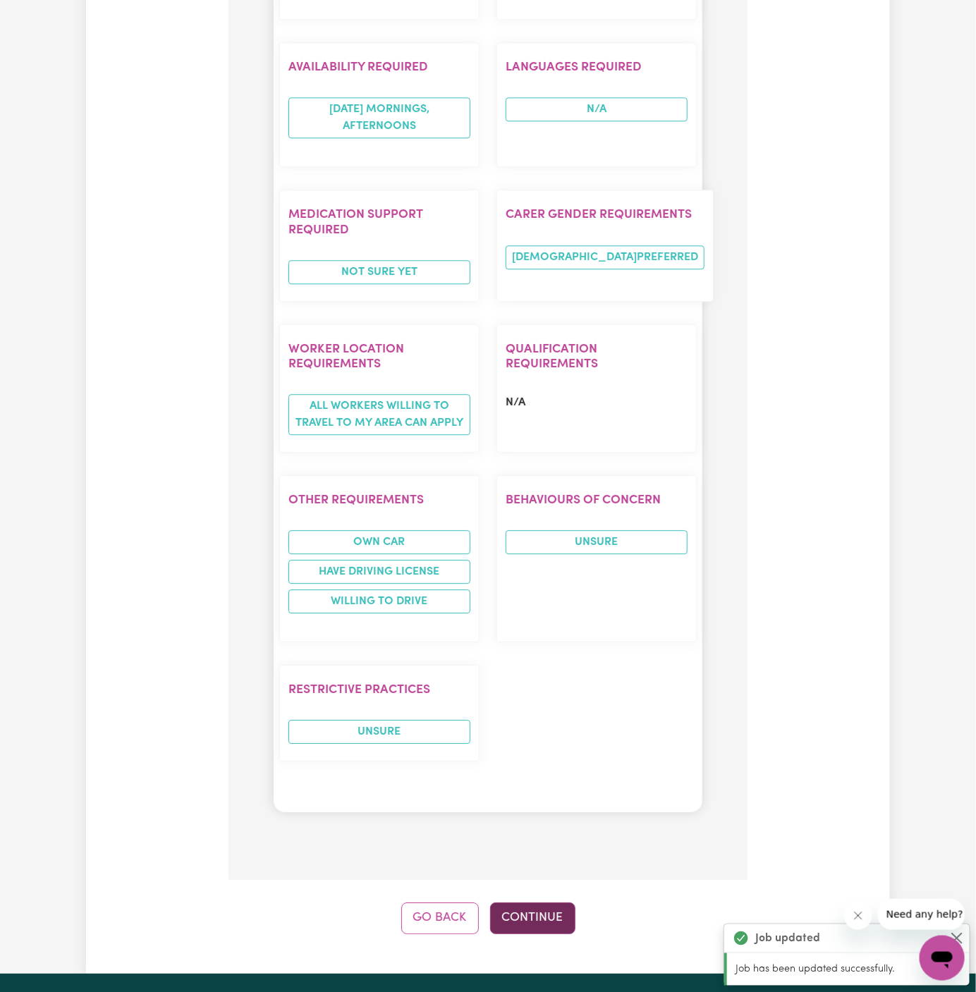
click at [520, 903] on button "Continue" at bounding box center [532, 918] width 85 height 31
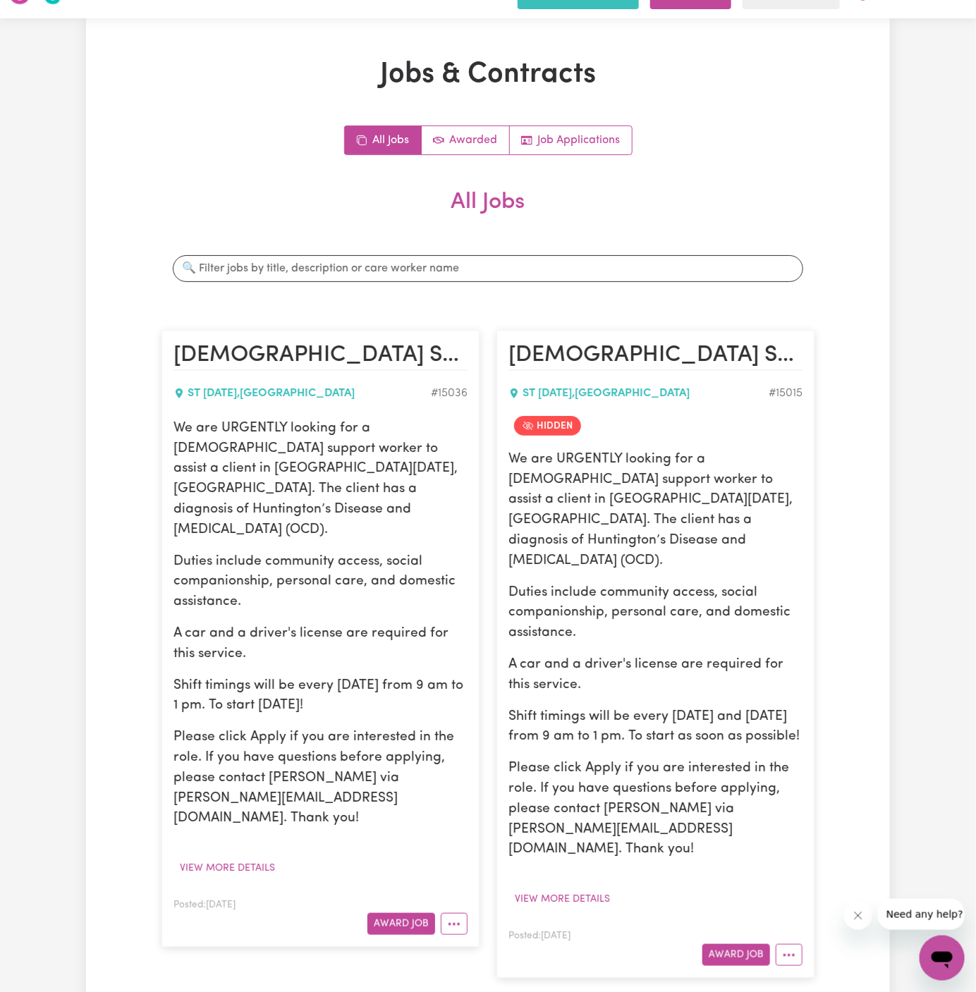
scroll to position [5, 0]
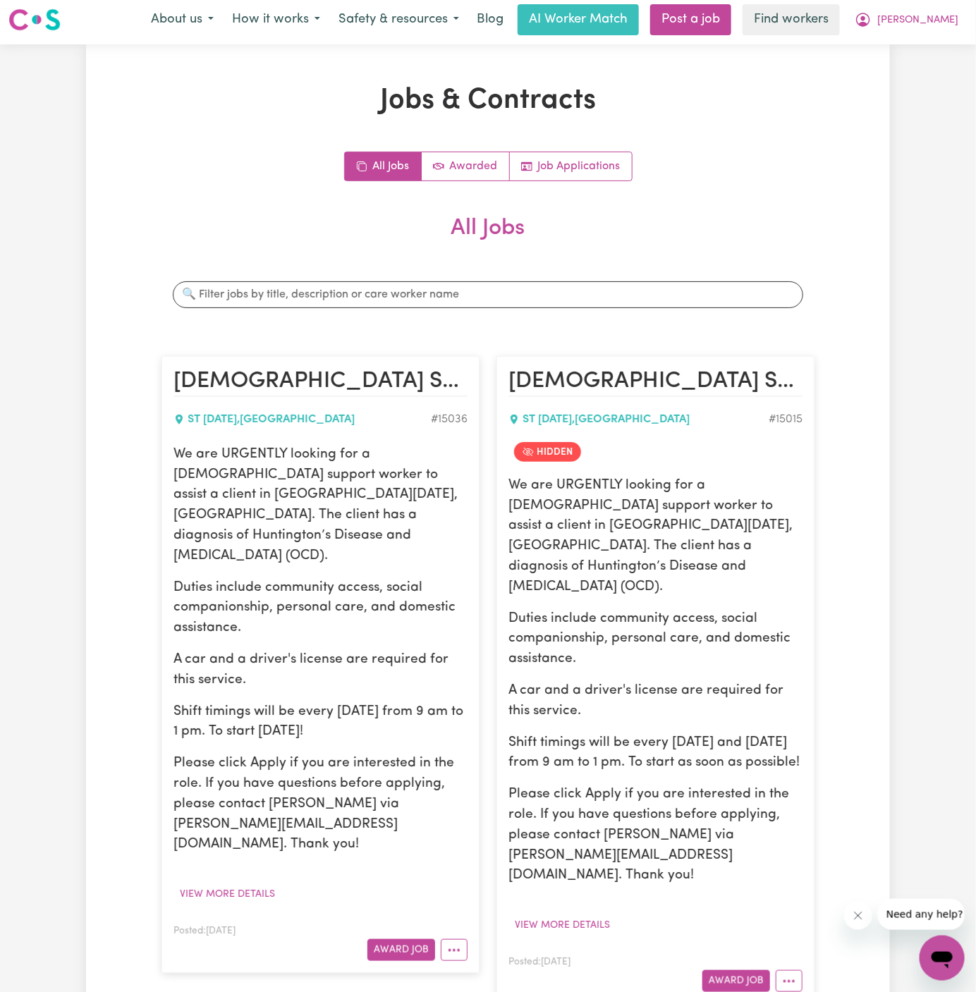
click at [688, 377] on h2 "Female Support Worker Needed In St Lucia, QLD" at bounding box center [656, 382] width 294 height 28
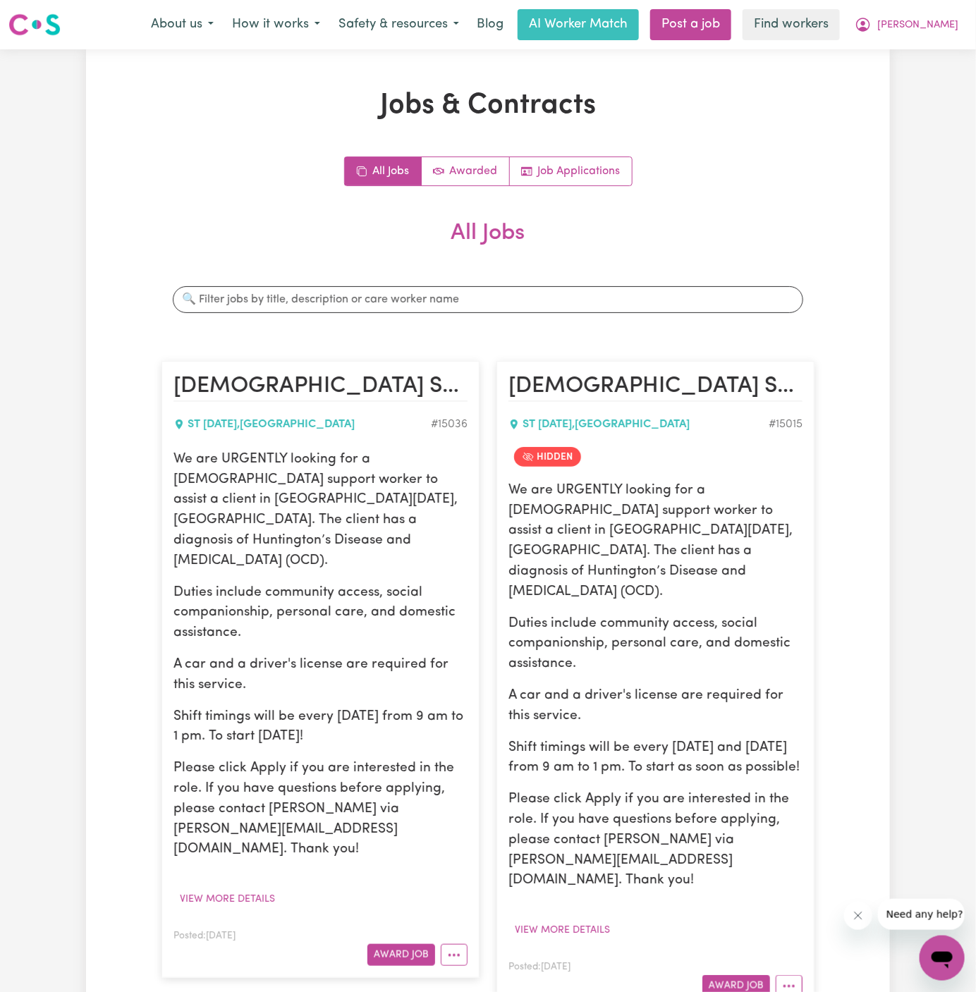
click at [369, 655] on p "A car and a driver's license are required for this service." at bounding box center [321, 675] width 294 height 41
drag, startPoint x: 178, startPoint y: 454, endPoint x: 406, endPoint y: 683, distance: 323.7
click at [406, 683] on div "We are URGENTLY looking for a female support worker to assist a client in St Lu…" at bounding box center [321, 655] width 294 height 411
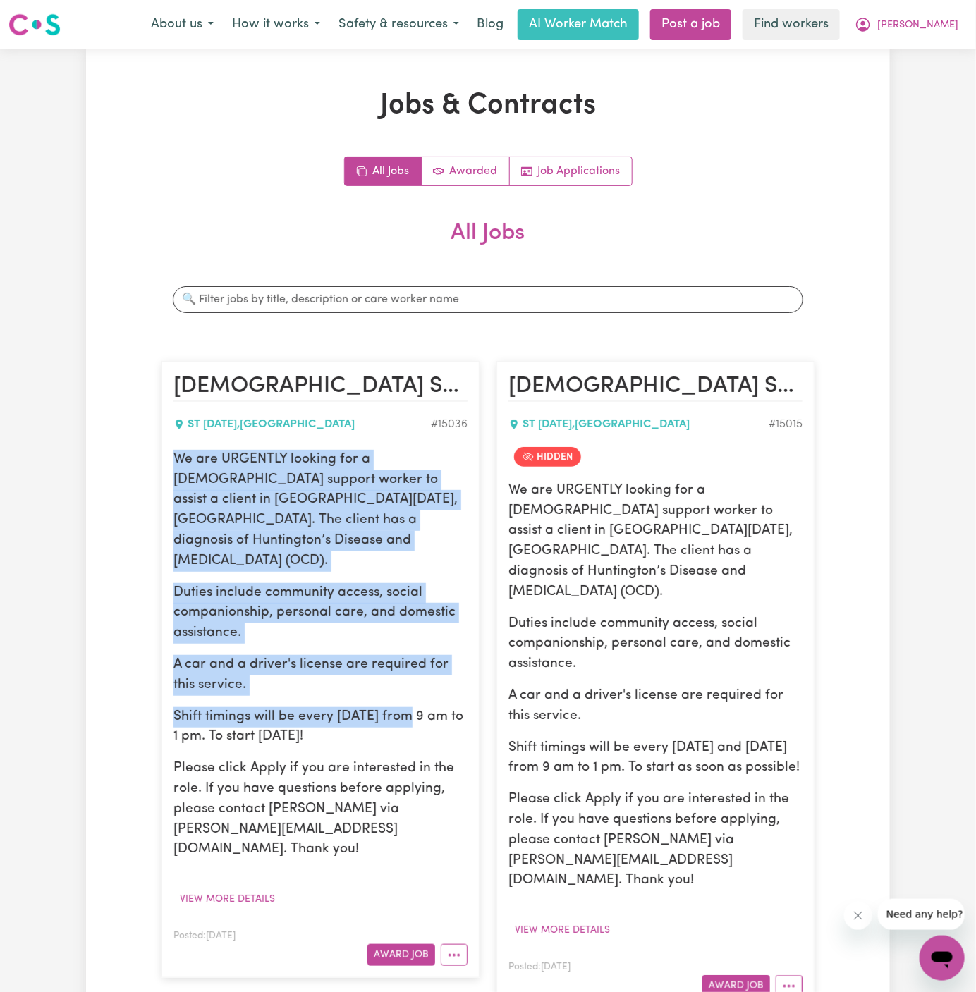
copy div "We are URGENTLY looking for a female support worker to assist a client in St Lu…"
click at [439, 655] on p "A car and a driver's license are required for this service." at bounding box center [321, 675] width 294 height 41
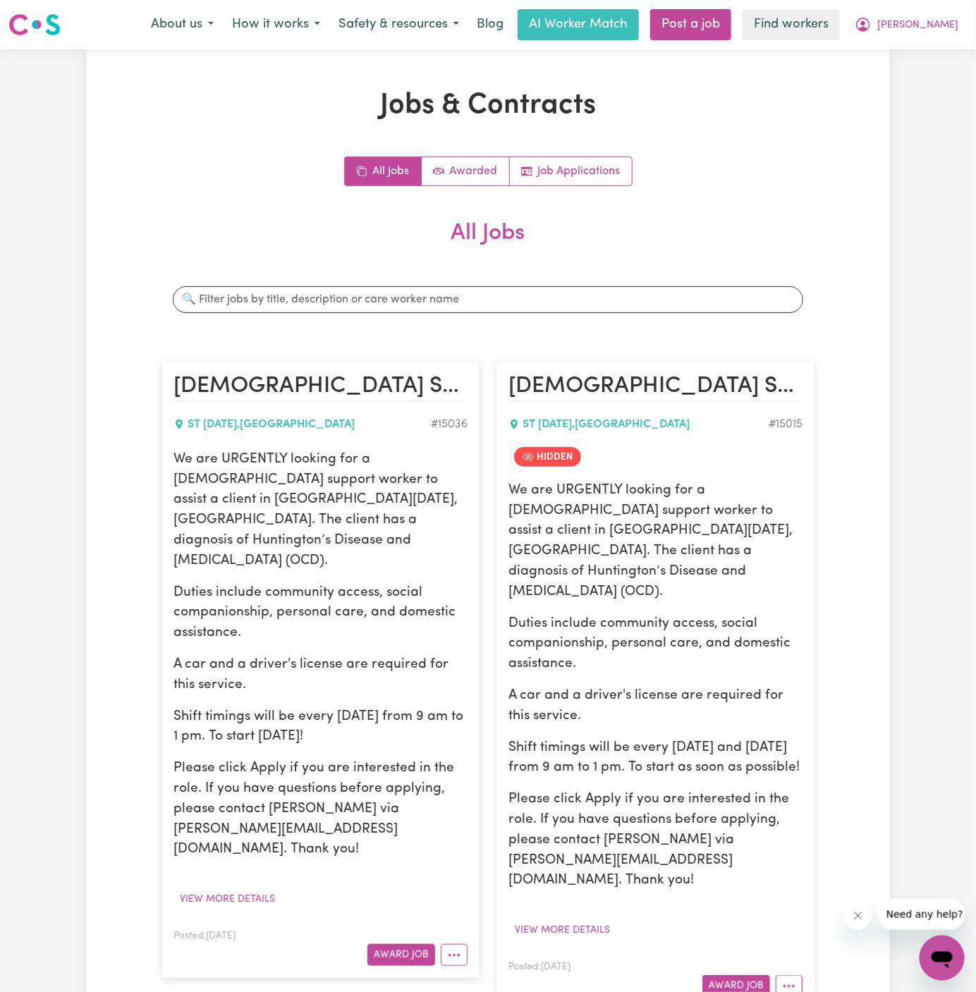
click at [284, 498] on p "We are URGENTLY looking for a female support worker to assist a client in St Lu…" at bounding box center [321, 511] width 294 height 122
drag, startPoint x: 177, startPoint y: 456, endPoint x: 413, endPoint y: 704, distance: 342.3
click at [413, 704] on div "We are URGENTLY looking for a female support worker to assist a client in St Lu…" at bounding box center [321, 655] width 294 height 411
copy div "We are URGENTLY looking for a female support worker to assist a client in St Lu…"
click at [948, 33] on button "Denise" at bounding box center [907, 25] width 122 height 30
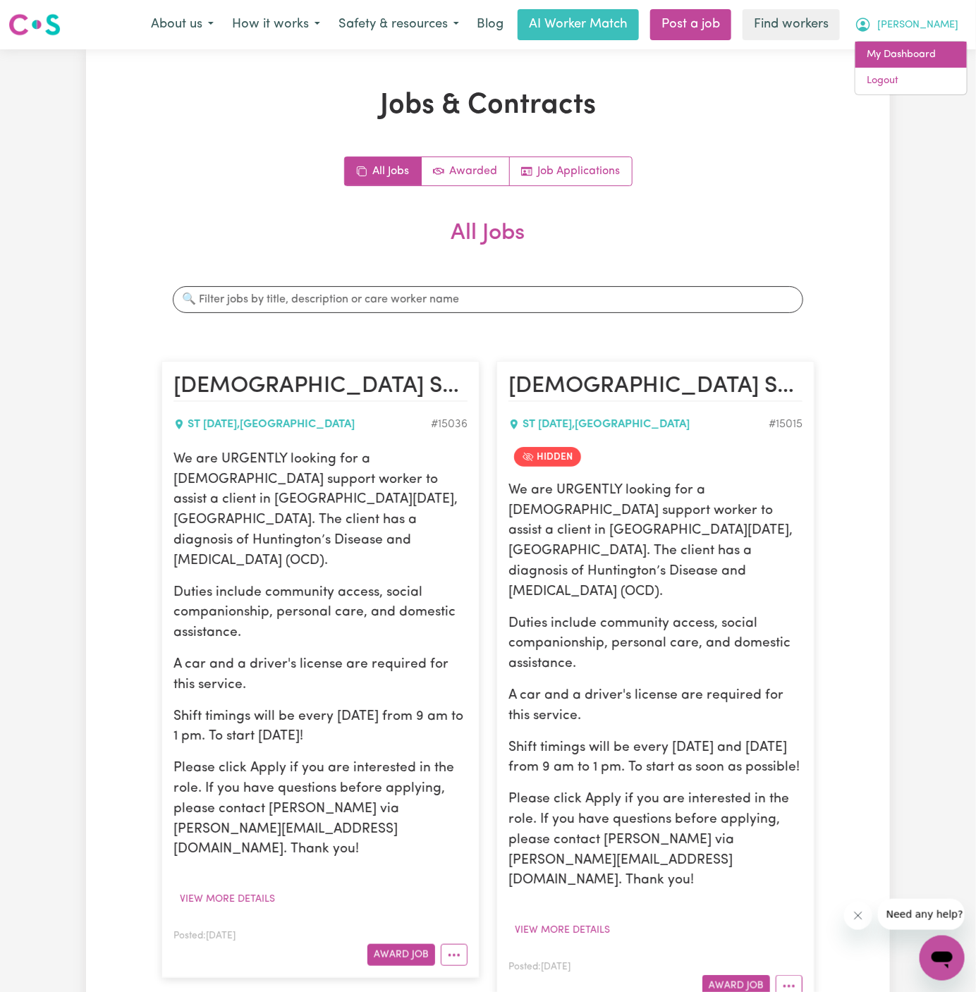
click at [948, 44] on link "My Dashboard" at bounding box center [911, 55] width 111 height 27
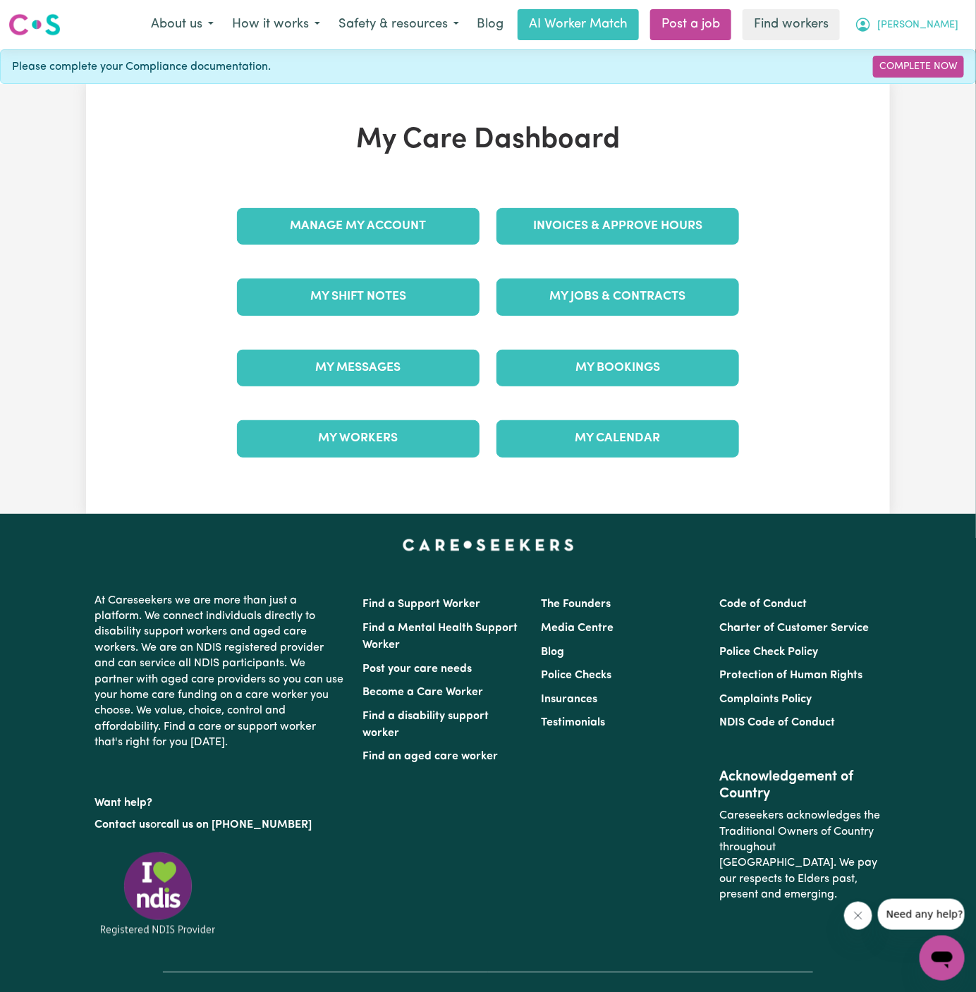
click at [948, 20] on span "Denise" at bounding box center [917, 26] width 81 height 16
click at [941, 75] on link "Logout" at bounding box center [911, 81] width 111 height 27
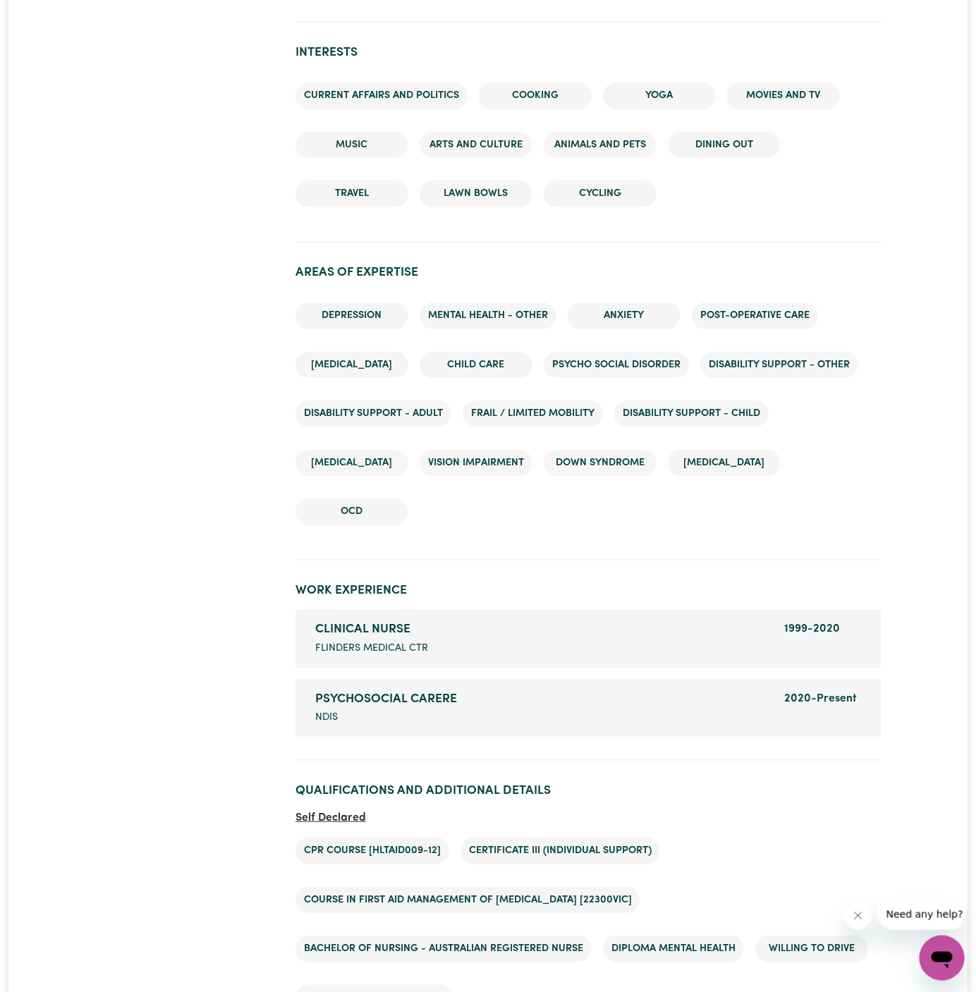
scroll to position [1948, 0]
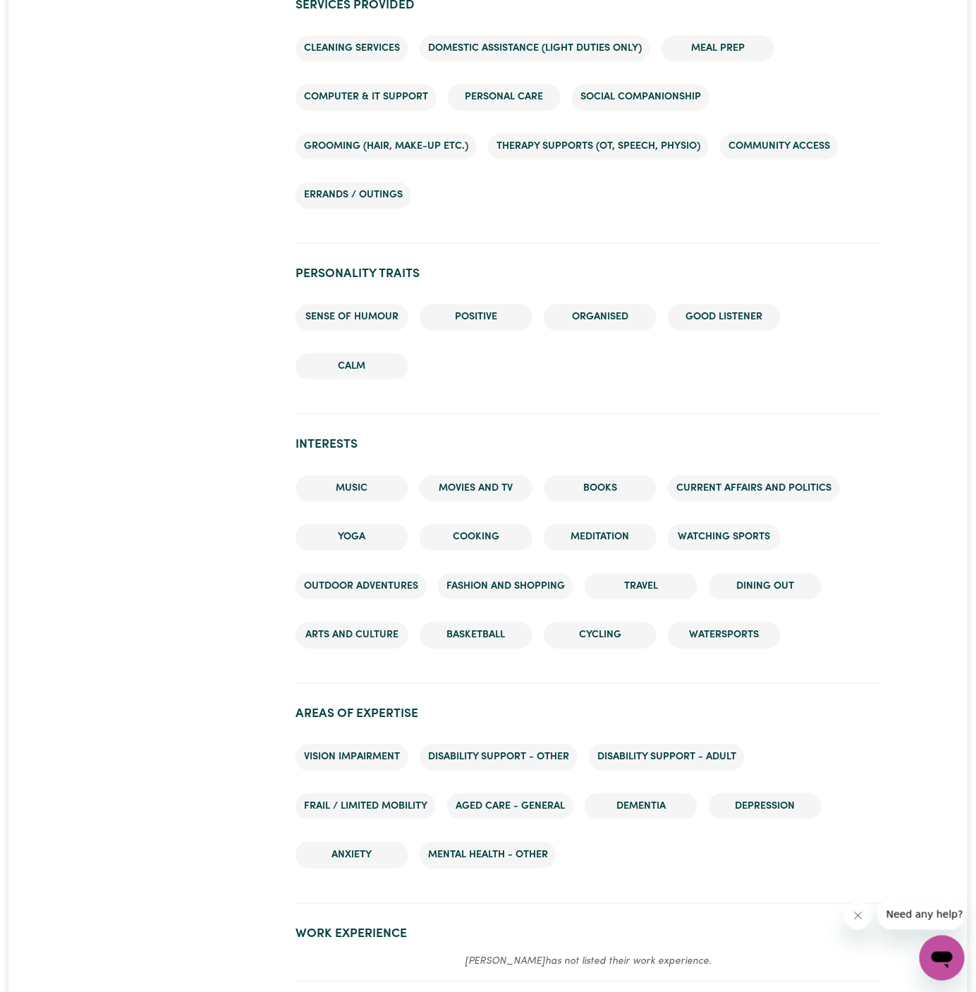
scroll to position [1632, 0]
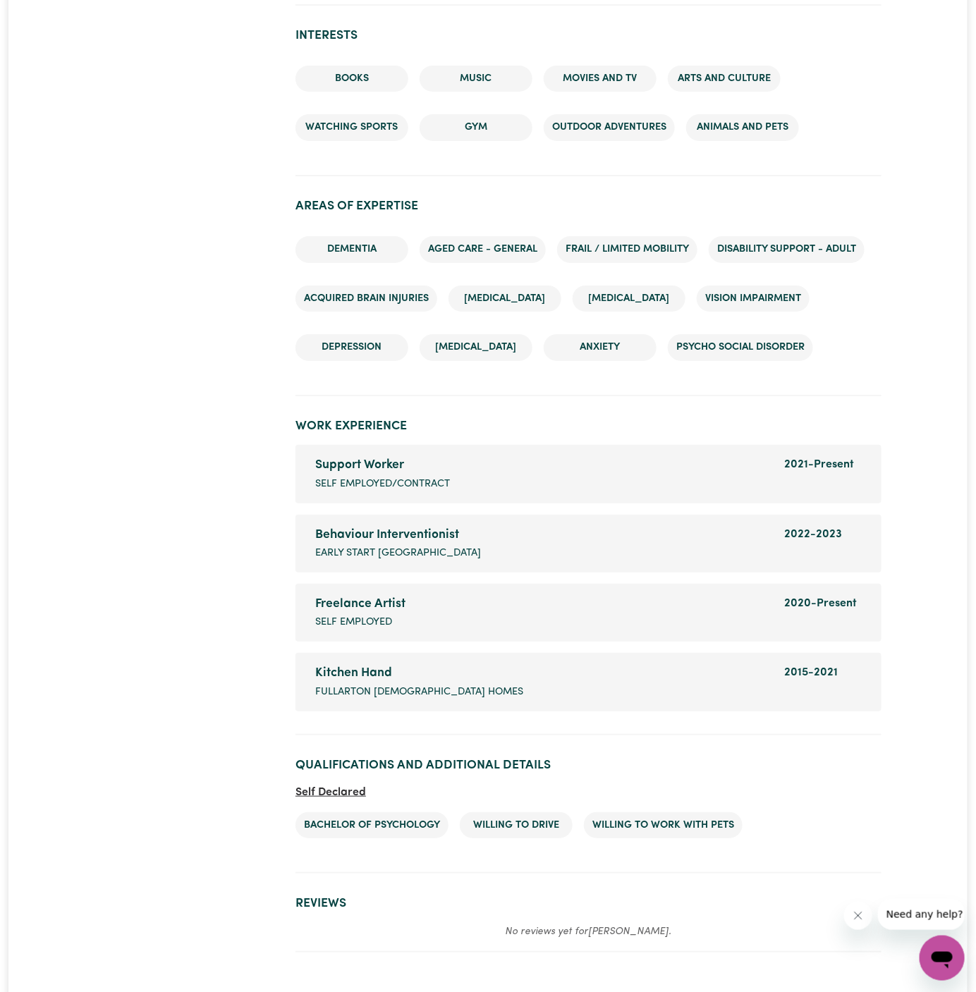
scroll to position [1935, 0]
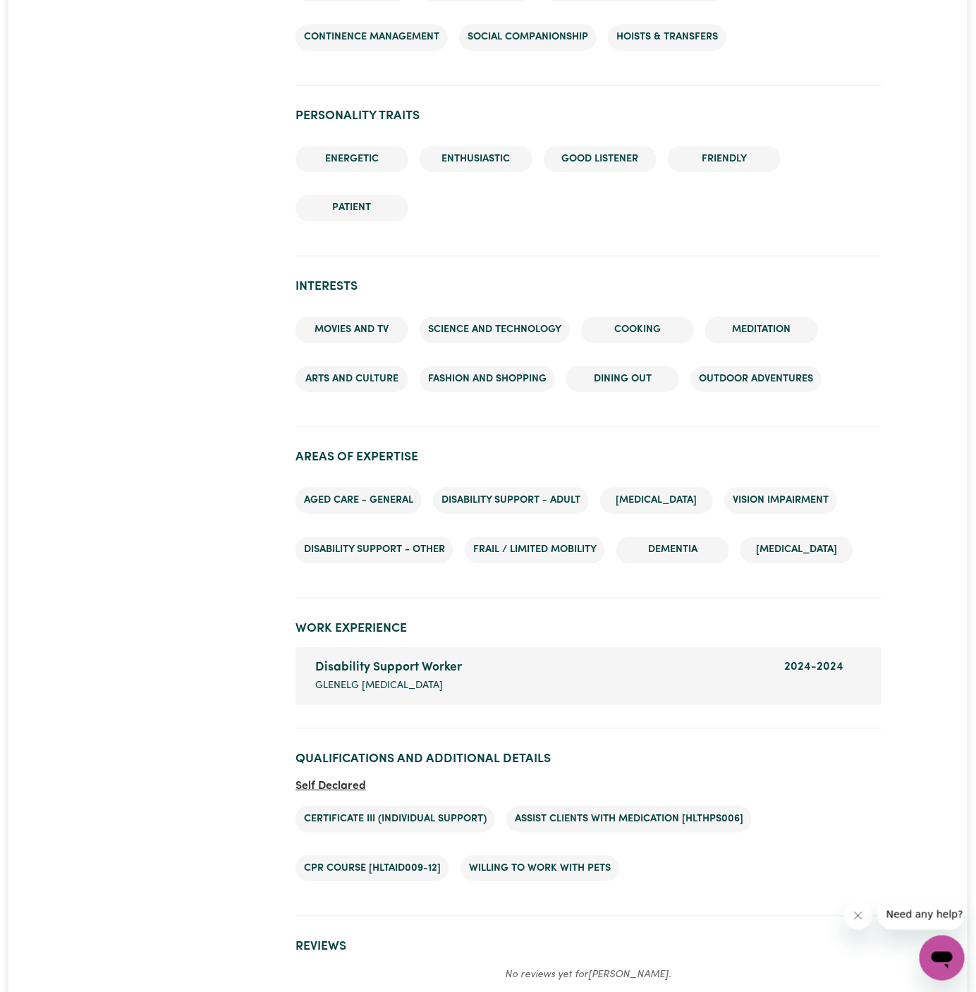
scroll to position [1873, 0]
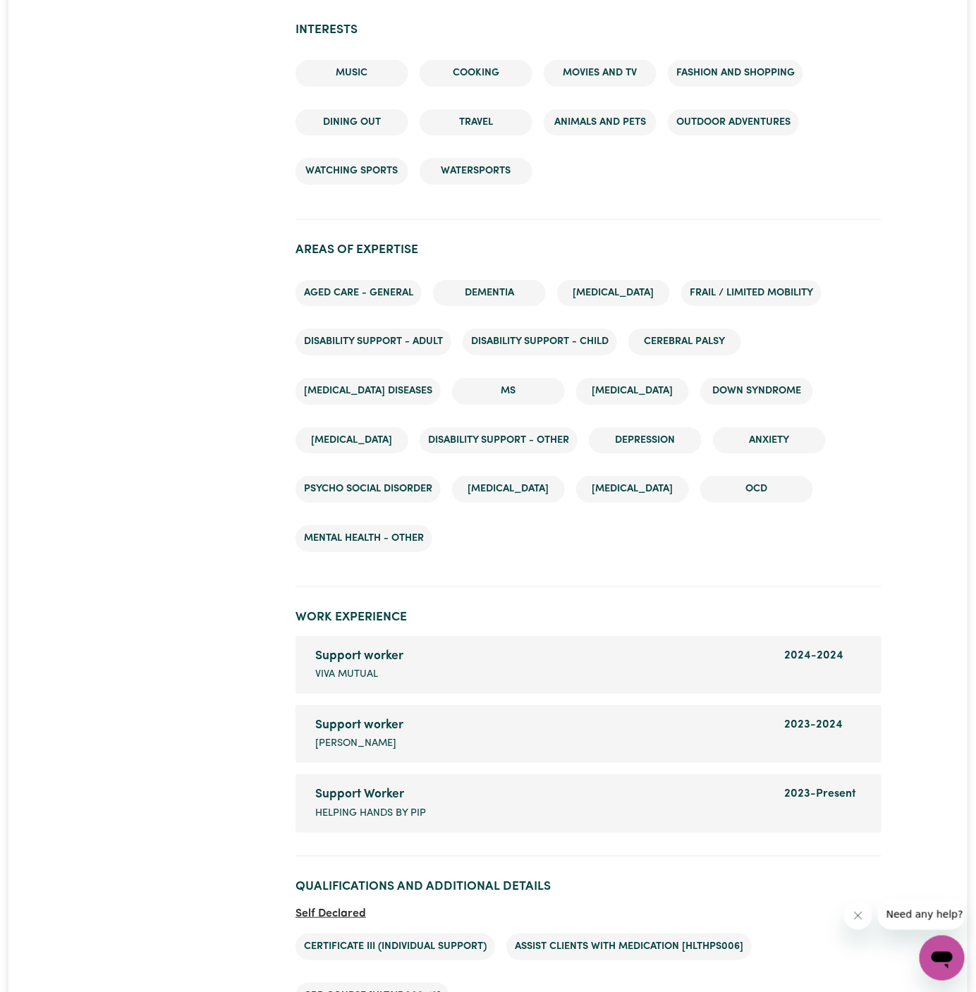
scroll to position [2036, 0]
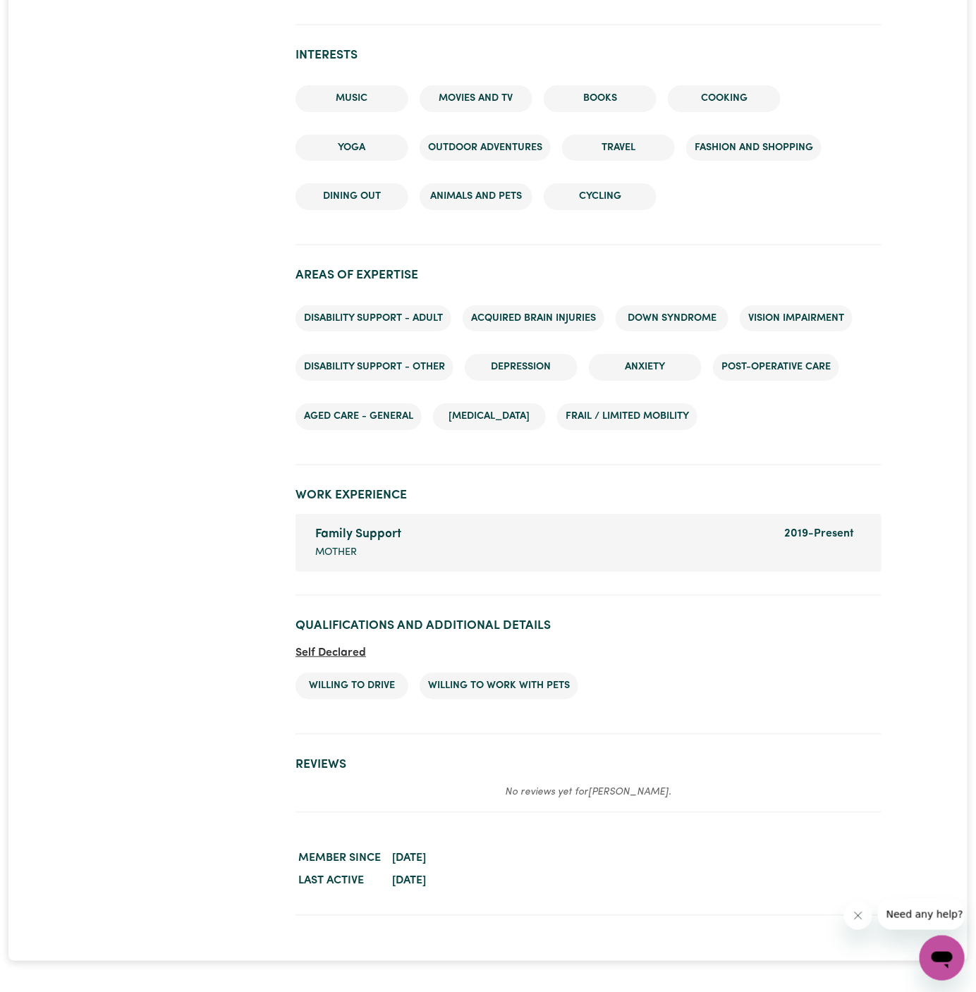
scroll to position [1759, 0]
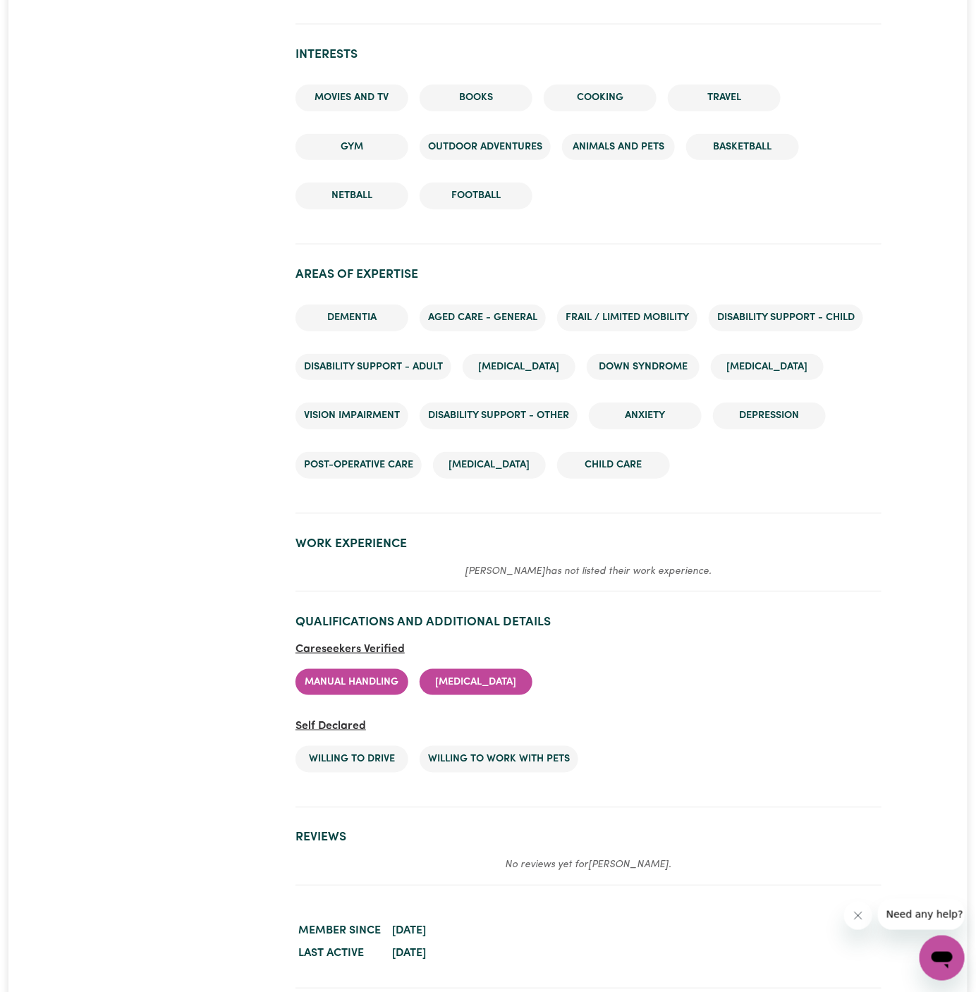
scroll to position [2138, 0]
